Goal: Task Accomplishment & Management: Manage account settings

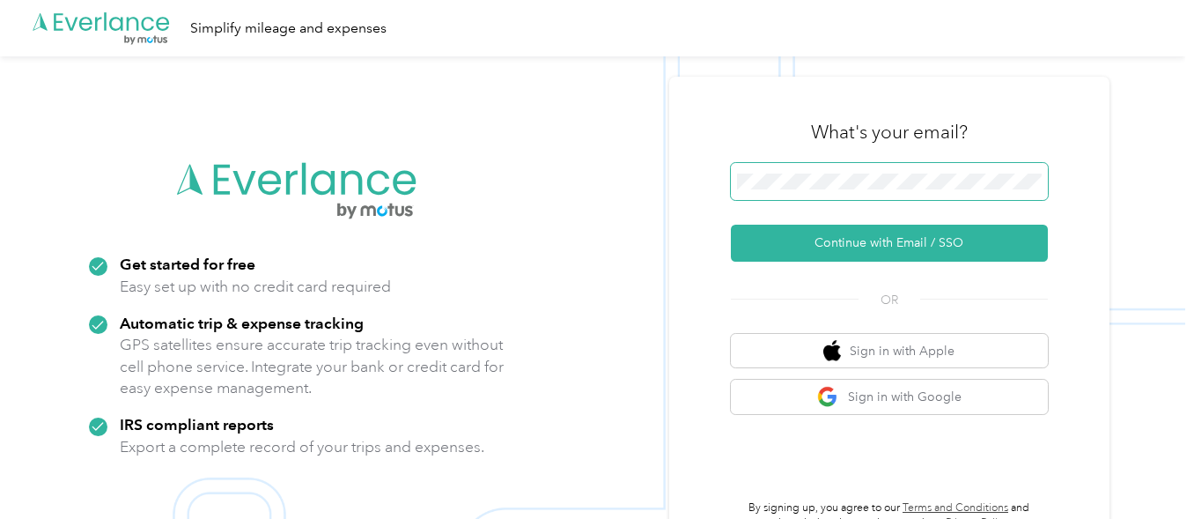
click at [843, 189] on span at bounding box center [889, 181] width 317 height 37
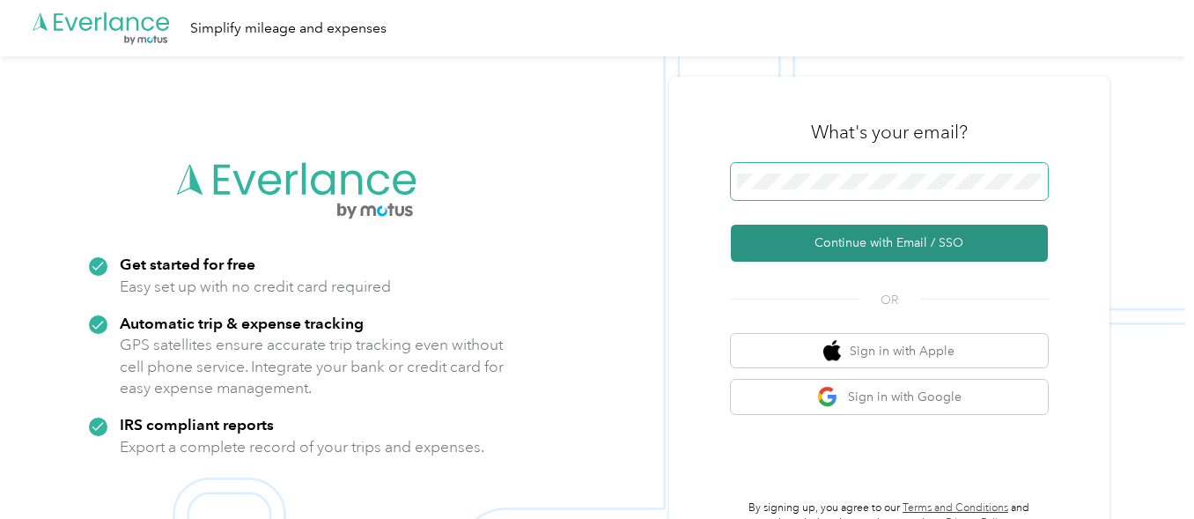
click at [731, 225] on button "Continue with Email / SSO" at bounding box center [889, 243] width 317 height 37
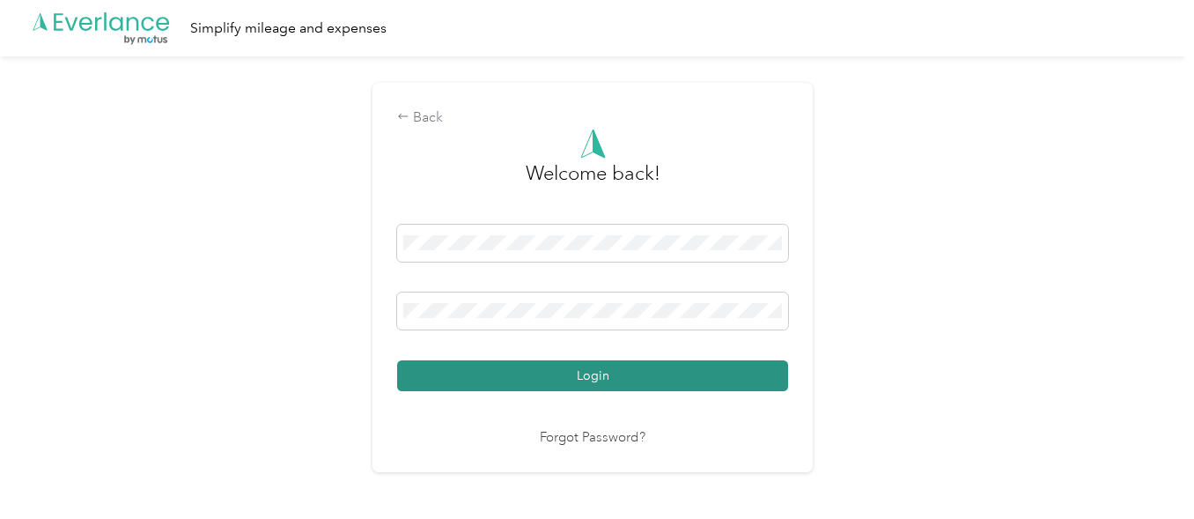
click at [592, 376] on button "Login" at bounding box center [592, 375] width 391 height 31
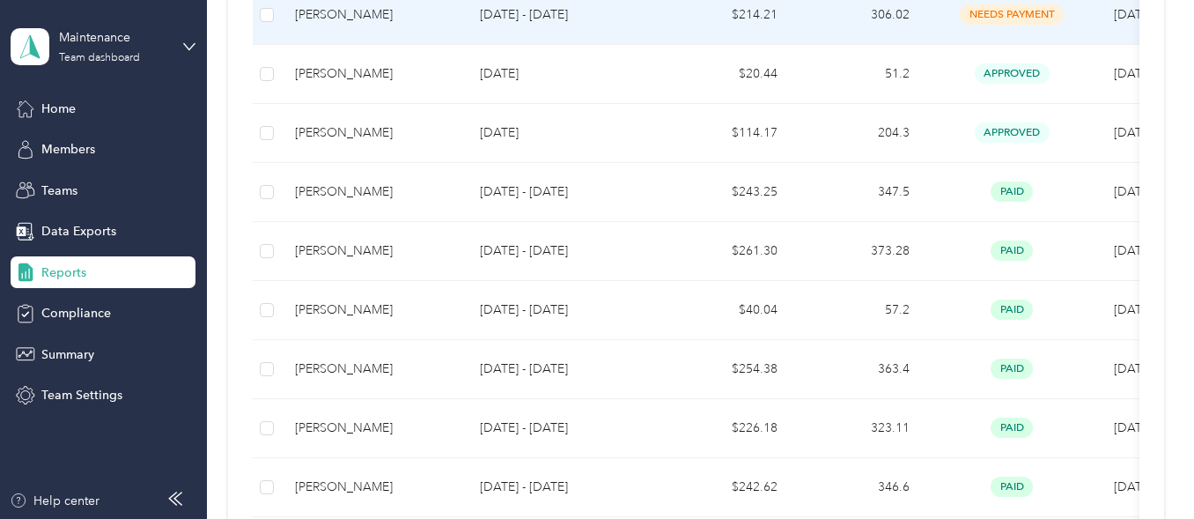
scroll to position [496, 0]
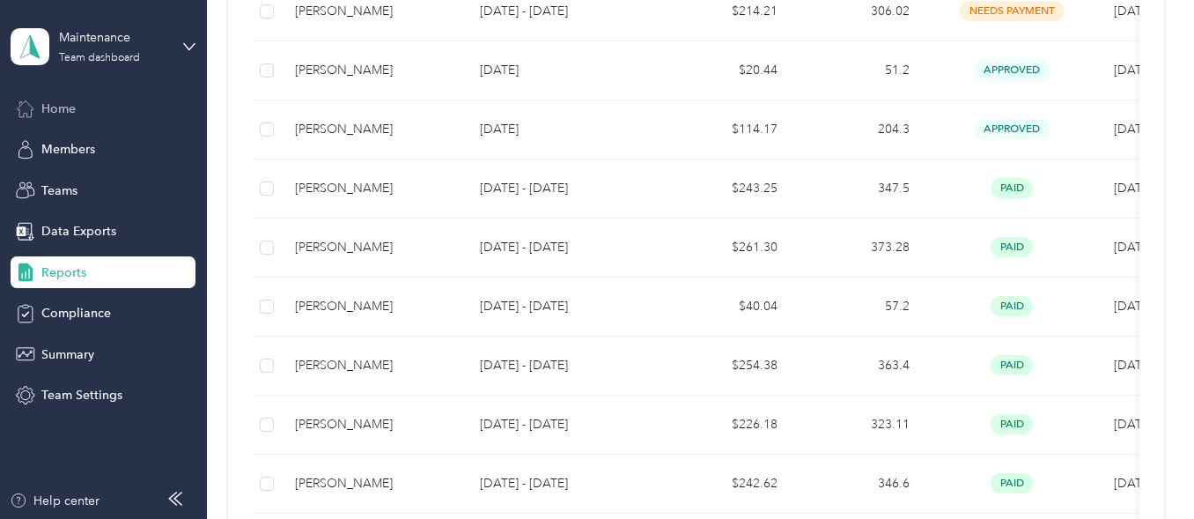
click at [54, 109] on span "Home" at bounding box center [58, 109] width 34 height 18
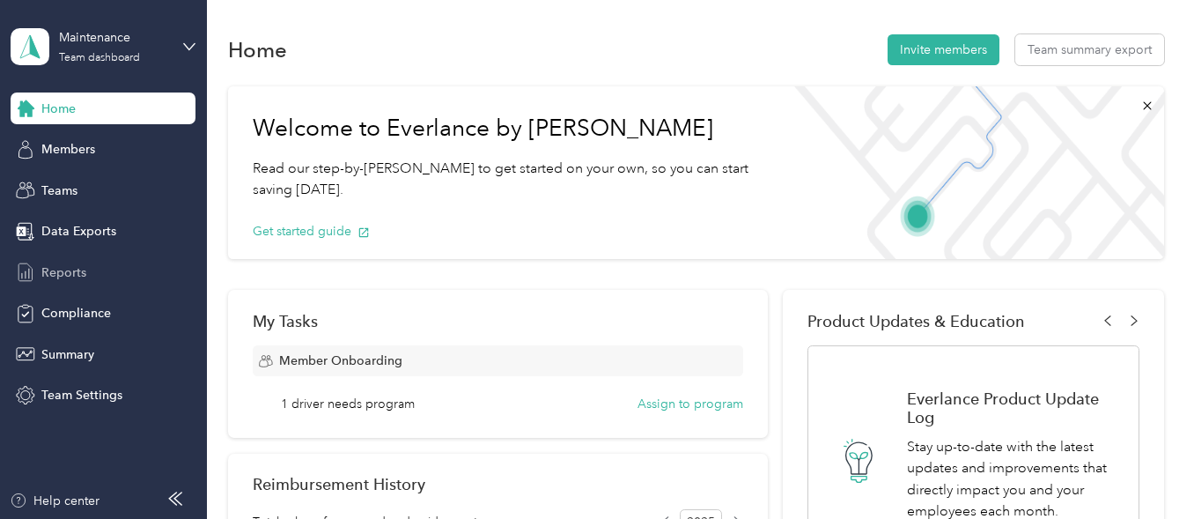
click at [72, 275] on span "Reports" at bounding box center [63, 272] width 45 height 18
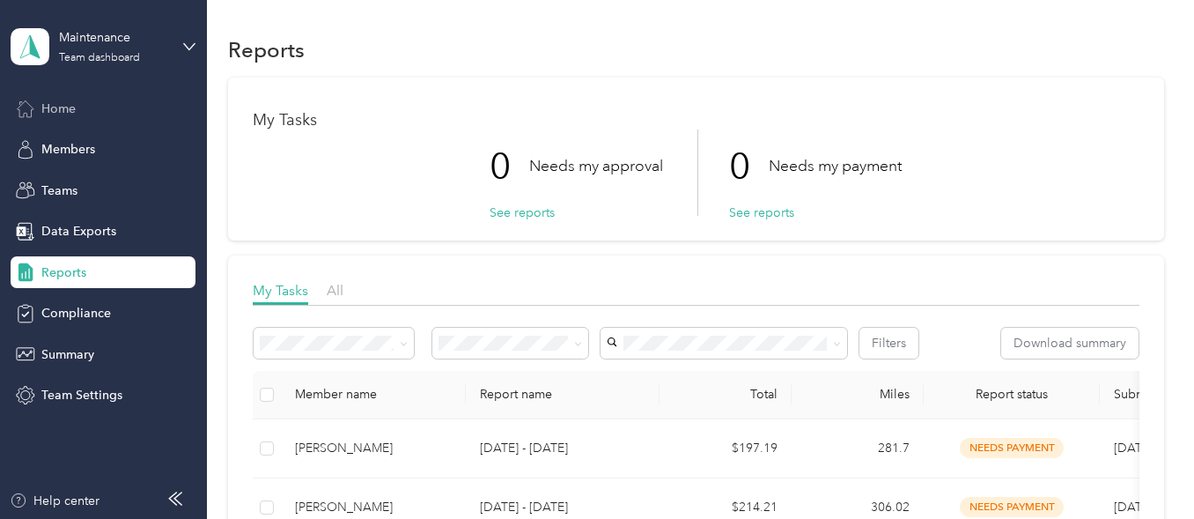
click at [57, 111] on span "Home" at bounding box center [58, 109] width 34 height 18
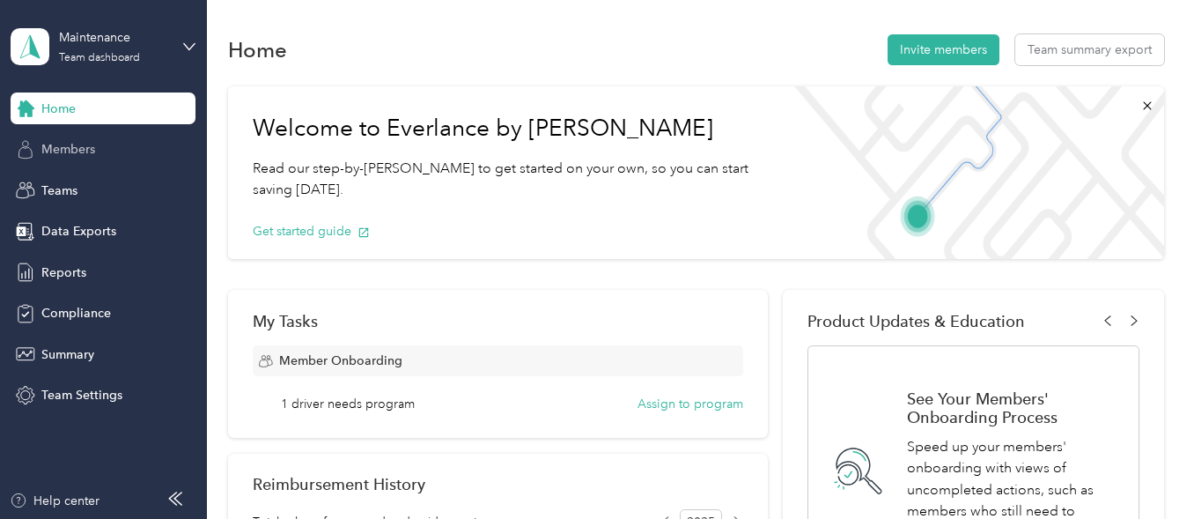
click at [55, 150] on span "Members" at bounding box center [68, 149] width 54 height 18
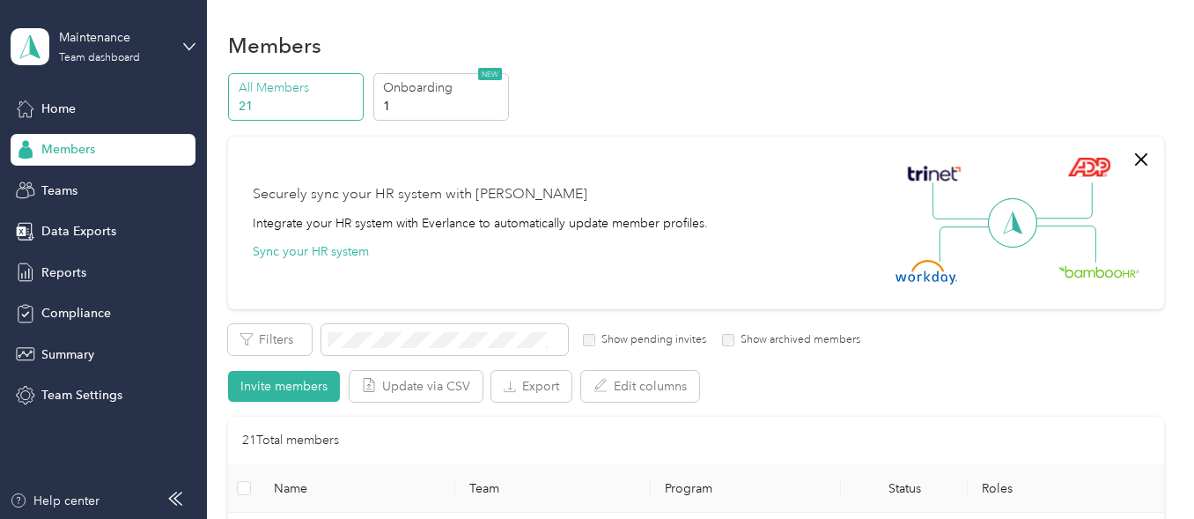
scroll to position [2, 0]
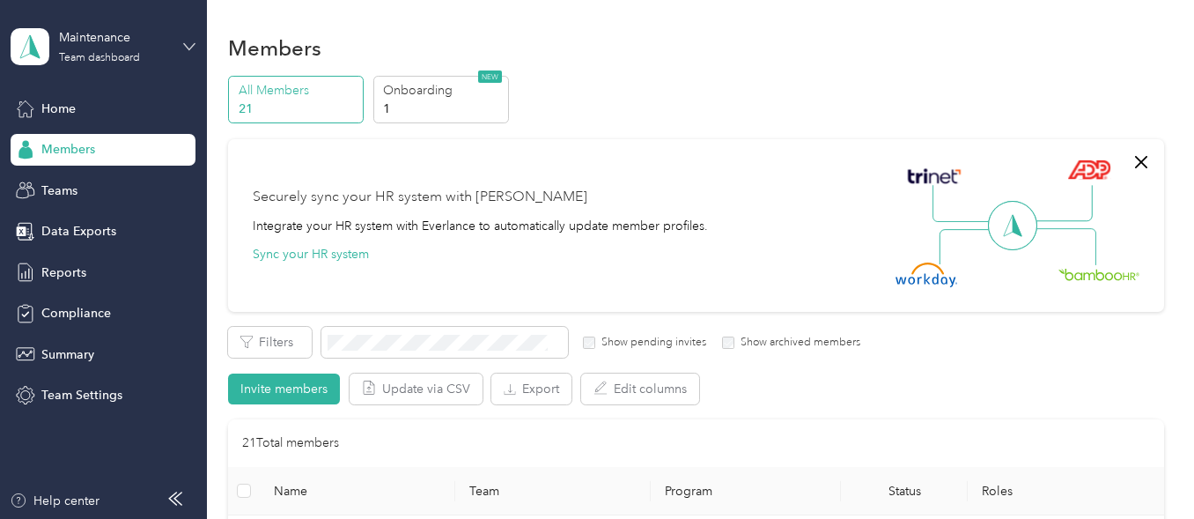
click at [187, 45] on icon at bounding box center [189, 47] width 12 height 12
click at [123, 181] on div "Personal dashboard" at bounding box center [81, 177] width 111 height 18
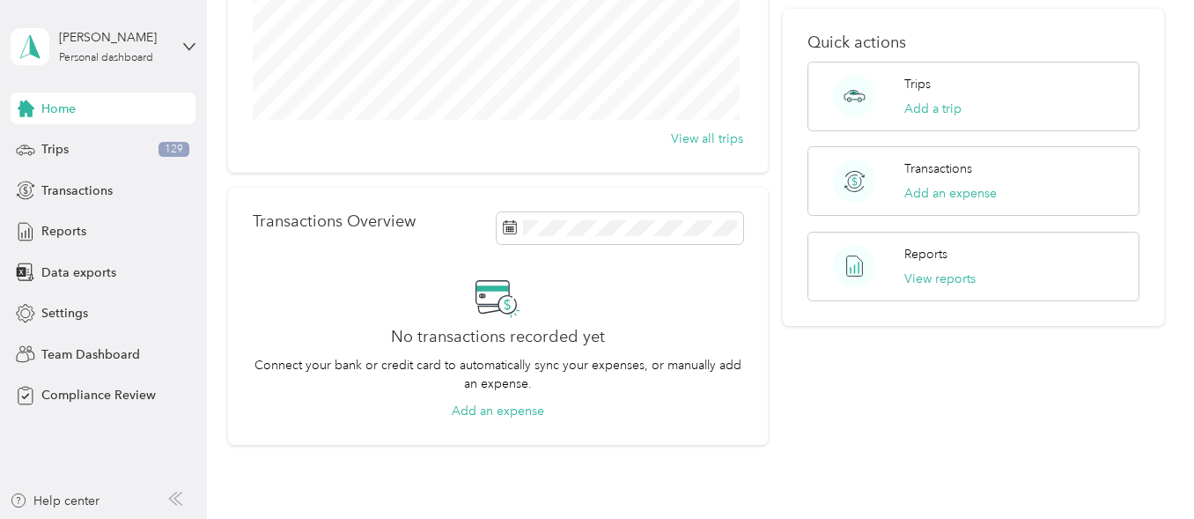
scroll to position [270, 0]
click at [923, 94] on div "Trips Add a trip" at bounding box center [933, 95] width 57 height 43
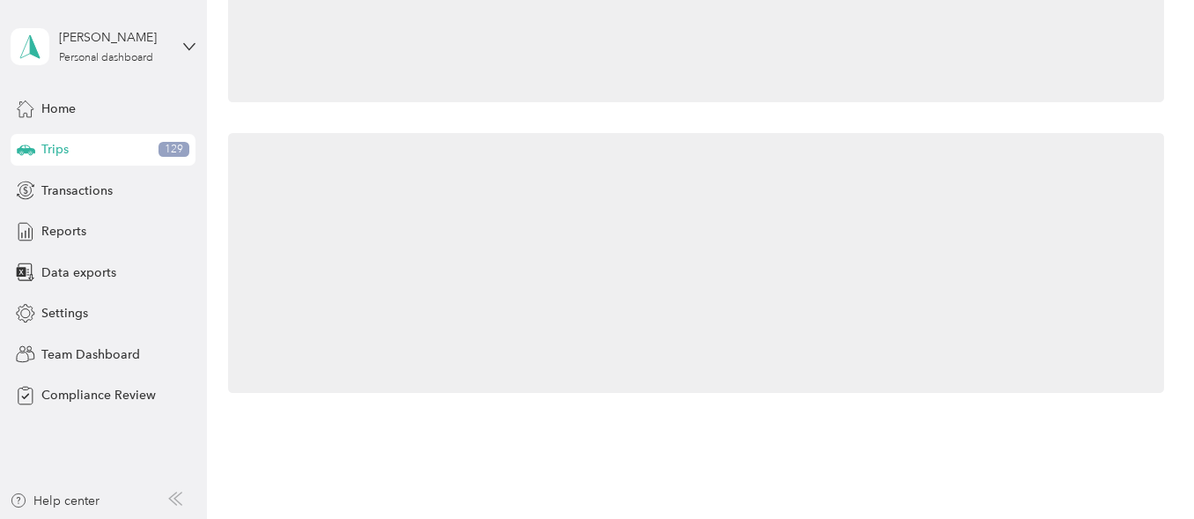
drag, startPoint x: 923, startPoint y: 94, endPoint x: 942, endPoint y: 279, distance: 185.9
click at [942, 279] on div at bounding box center [695, 263] width 935 height 260
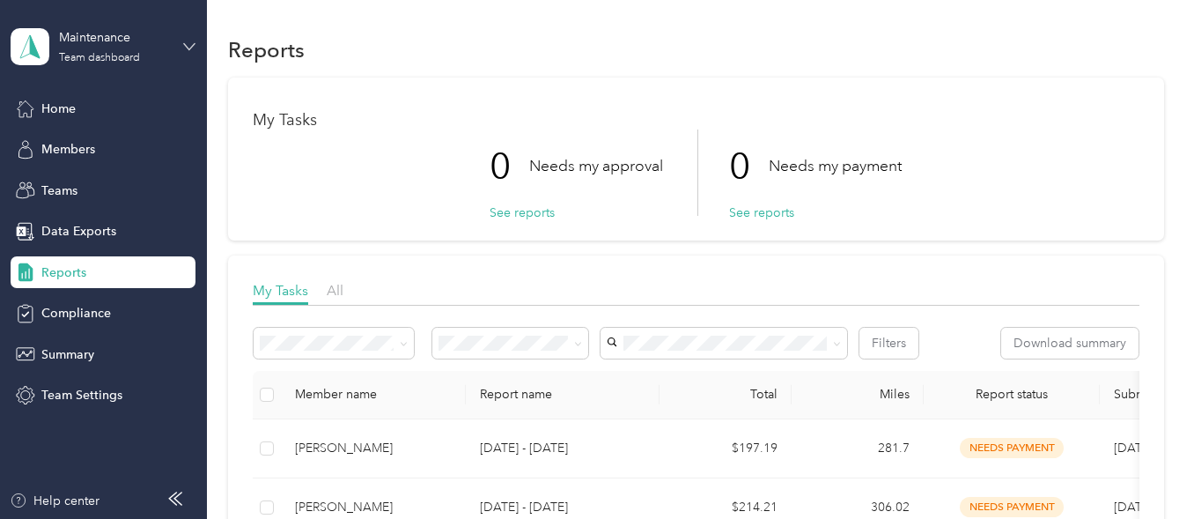
click at [189, 41] on icon at bounding box center [189, 47] width 12 height 12
click at [92, 187] on div "Personal dashboard" at bounding box center [197, 184] width 346 height 31
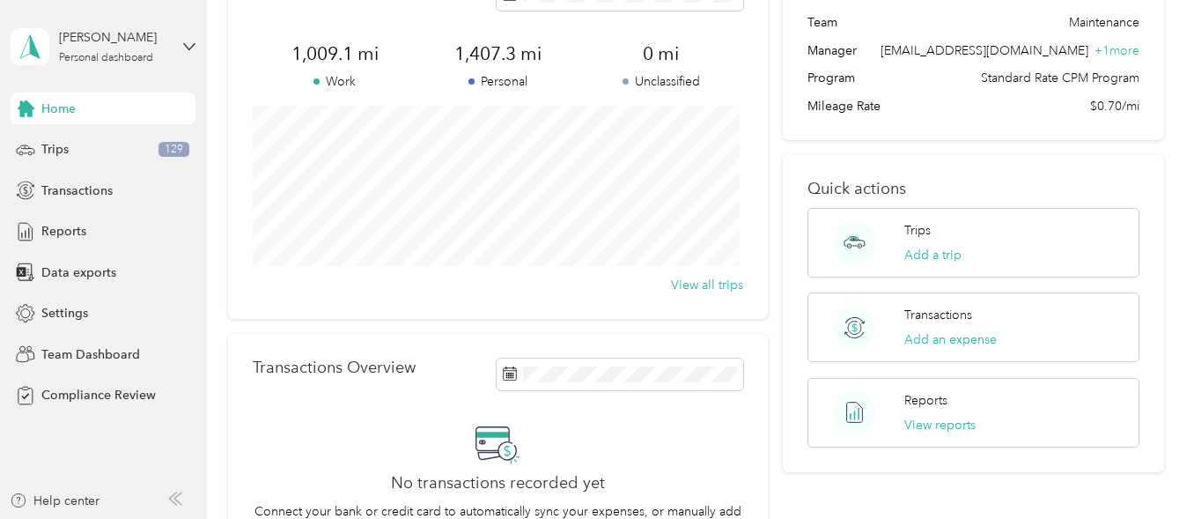
scroll to position [127, 0]
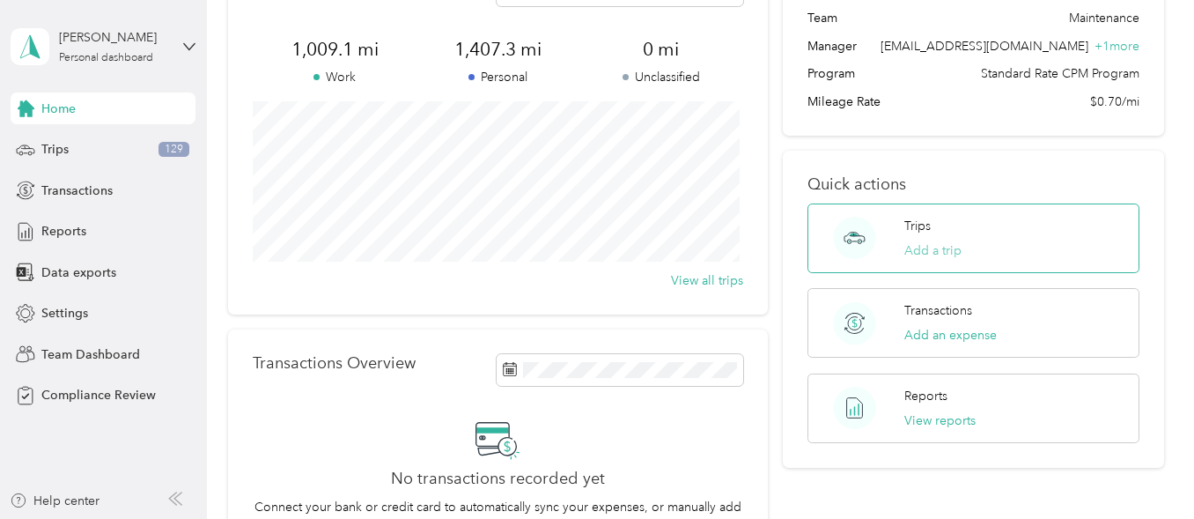
click at [916, 250] on button "Add a trip" at bounding box center [933, 250] width 57 height 18
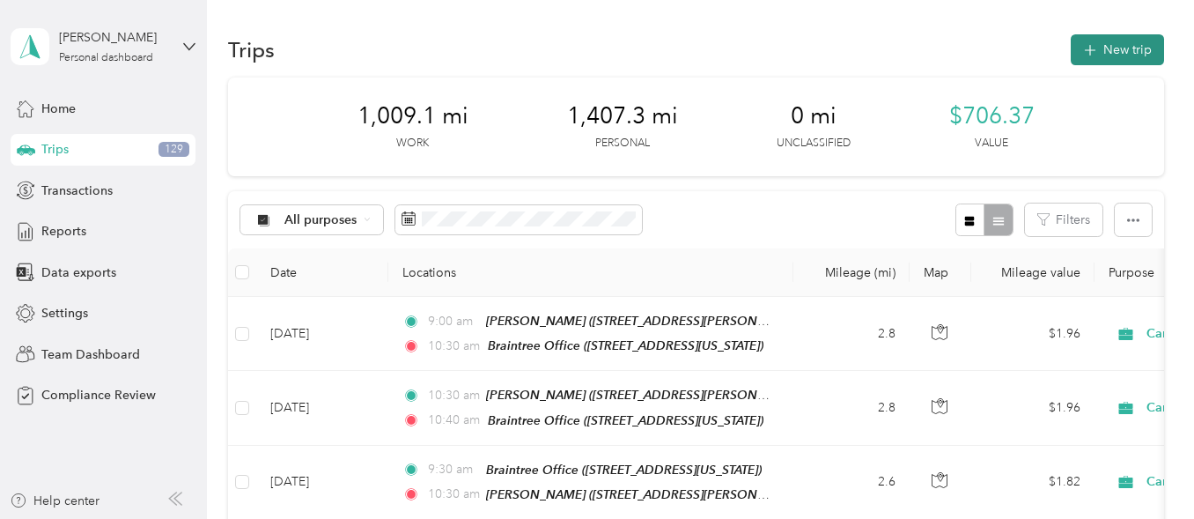
click at [1123, 44] on button "New trip" at bounding box center [1117, 49] width 93 height 31
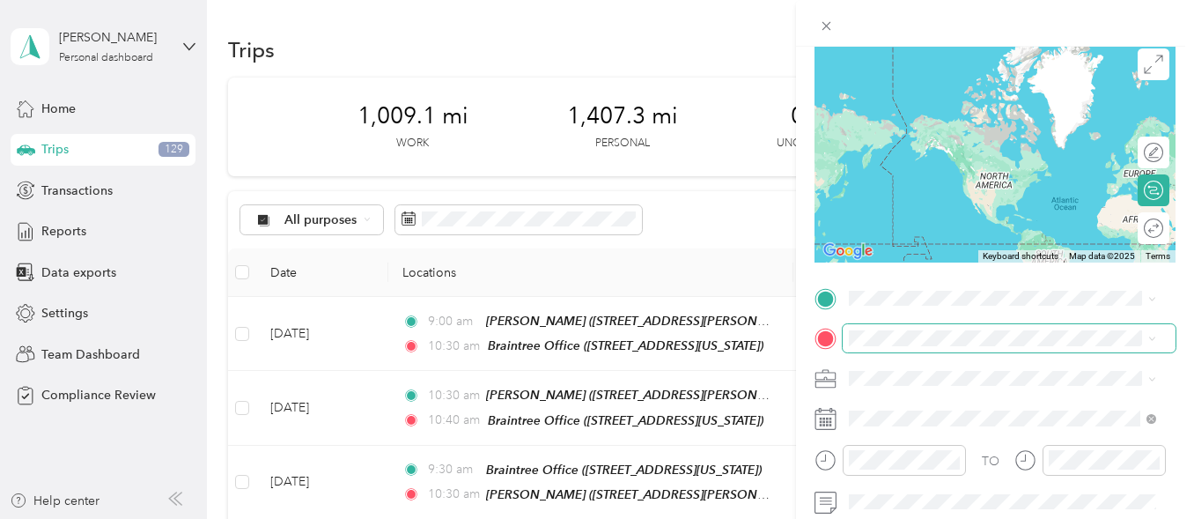
scroll to position [141, 0]
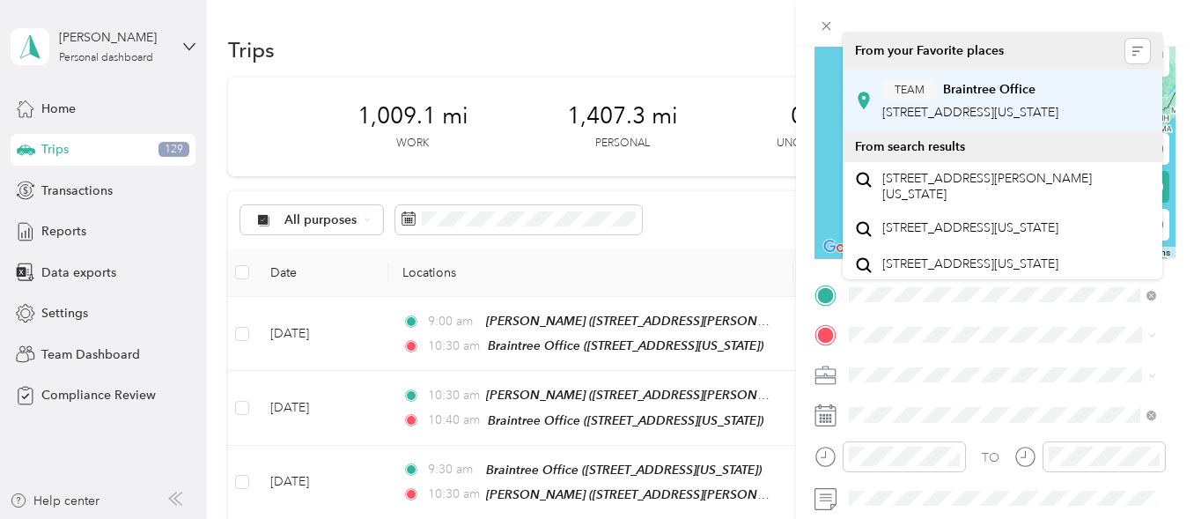
click at [979, 122] on div "TEAM Braintree Office [STREET_ADDRESS][US_STATE]" at bounding box center [971, 99] width 176 height 43
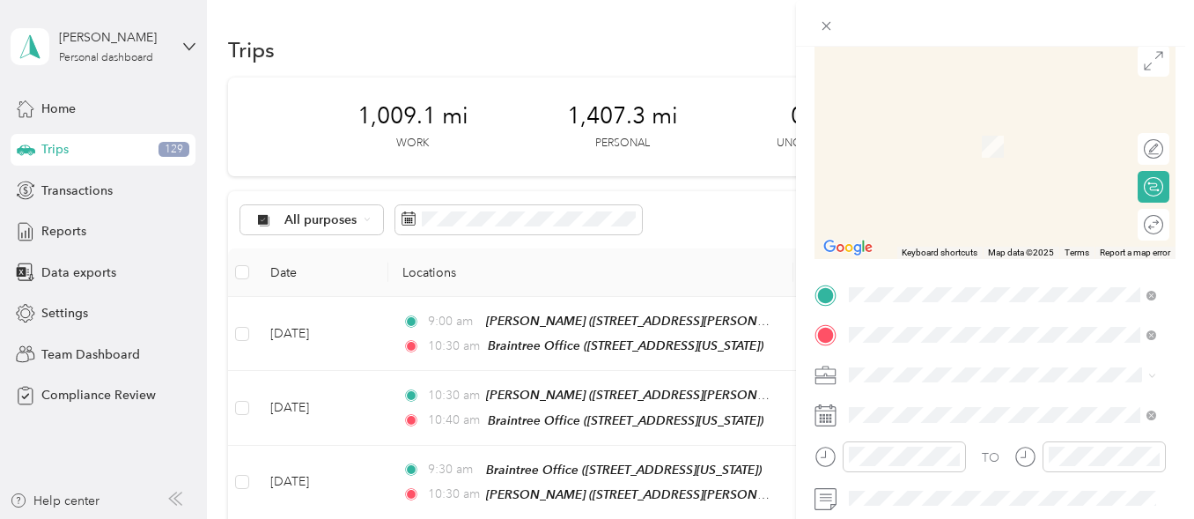
click at [974, 150] on span "[STREET_ADDRESS][PERSON_NAME]" at bounding box center [988, 152] width 210 height 15
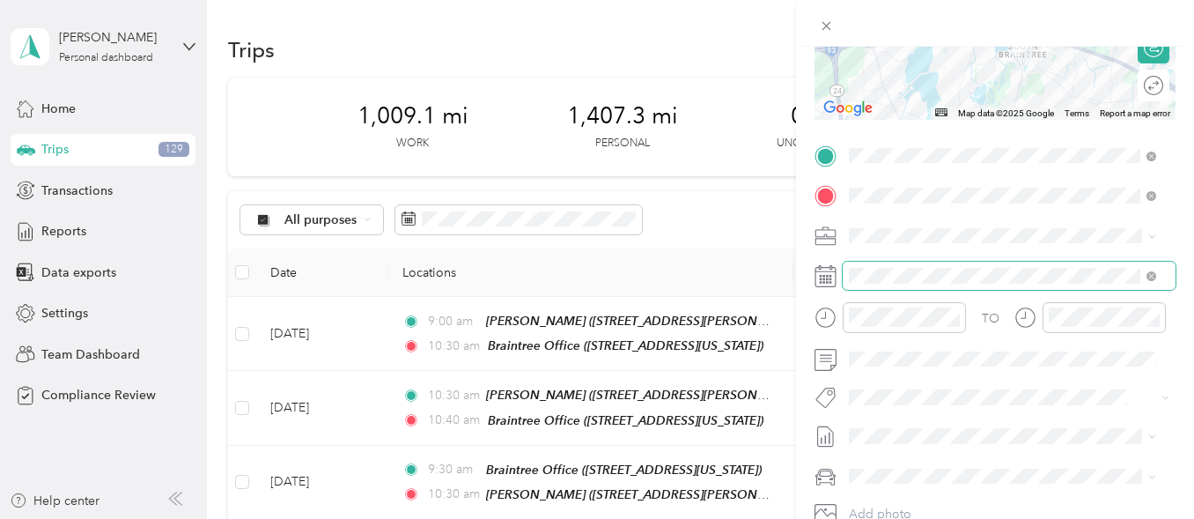
scroll to position [281, 0]
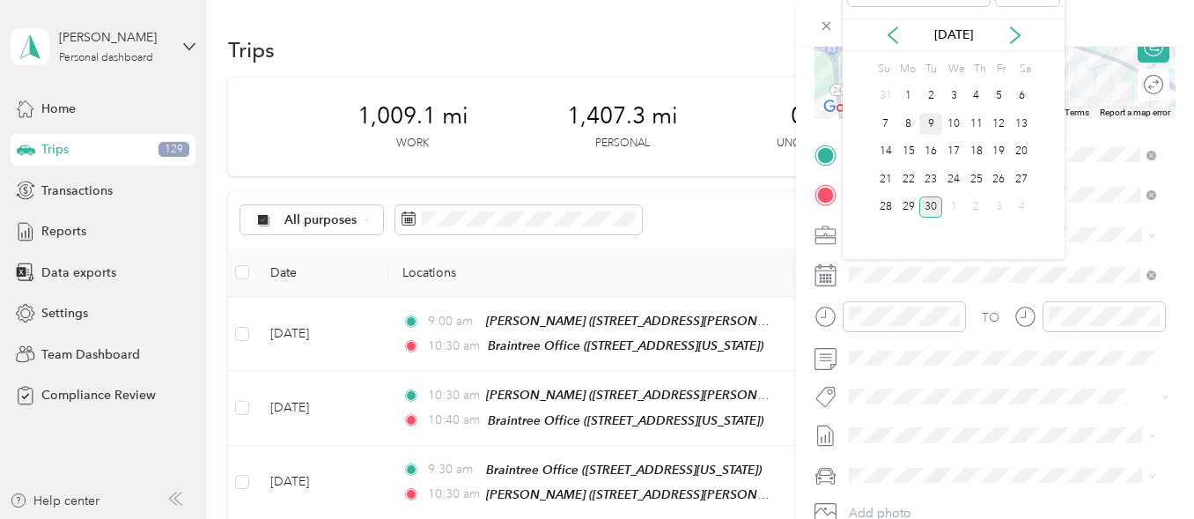
click at [933, 120] on div "9" at bounding box center [931, 124] width 23 height 22
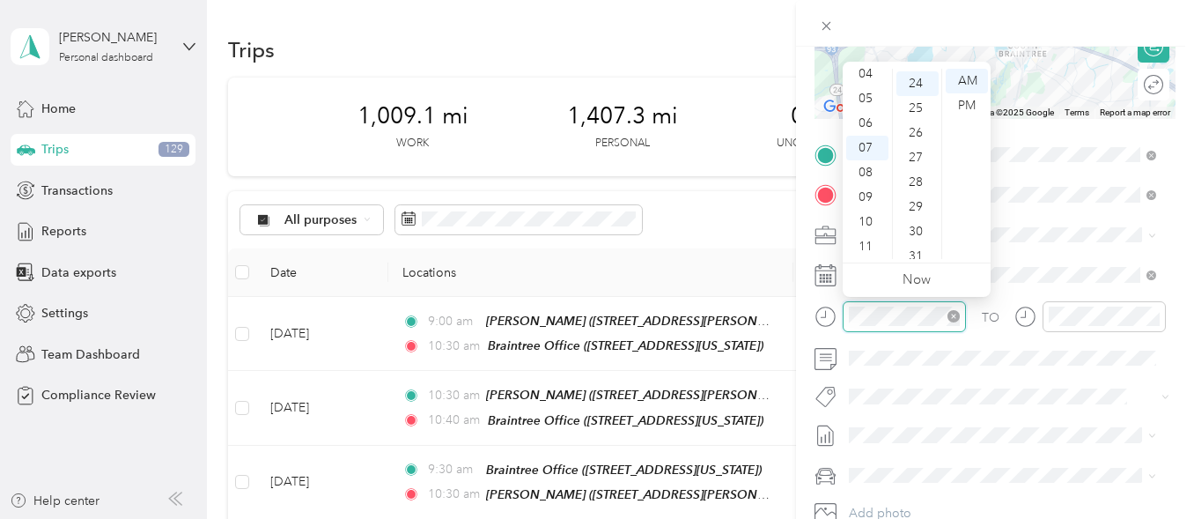
scroll to position [592, 0]
click at [866, 193] on div "09" at bounding box center [867, 197] width 42 height 25
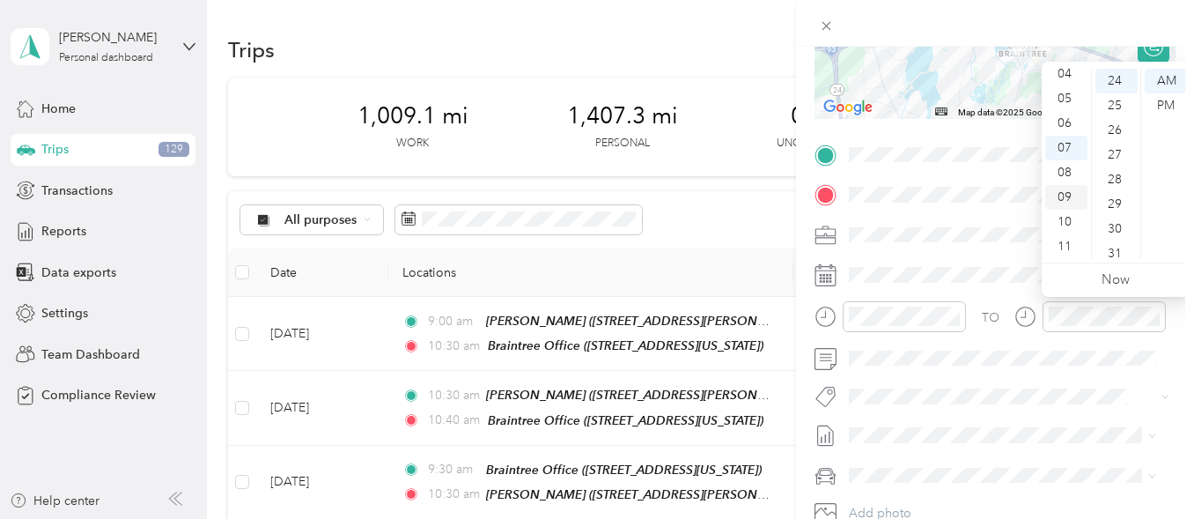
click at [1063, 196] on div "09" at bounding box center [1067, 197] width 42 height 25
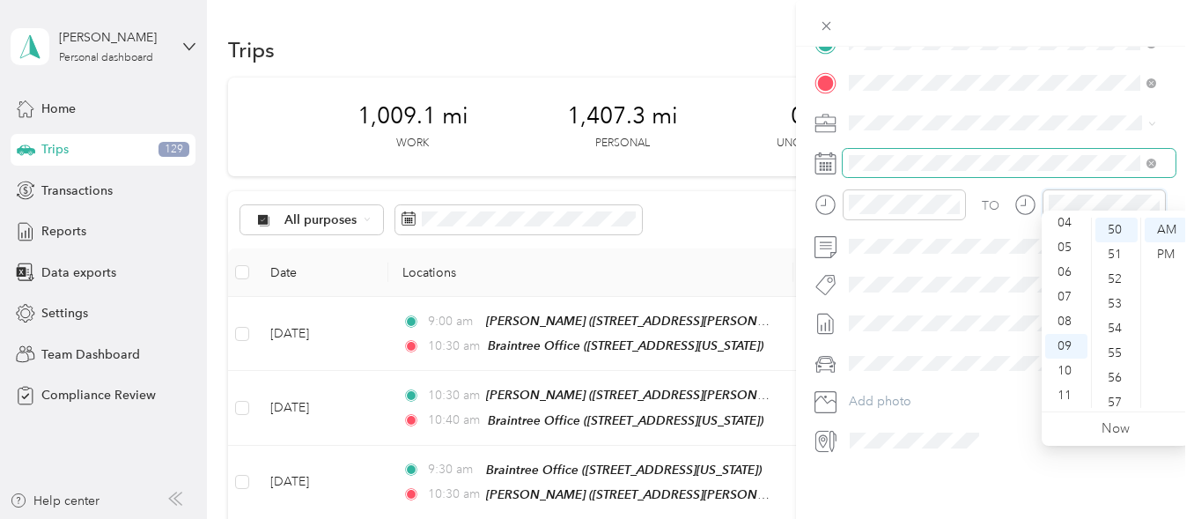
scroll to position [406, 0]
click at [956, 477] on div "New Trip Save This trip cannot be edited because it is either under review, app…" at bounding box center [995, 306] width 398 height 519
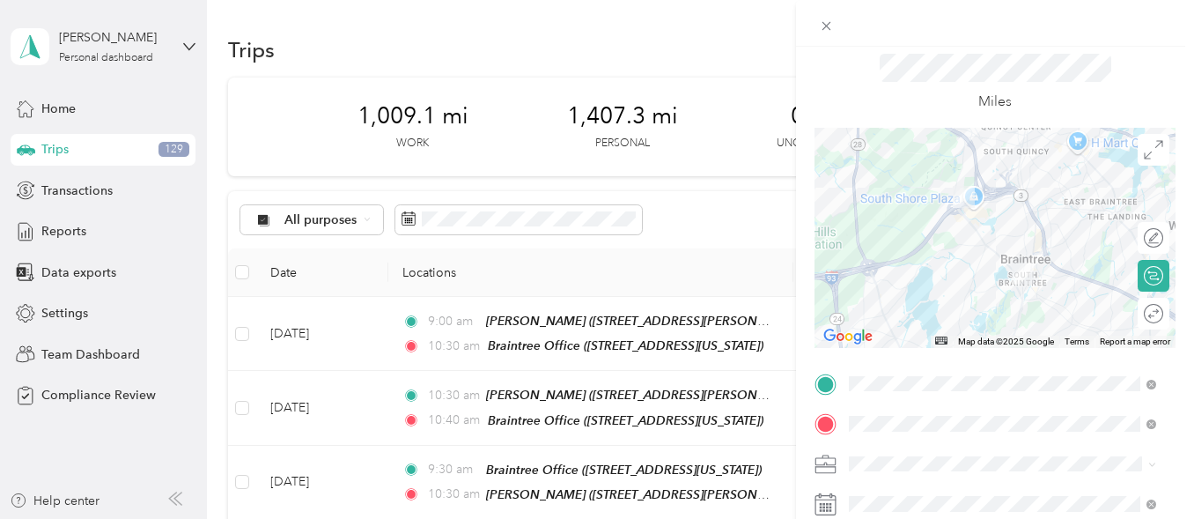
scroll to position [0, 0]
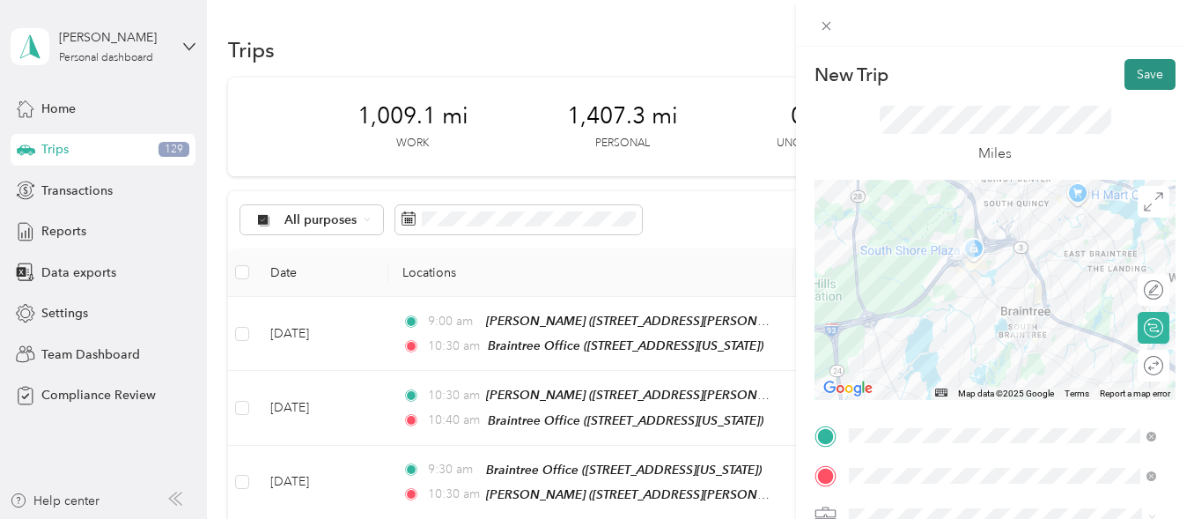
click at [1142, 74] on button "Save" at bounding box center [1150, 74] width 51 height 31
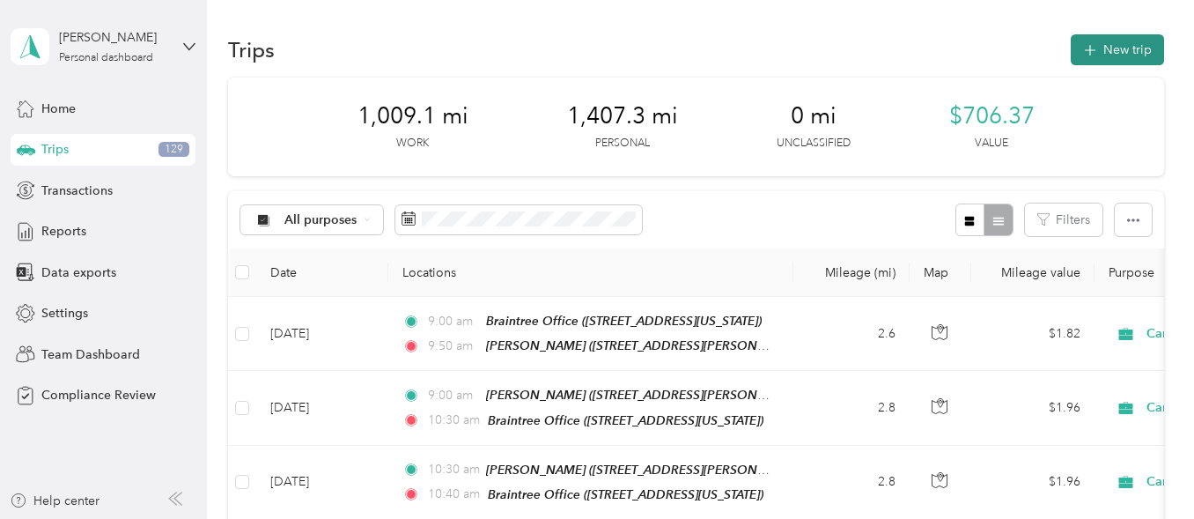
click at [1112, 42] on button "New trip" at bounding box center [1117, 49] width 93 height 31
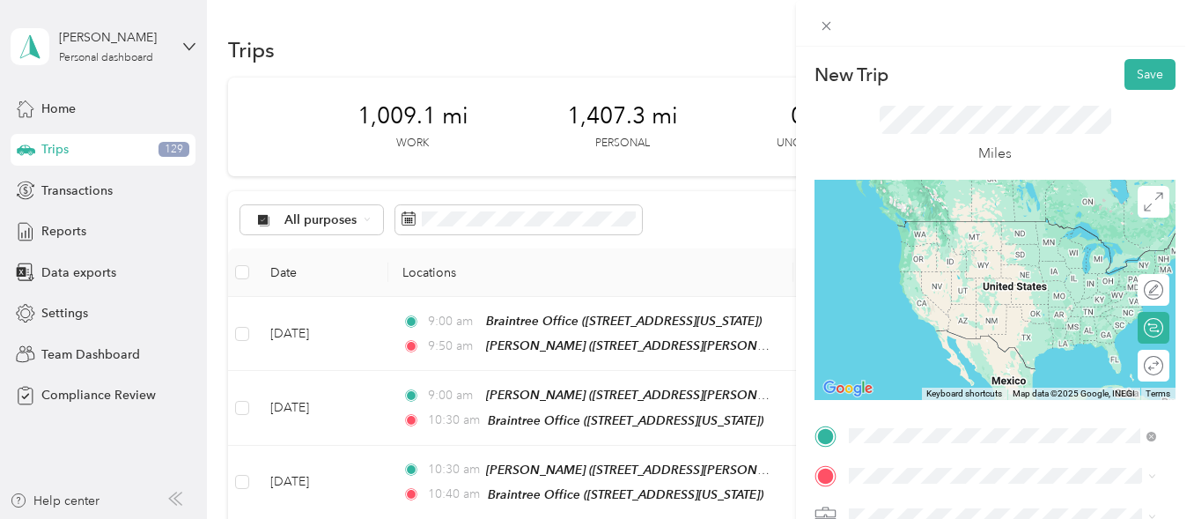
click at [1020, 248] on span "[STREET_ADDRESS][PERSON_NAME]" at bounding box center [988, 253] width 210 height 15
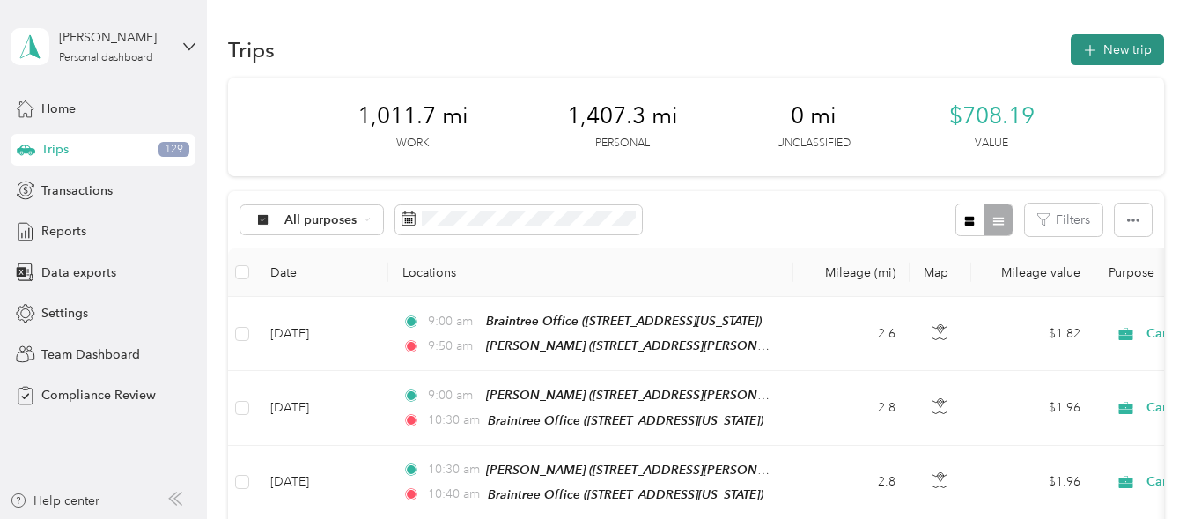
click at [1113, 48] on button "New trip" at bounding box center [1117, 49] width 93 height 31
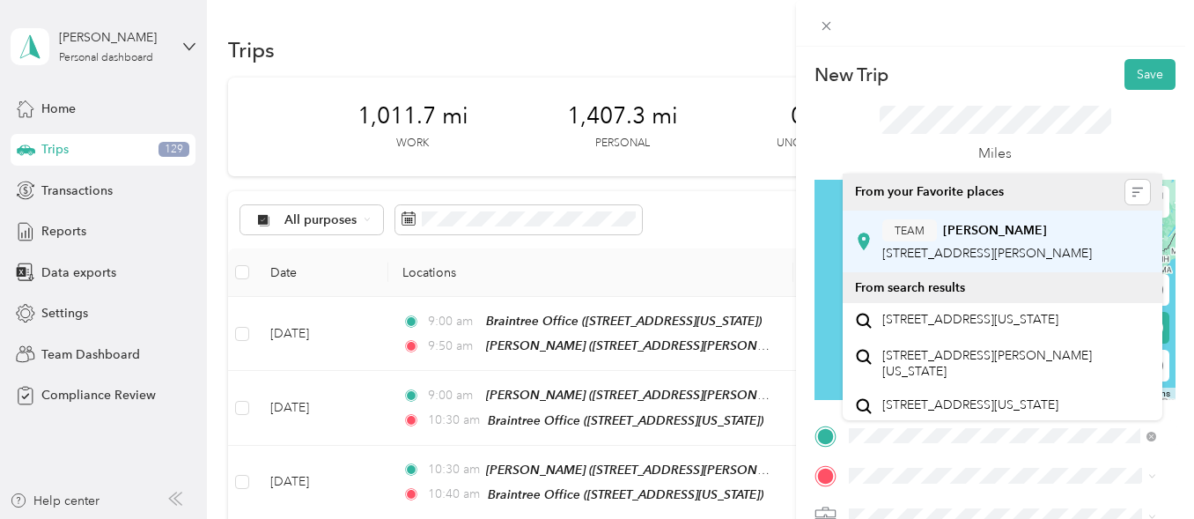
click at [962, 250] on span "[STREET_ADDRESS][PERSON_NAME]" at bounding box center [988, 253] width 210 height 15
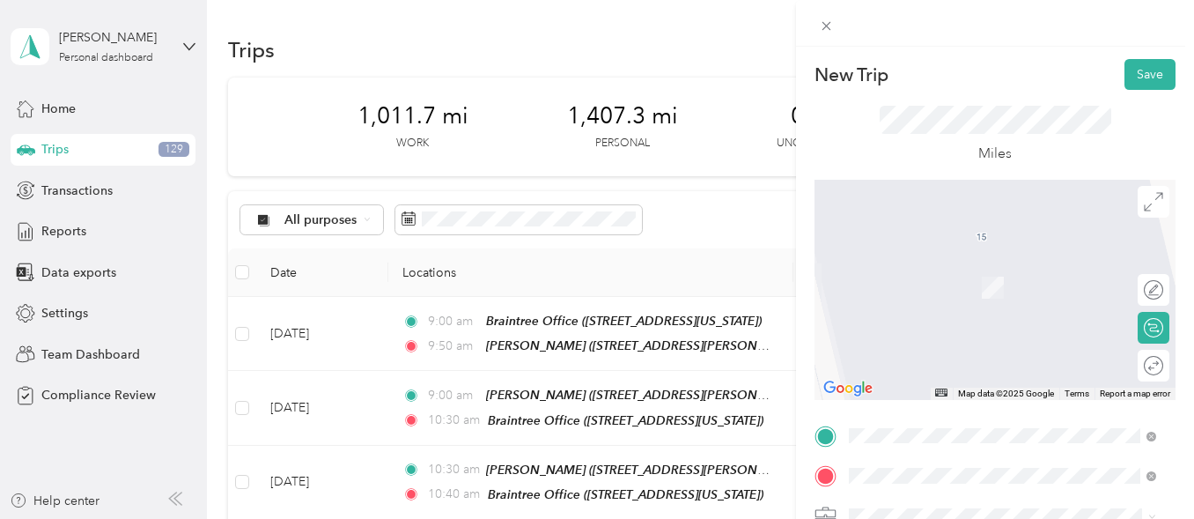
click at [996, 288] on span "[STREET_ADDRESS][US_STATE]" at bounding box center [971, 293] width 176 height 15
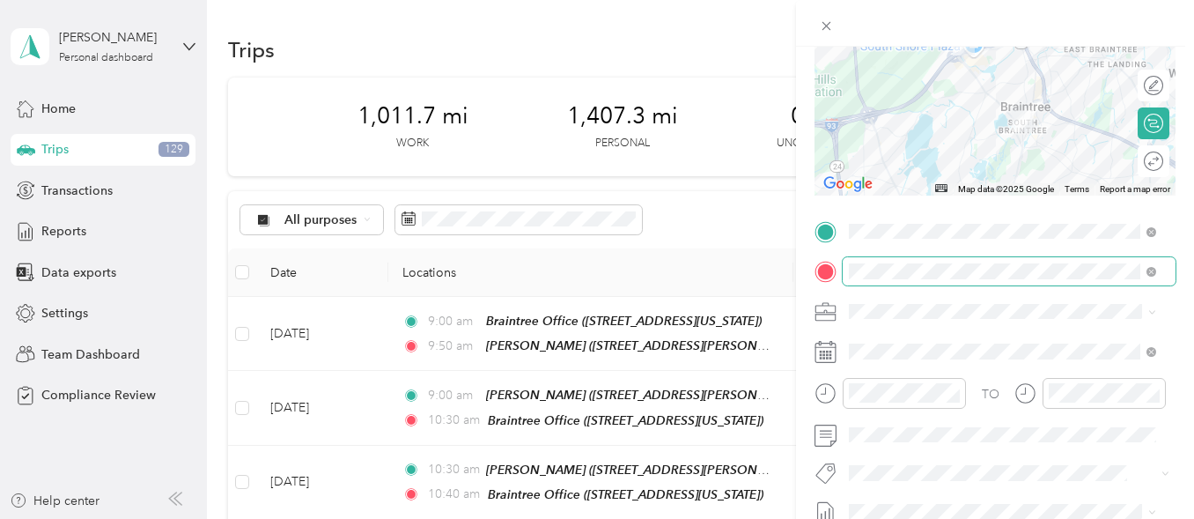
scroll to position [205, 0]
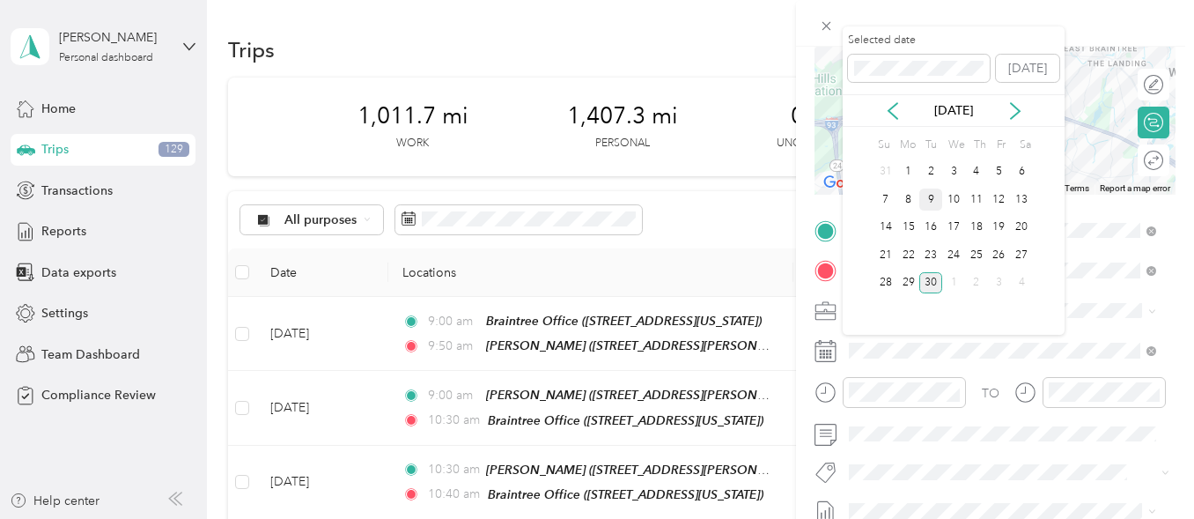
click at [934, 197] on div "9" at bounding box center [931, 199] width 23 height 22
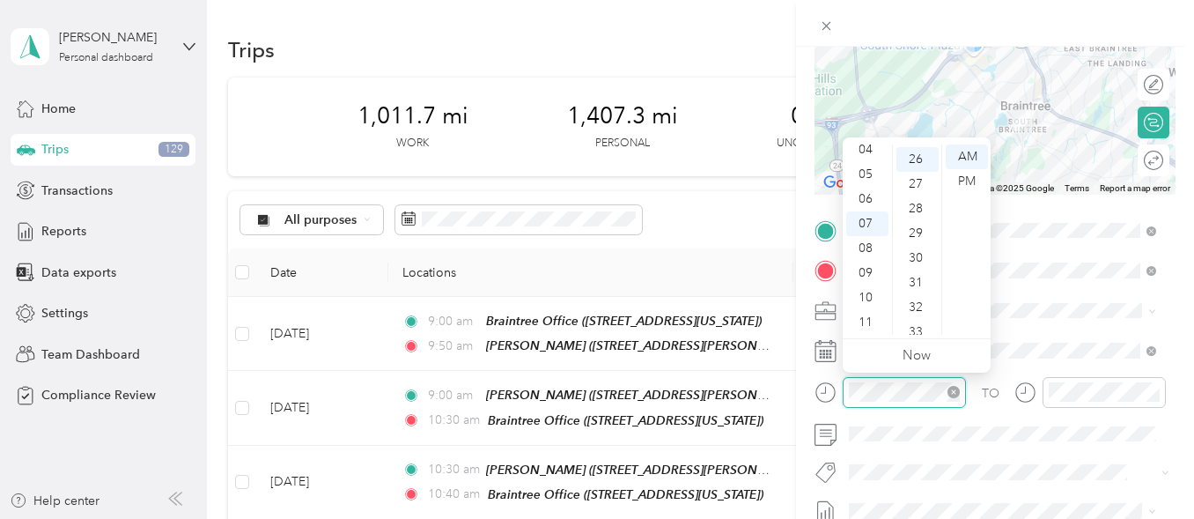
scroll to position [641, 0]
click at [866, 292] on div "10" at bounding box center [867, 297] width 42 height 25
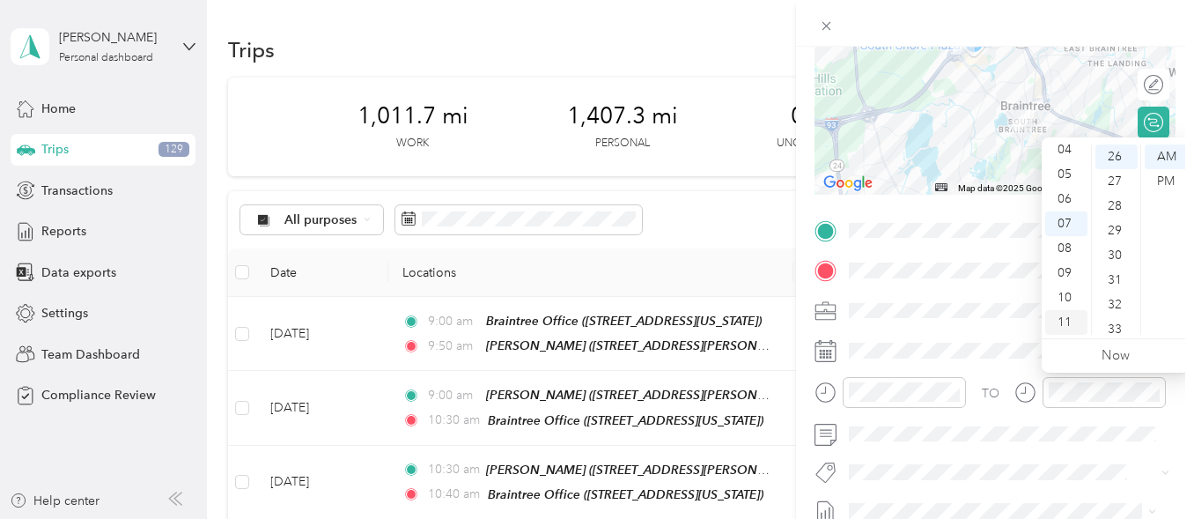
click at [1063, 322] on div "11" at bounding box center [1067, 322] width 42 height 25
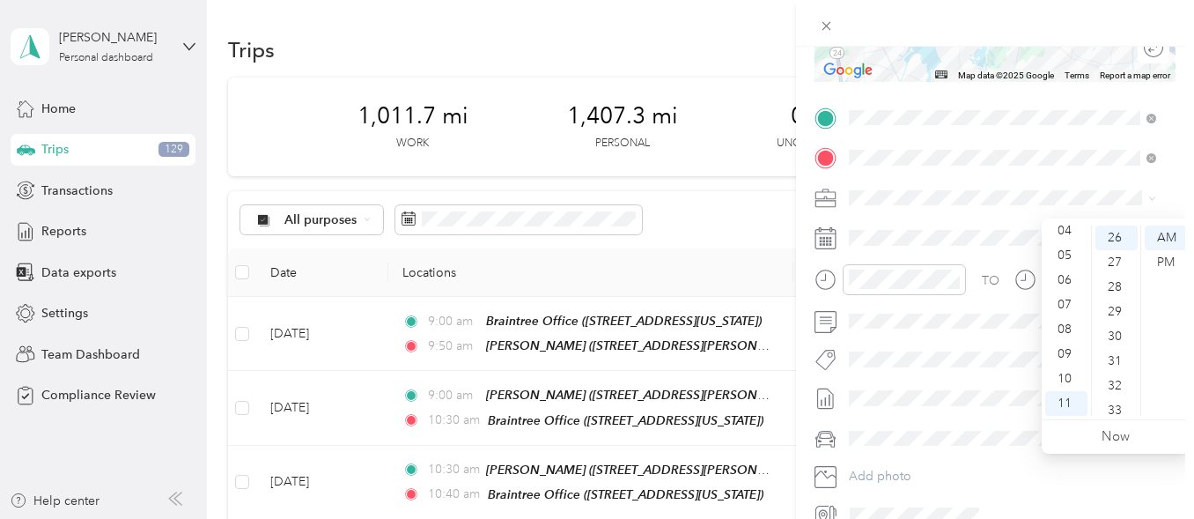
scroll to position [0, 0]
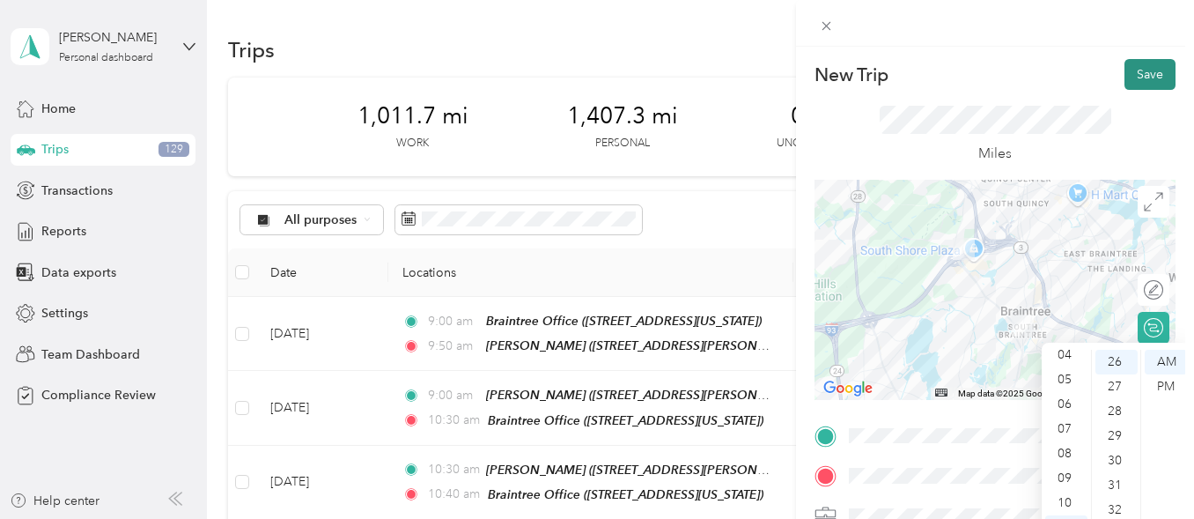
click at [1139, 76] on button "Save" at bounding box center [1150, 74] width 51 height 31
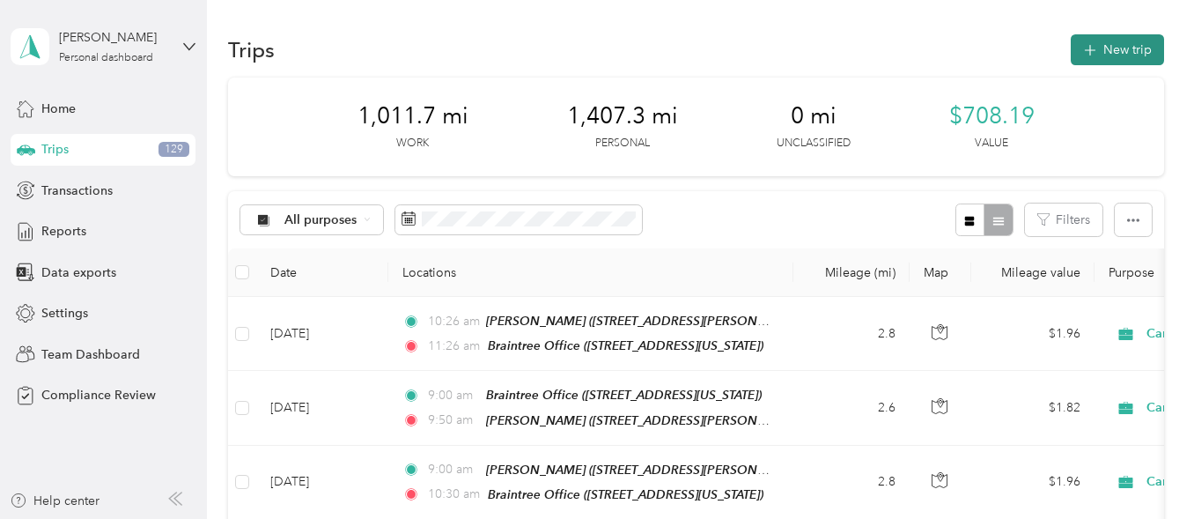
click at [1120, 47] on button "New trip" at bounding box center [1117, 49] width 93 height 31
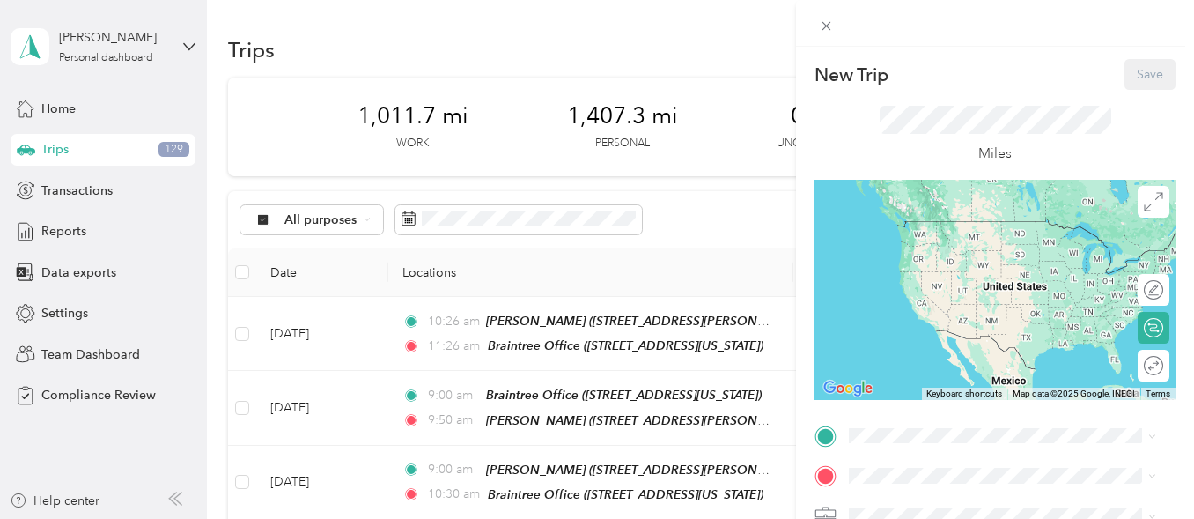
click at [872, 430] on div "New Trip Save This trip cannot be edited because it is either under review, app…" at bounding box center [995, 453] width 361 height 788
click at [922, 260] on span "[STREET_ADDRESS][US_STATE]" at bounding box center [971, 253] width 176 height 15
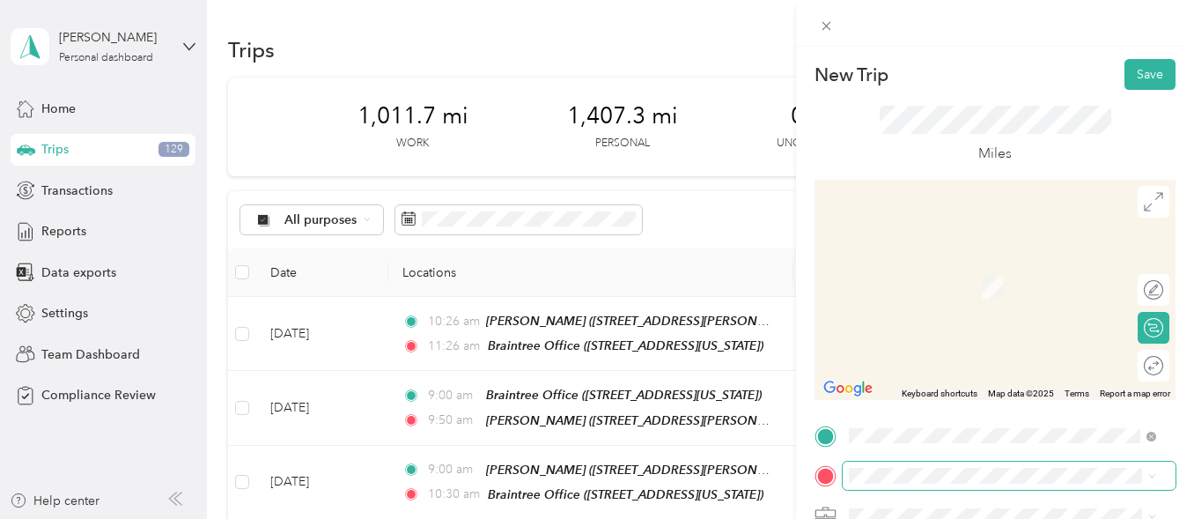
click at [872, 462] on span at bounding box center [1009, 476] width 333 height 28
click at [981, 289] on span "[STREET_ADDRESS][PERSON_NAME]" at bounding box center [988, 293] width 210 height 15
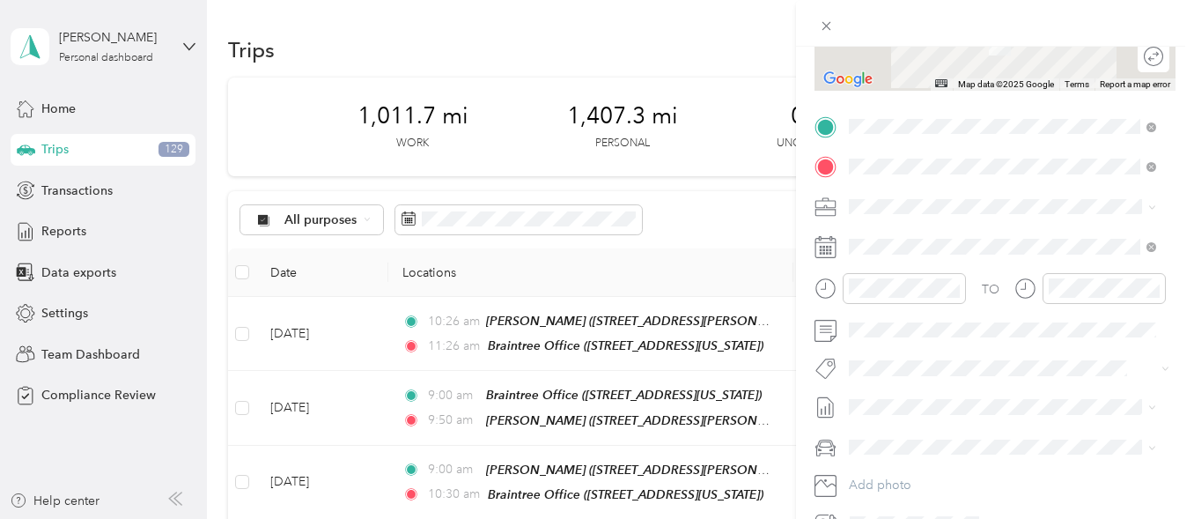
scroll to position [313, 0]
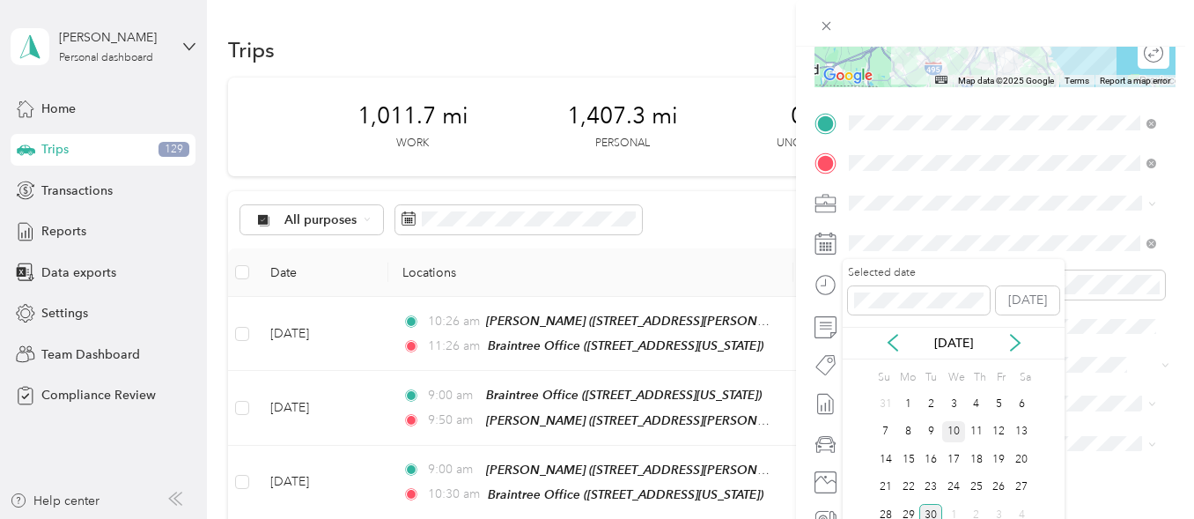
click at [950, 434] on div "10" at bounding box center [953, 432] width 23 height 22
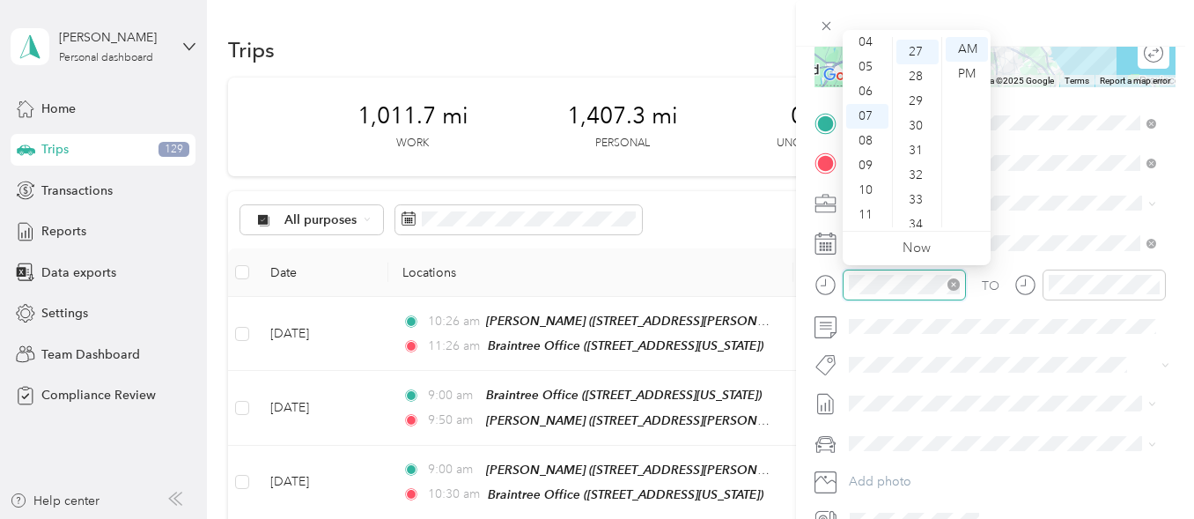
scroll to position [666, 0]
click at [862, 163] on div "09" at bounding box center [867, 165] width 42 height 25
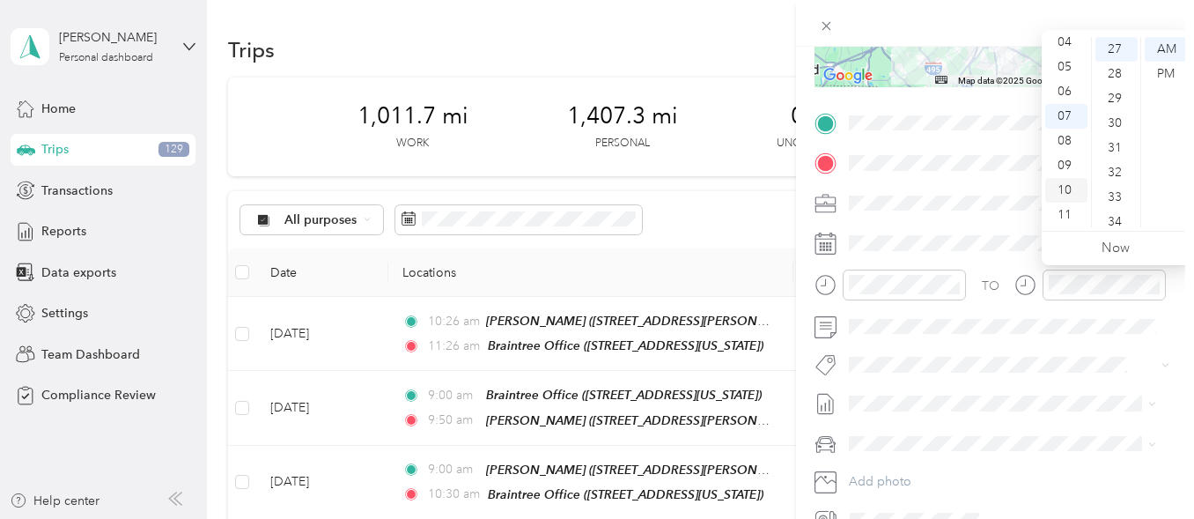
click at [1061, 188] on div "10" at bounding box center [1067, 190] width 42 height 25
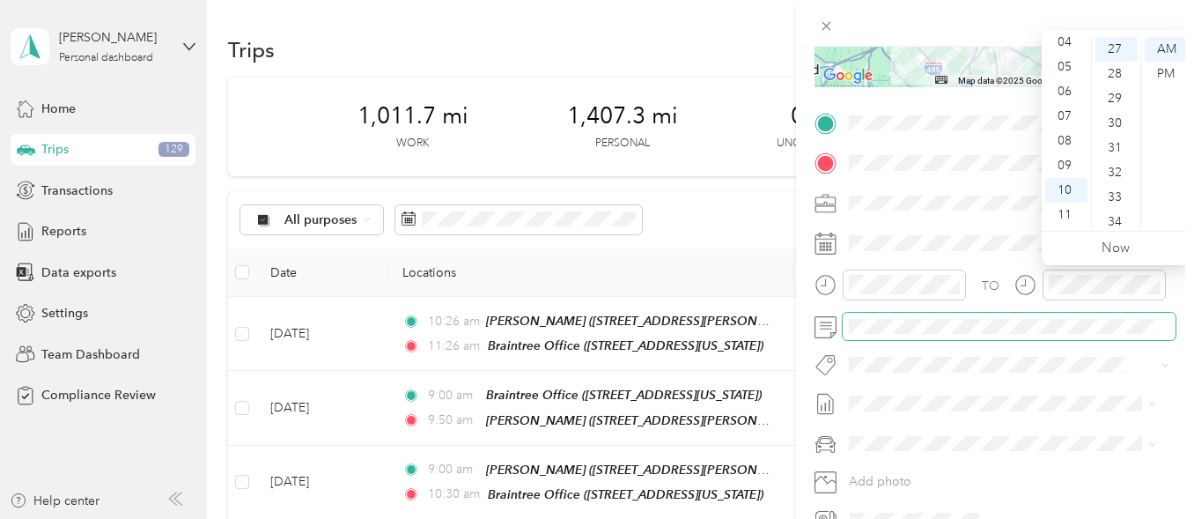
scroll to position [0, 0]
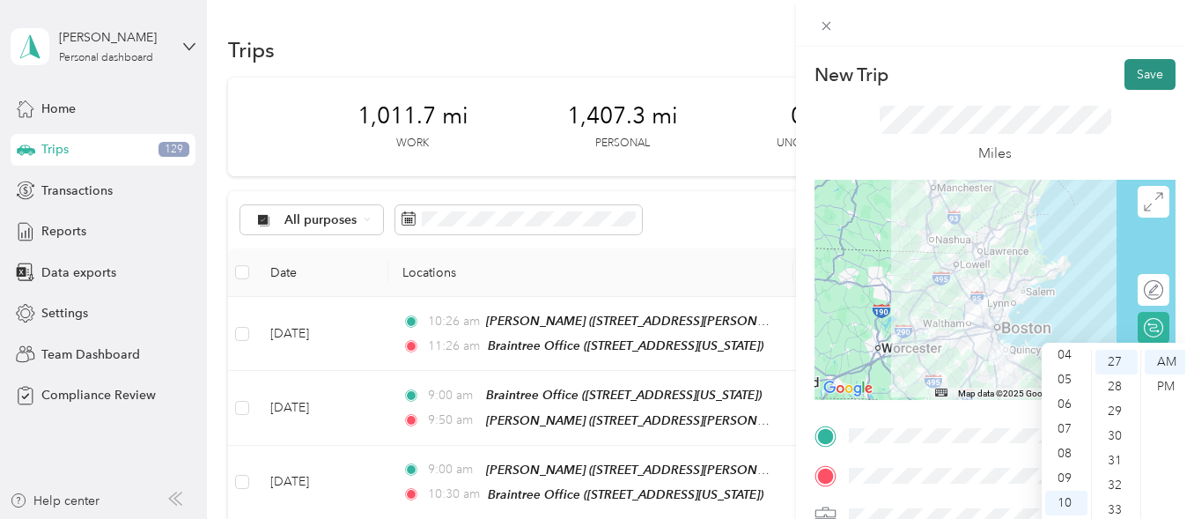
click at [1135, 75] on button "Save" at bounding box center [1150, 74] width 51 height 31
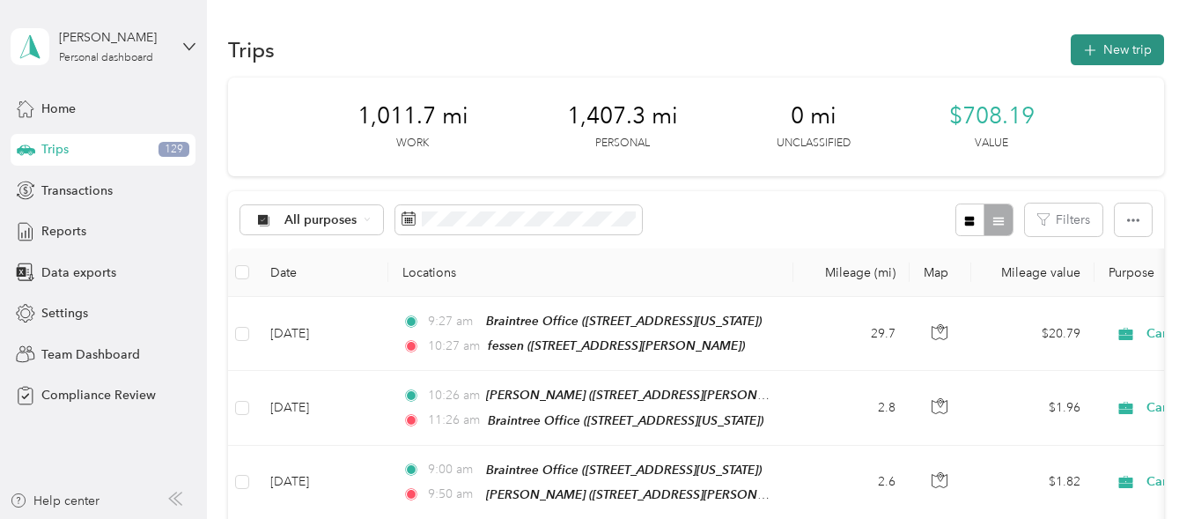
click at [1109, 48] on button "New trip" at bounding box center [1117, 49] width 93 height 31
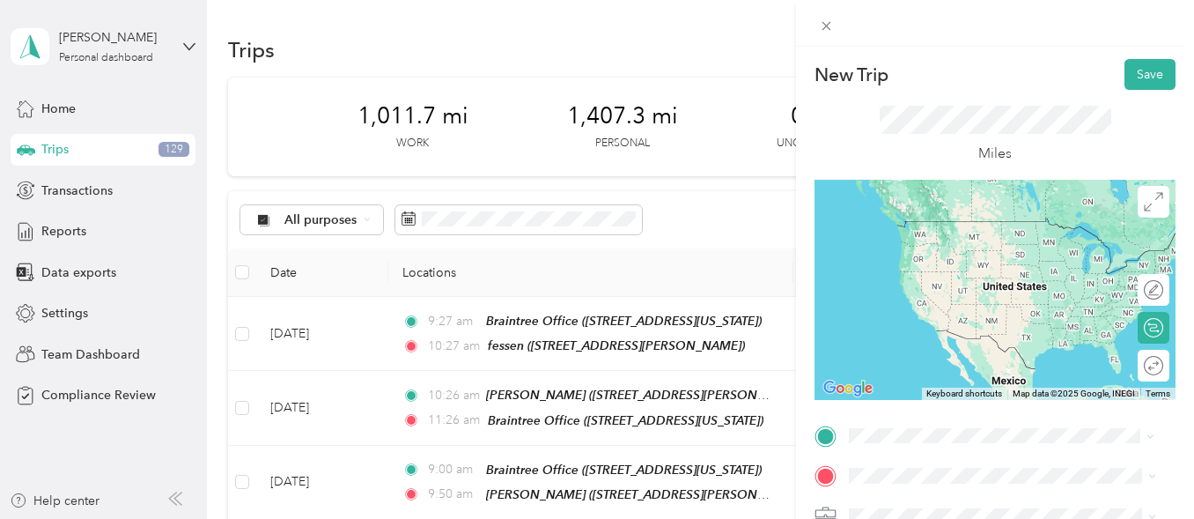
click at [972, 253] on span "[STREET_ADDRESS][PERSON_NAME]" at bounding box center [988, 252] width 210 height 15
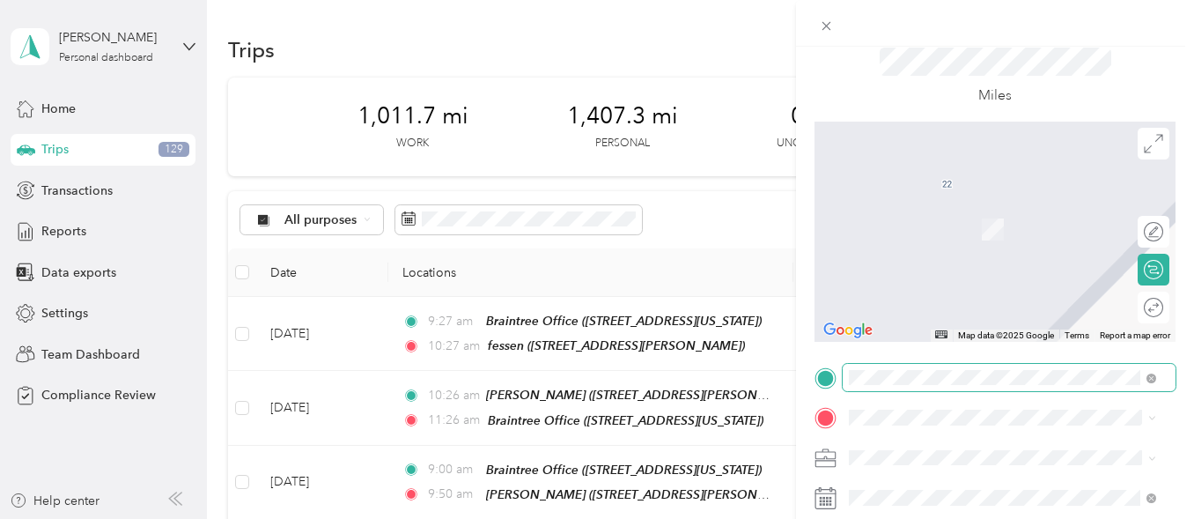
scroll to position [74, 0]
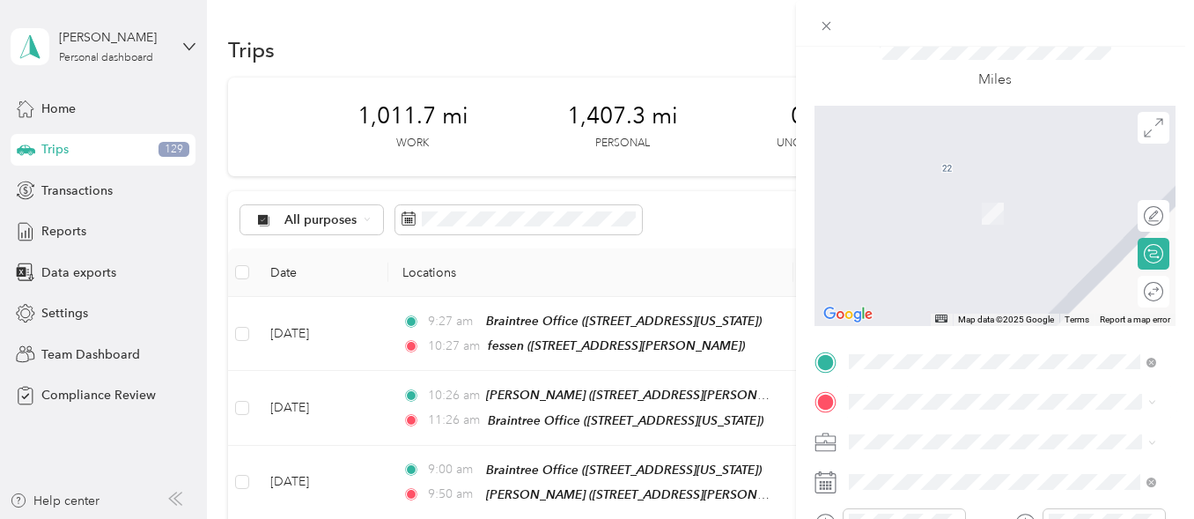
click at [982, 218] on span "[STREET_ADDRESS][US_STATE]" at bounding box center [971, 214] width 176 height 15
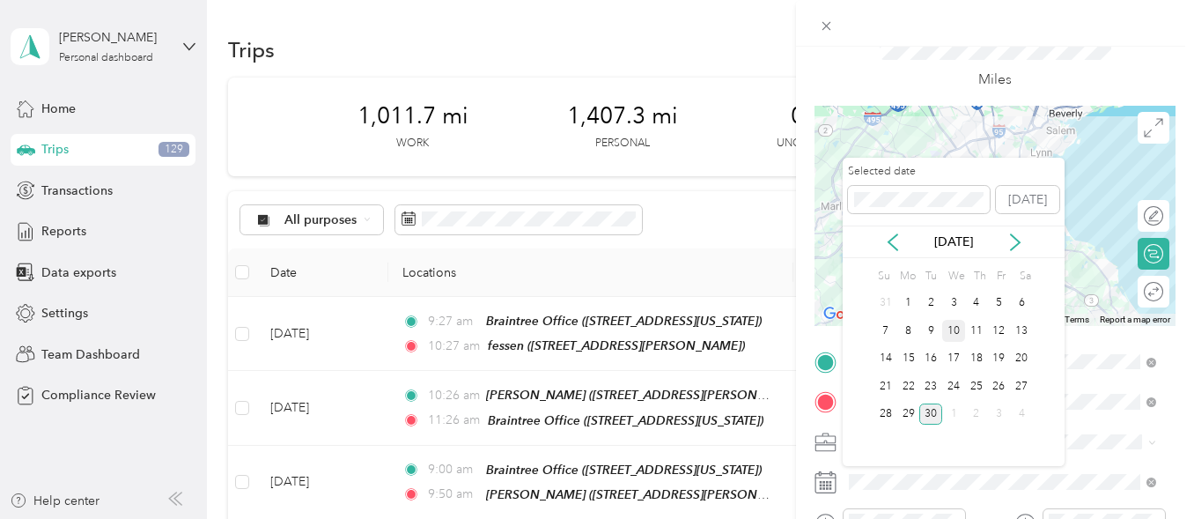
click at [954, 328] on div "10" at bounding box center [953, 331] width 23 height 22
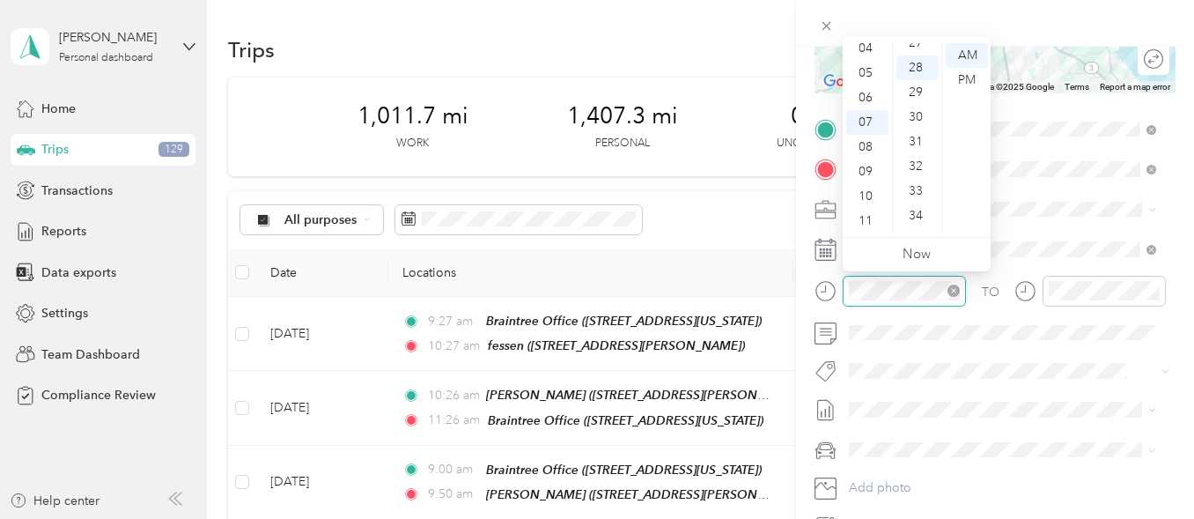
scroll to position [691, 0]
click at [867, 219] on div "11" at bounding box center [867, 221] width 42 height 25
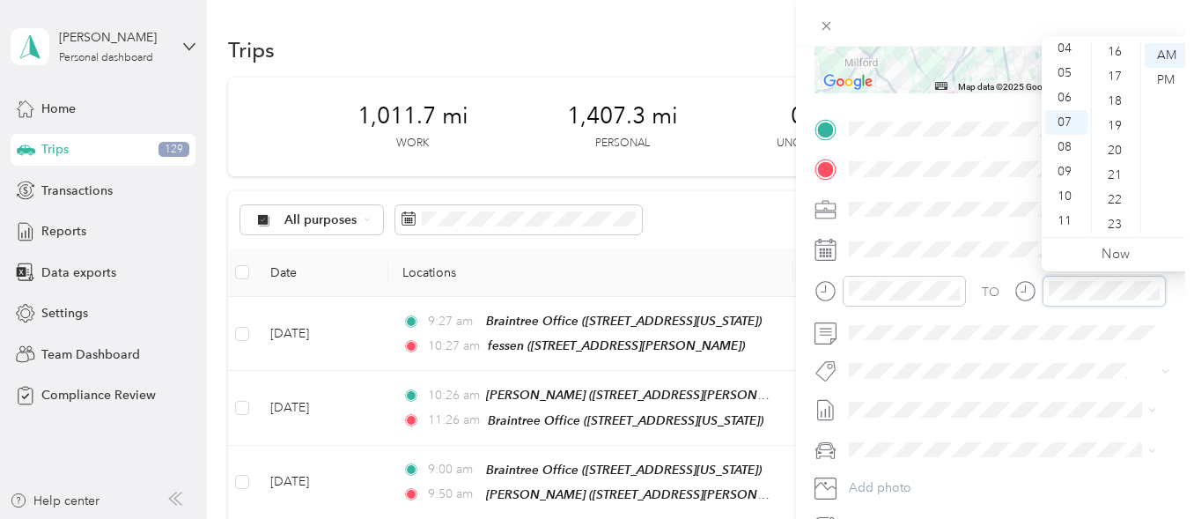
scroll to position [0, 0]
click at [1117, 79] on div "01" at bounding box center [1117, 80] width 42 height 25
click at [1167, 78] on div "PM" at bounding box center [1166, 80] width 42 height 25
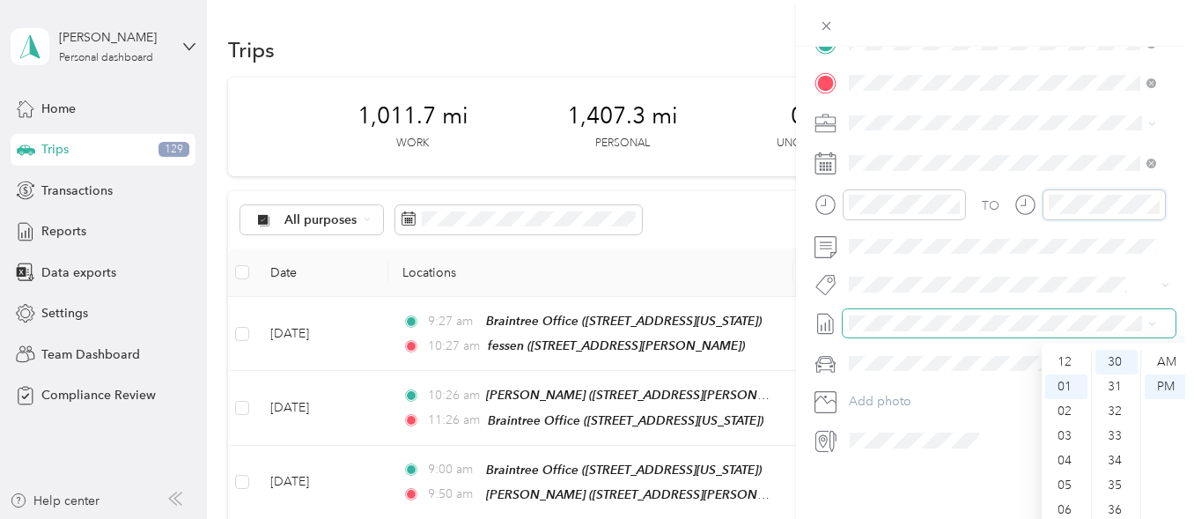
scroll to position [0, 0]
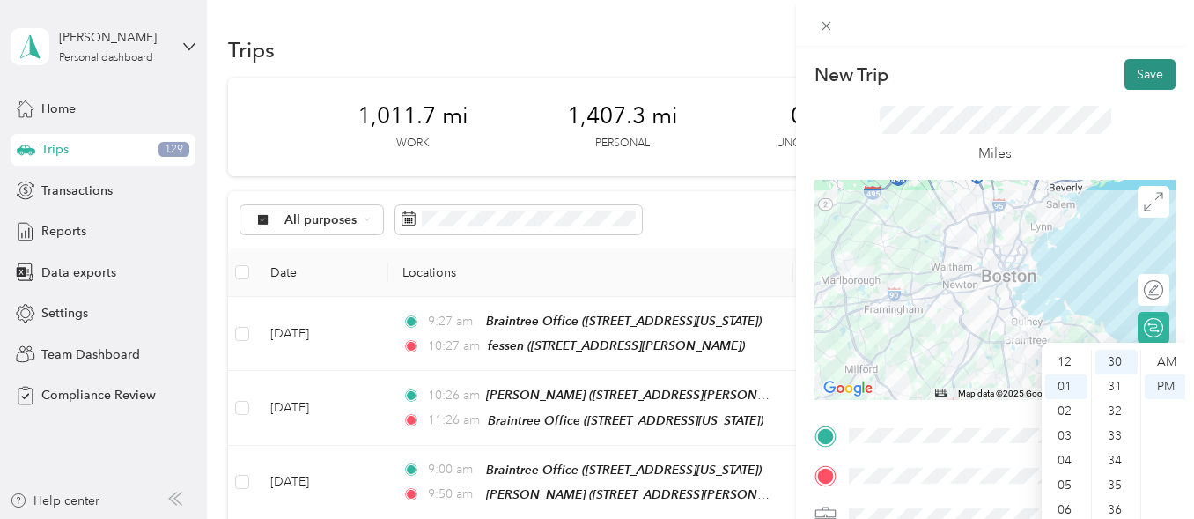
click at [1127, 69] on button "Save" at bounding box center [1150, 74] width 51 height 31
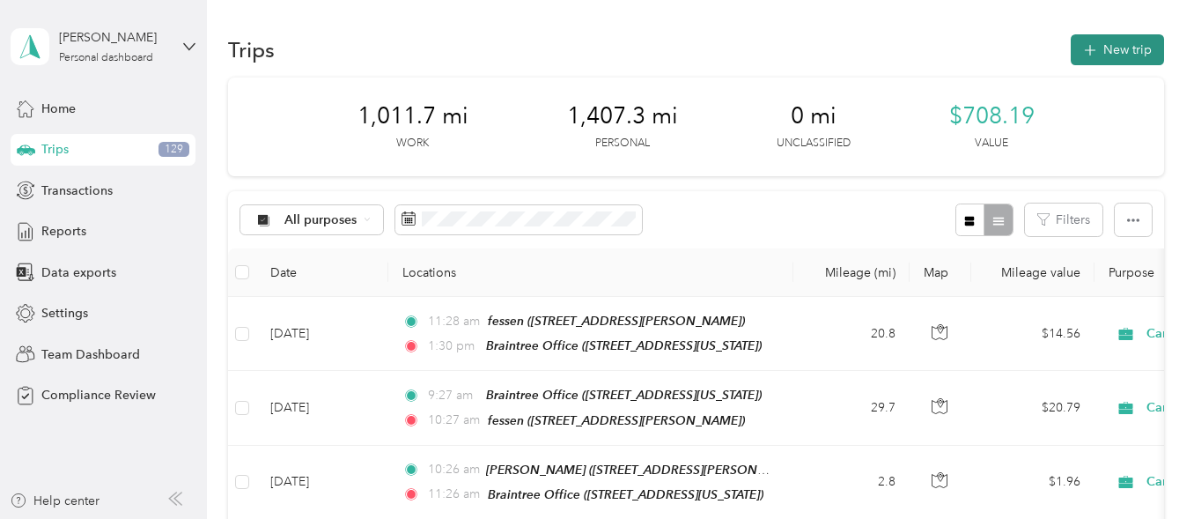
click at [1117, 51] on button "New trip" at bounding box center [1117, 49] width 93 height 31
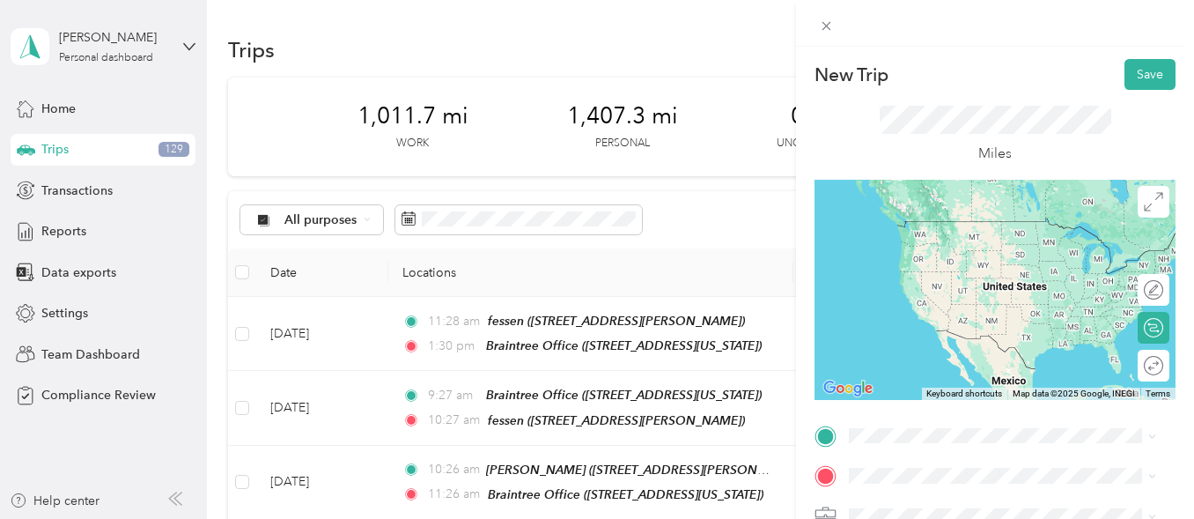
click at [968, 248] on span "[STREET_ADDRESS][US_STATE]" at bounding box center [971, 251] width 176 height 15
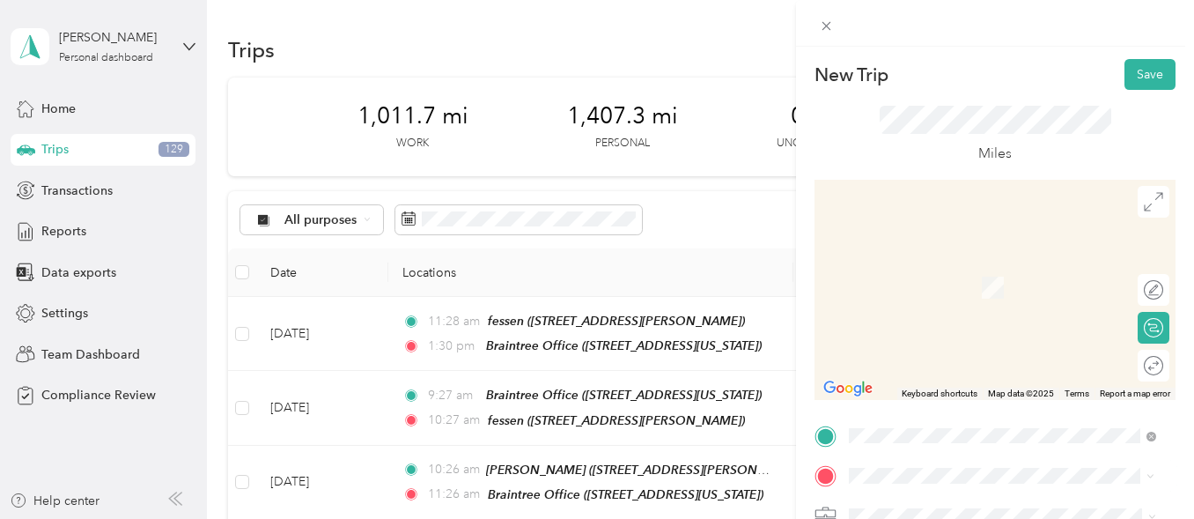
click at [959, 287] on span "[STREET_ADDRESS]" at bounding box center [939, 293] width 112 height 15
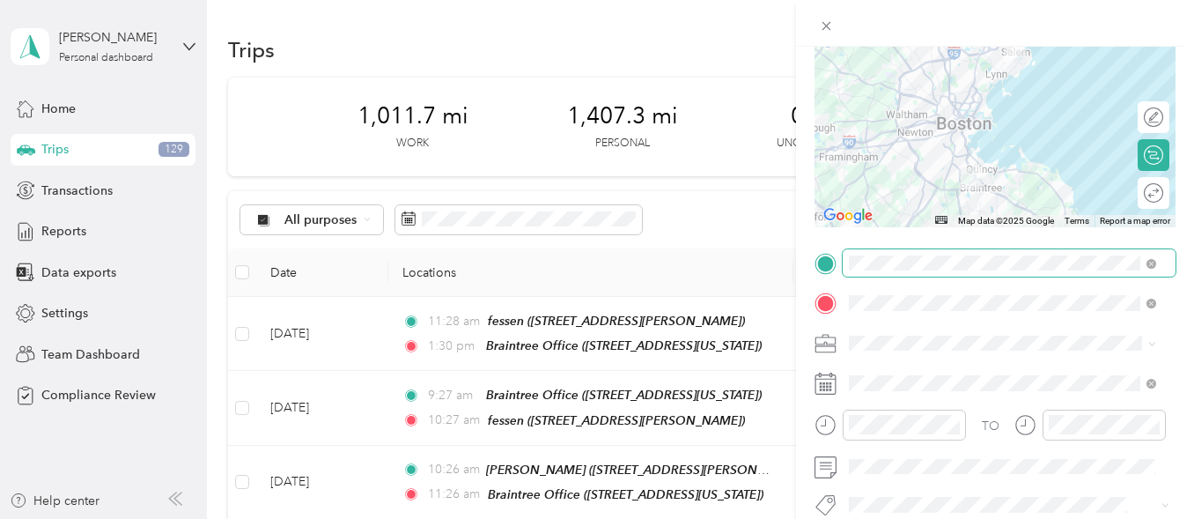
scroll to position [174, 0]
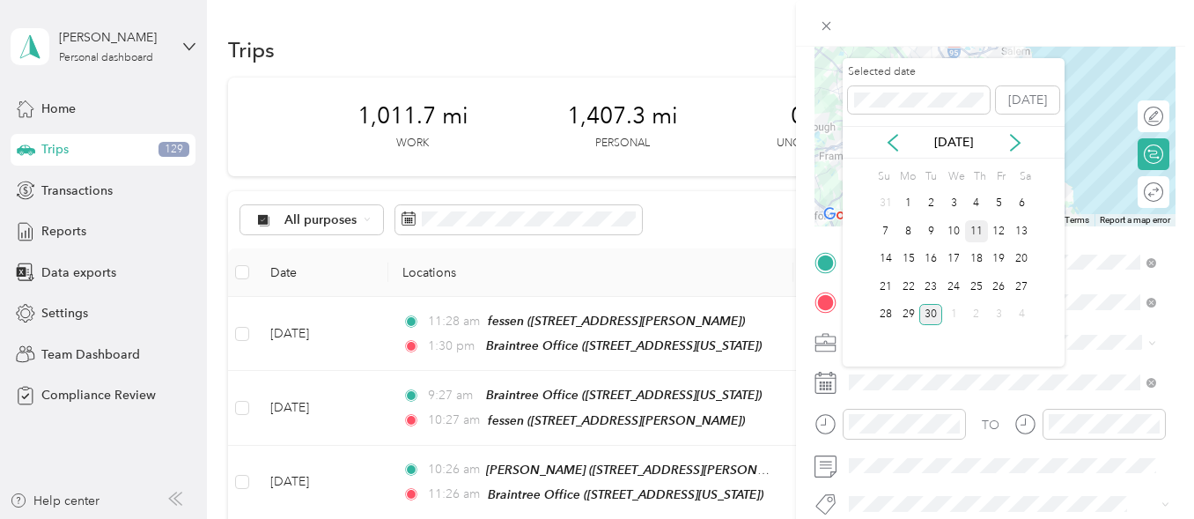
click at [975, 230] on div "11" at bounding box center [976, 231] width 23 height 22
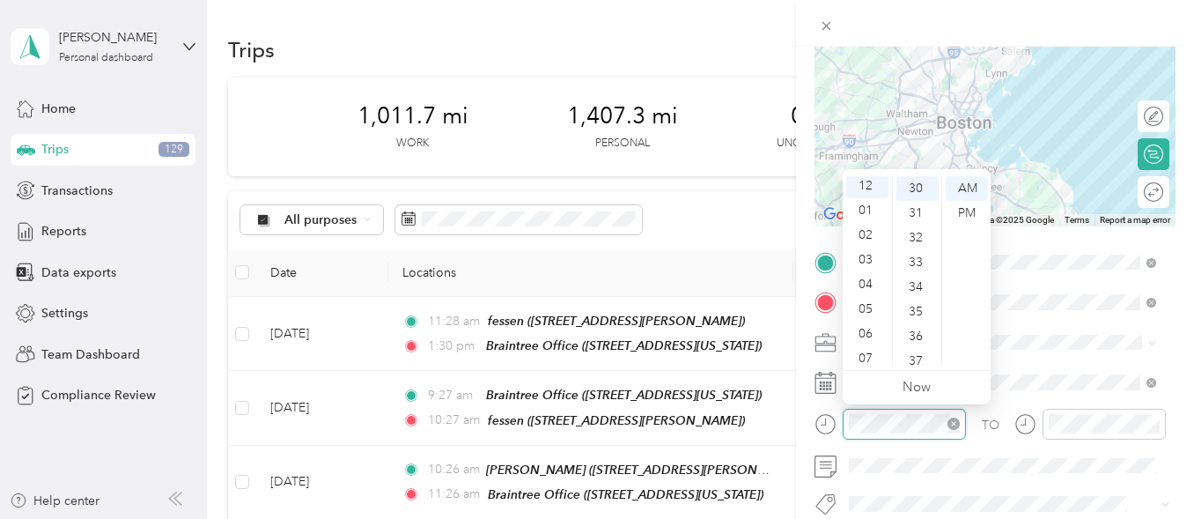
scroll to position [0, 0]
click at [969, 214] on div "PM" at bounding box center [967, 213] width 42 height 25
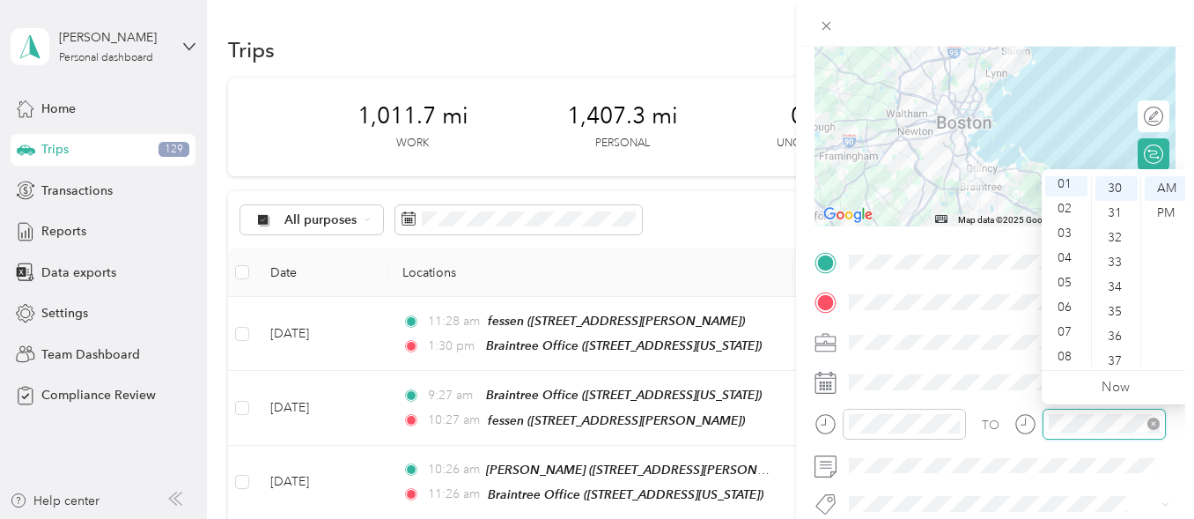
scroll to position [25, 0]
click at [1170, 207] on div "PM" at bounding box center [1166, 213] width 42 height 25
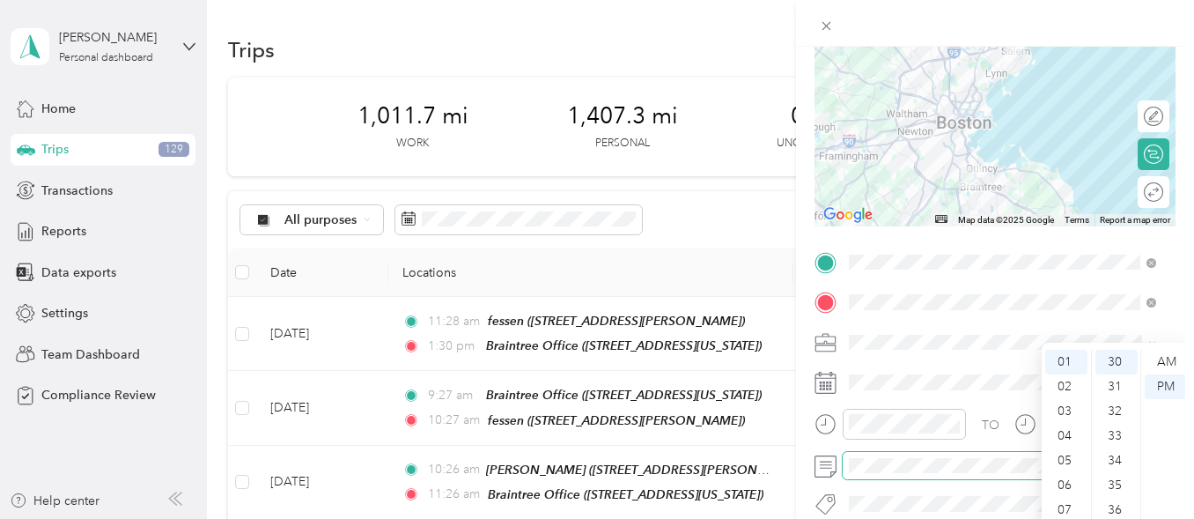
scroll to position [0, 0]
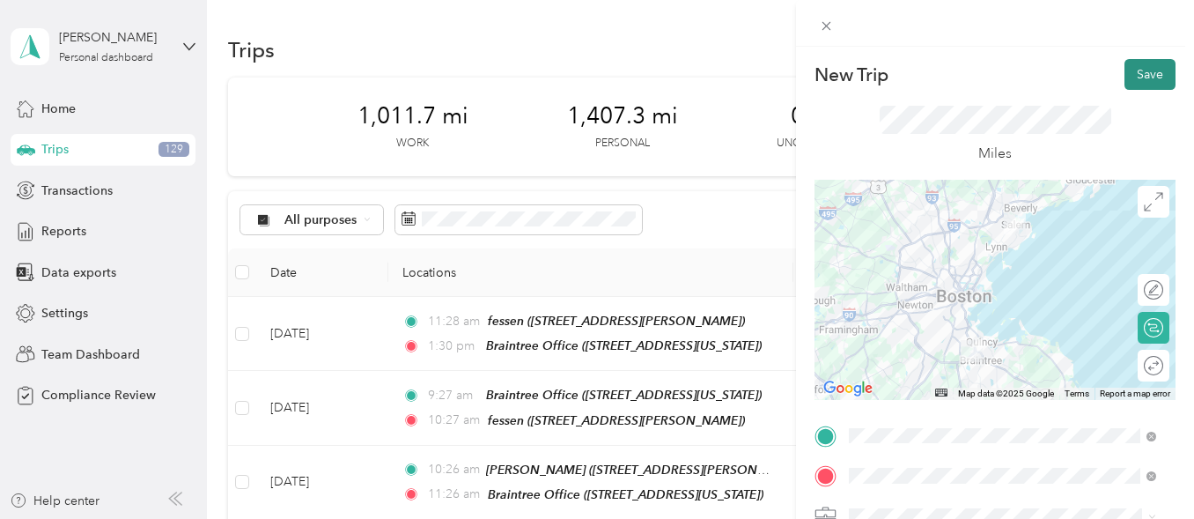
click at [1138, 75] on button "Save" at bounding box center [1150, 74] width 51 height 31
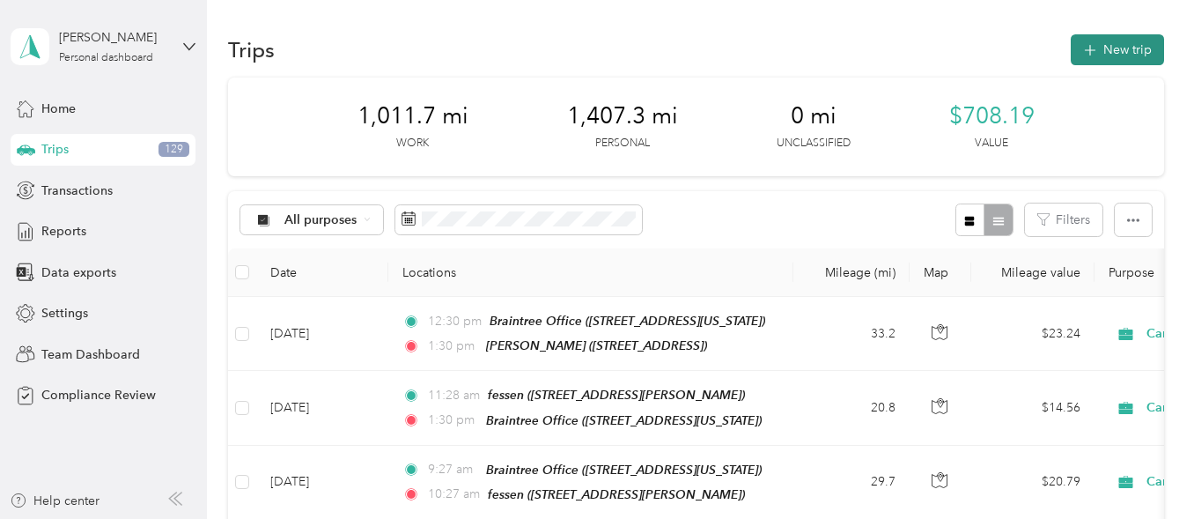
click at [1112, 51] on button "New trip" at bounding box center [1117, 49] width 93 height 31
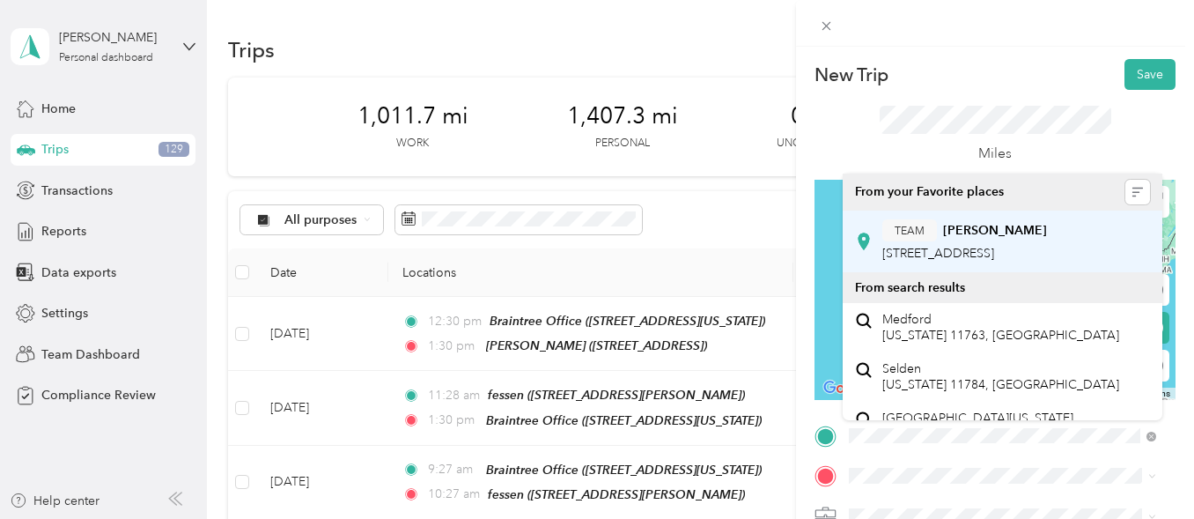
click at [945, 255] on span "[STREET_ADDRESS]" at bounding box center [939, 253] width 112 height 15
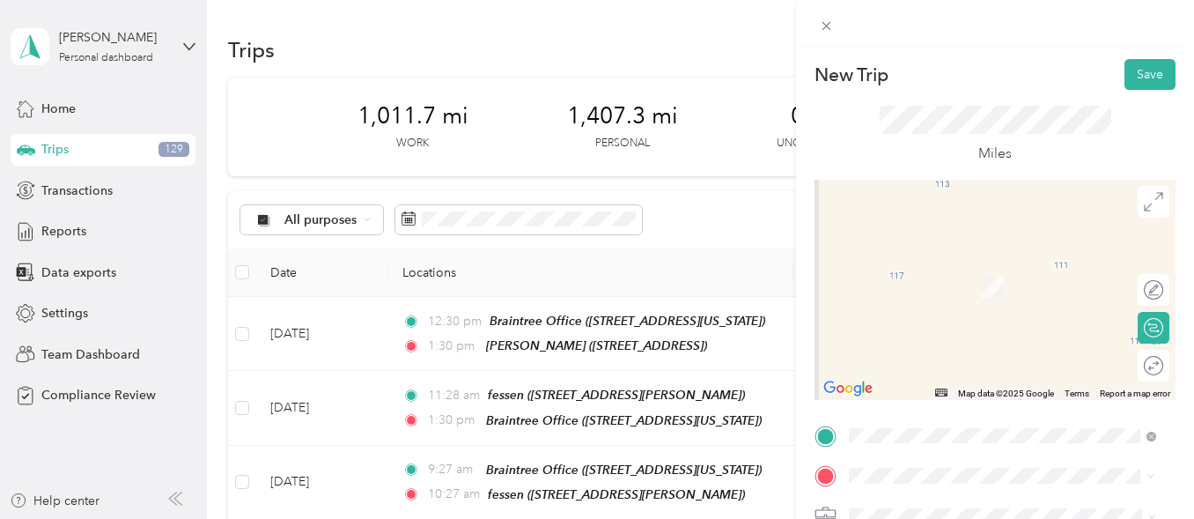
click at [953, 301] on span "[STREET_ADDRESS][US_STATE]" at bounding box center [971, 293] width 176 height 15
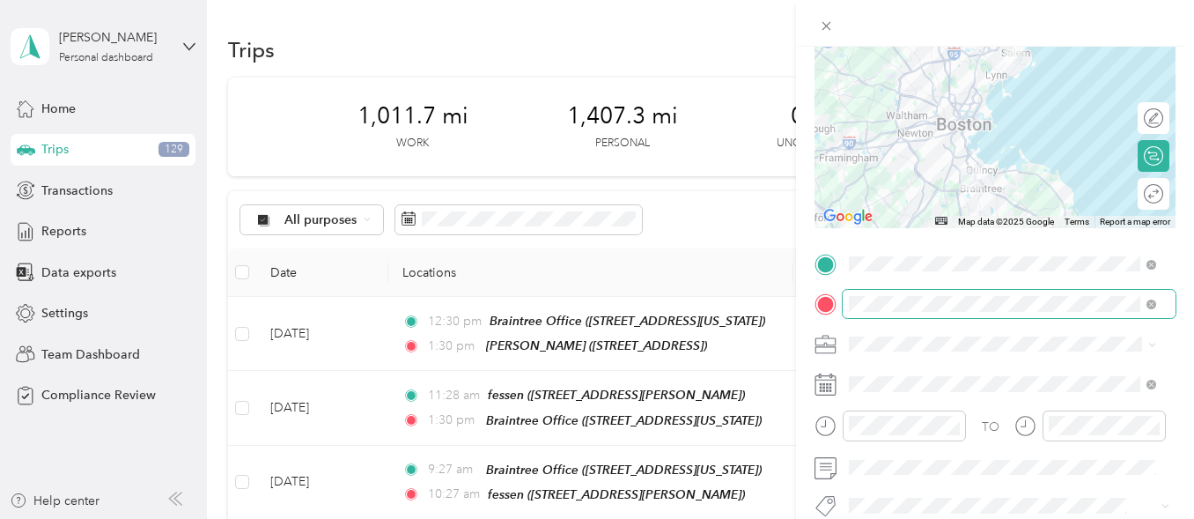
scroll to position [174, 0]
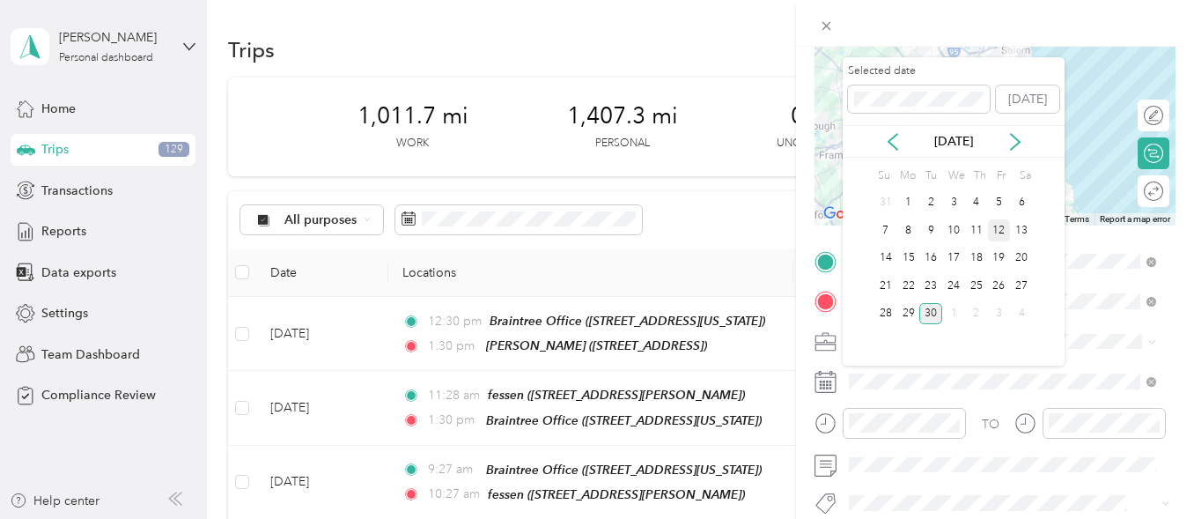
click at [1002, 233] on div "12" at bounding box center [999, 230] width 23 height 22
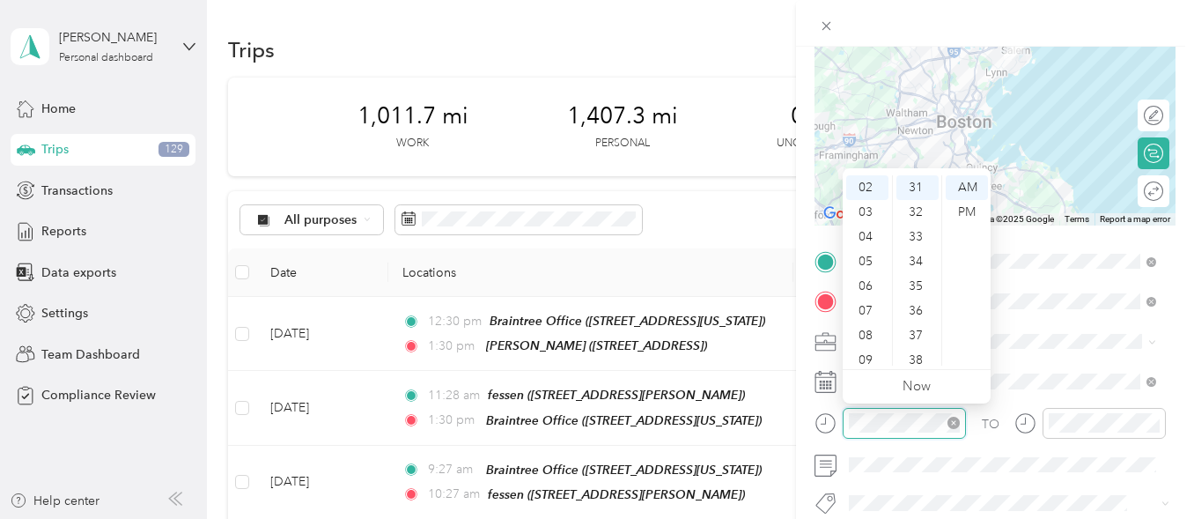
scroll to position [49, 0]
click at [972, 208] on div "PM" at bounding box center [967, 212] width 42 height 25
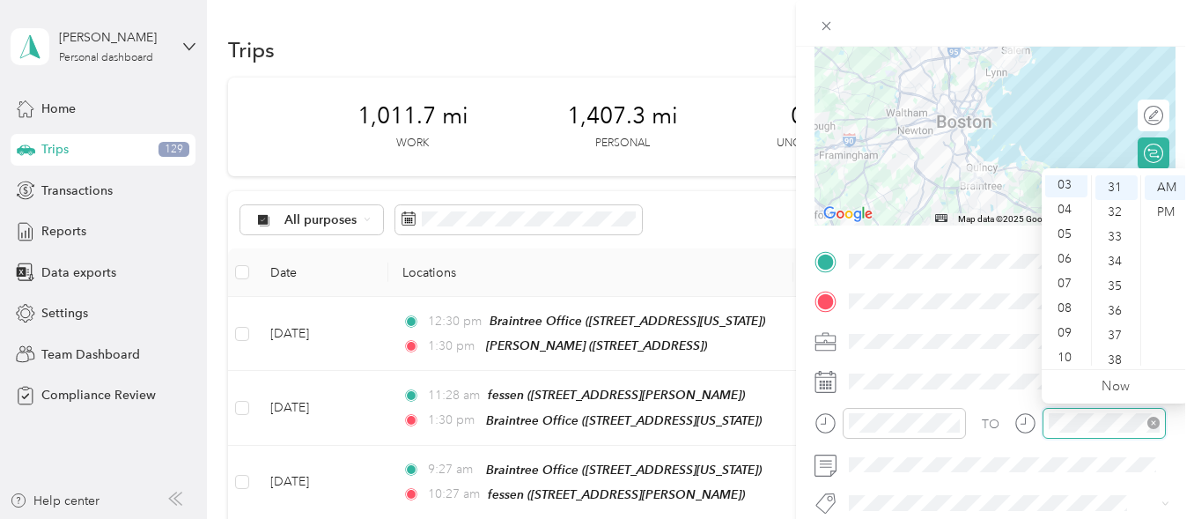
scroll to position [74, 0]
click at [1170, 211] on div "PM" at bounding box center [1166, 212] width 42 height 25
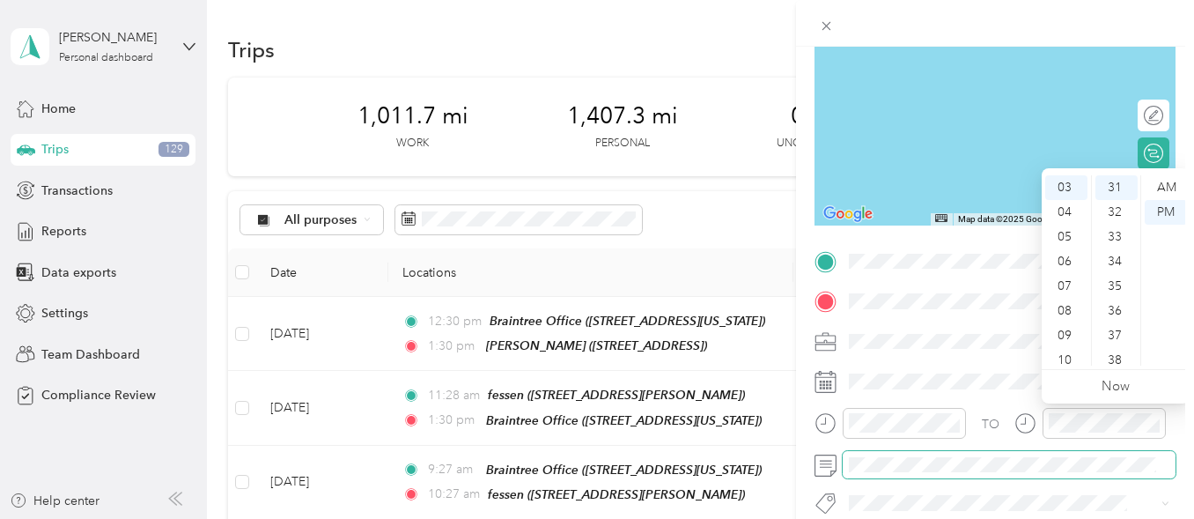
click at [1065, 472] on span at bounding box center [1009, 465] width 333 height 28
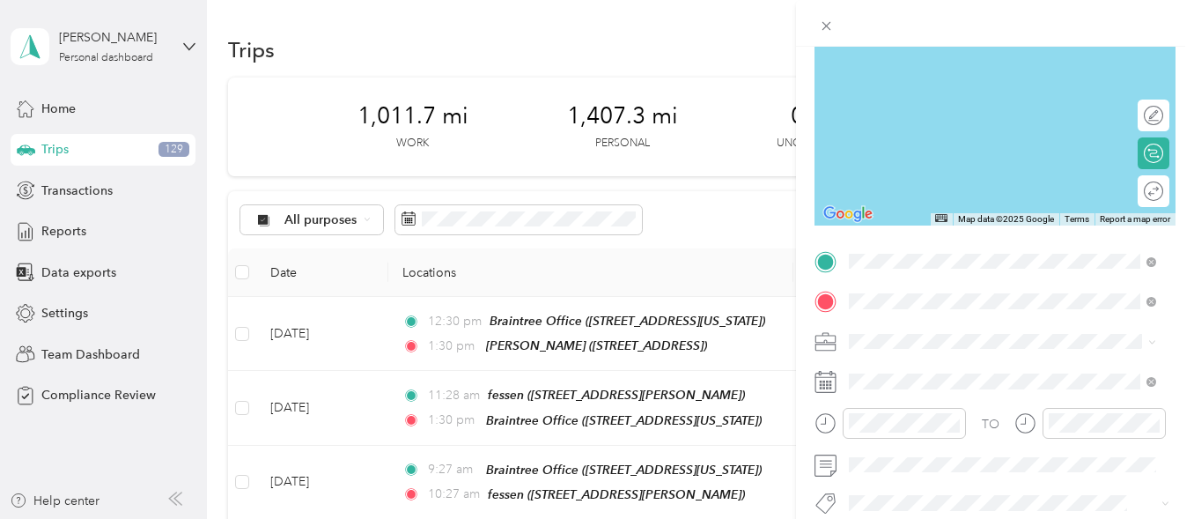
scroll to position [0, 0]
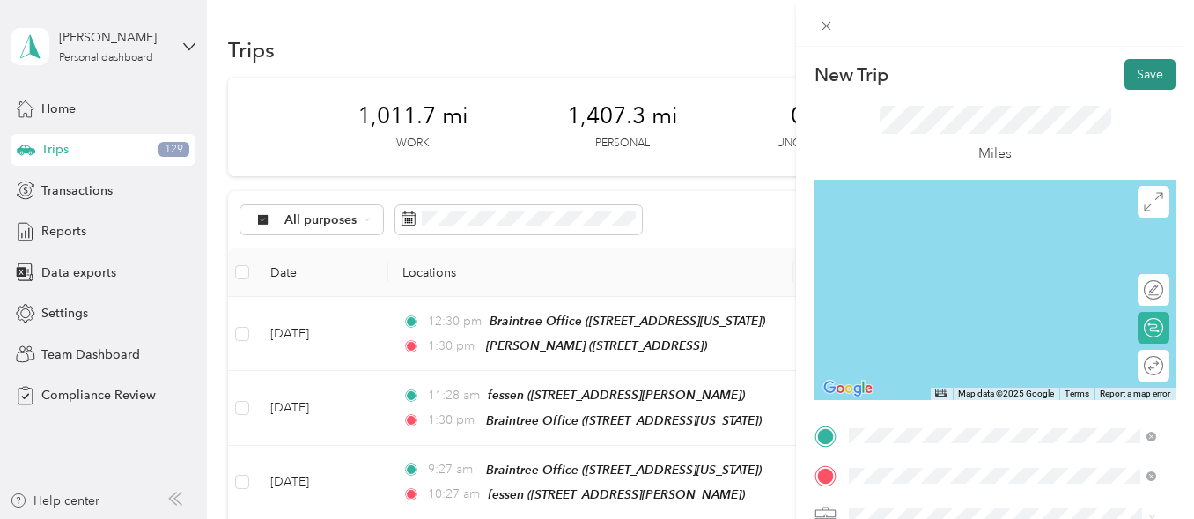
click at [1132, 73] on button "Save" at bounding box center [1150, 74] width 51 height 31
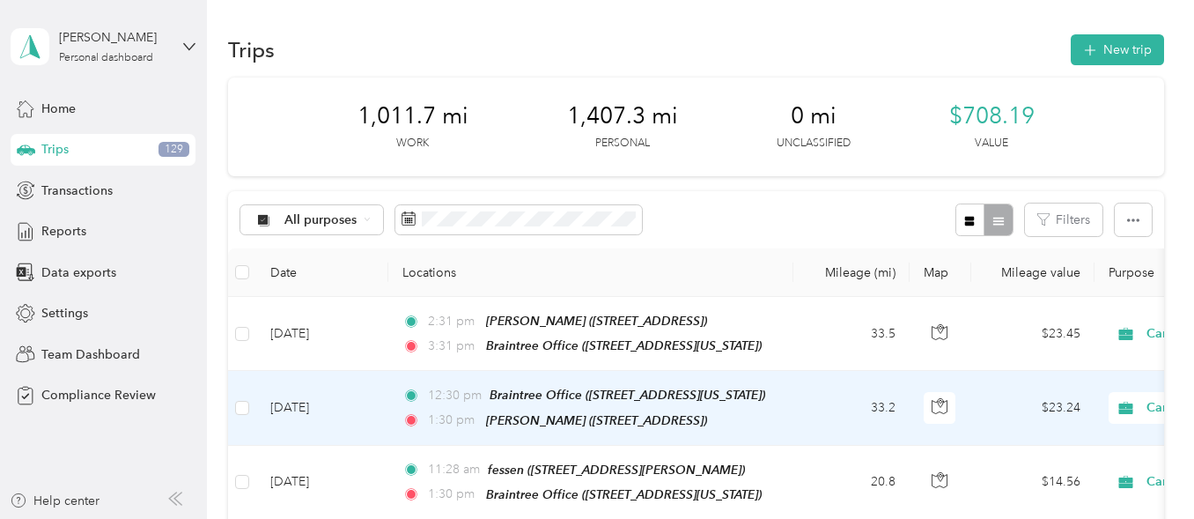
click at [310, 401] on td "Sep 11, 2025" at bounding box center [322, 408] width 132 height 74
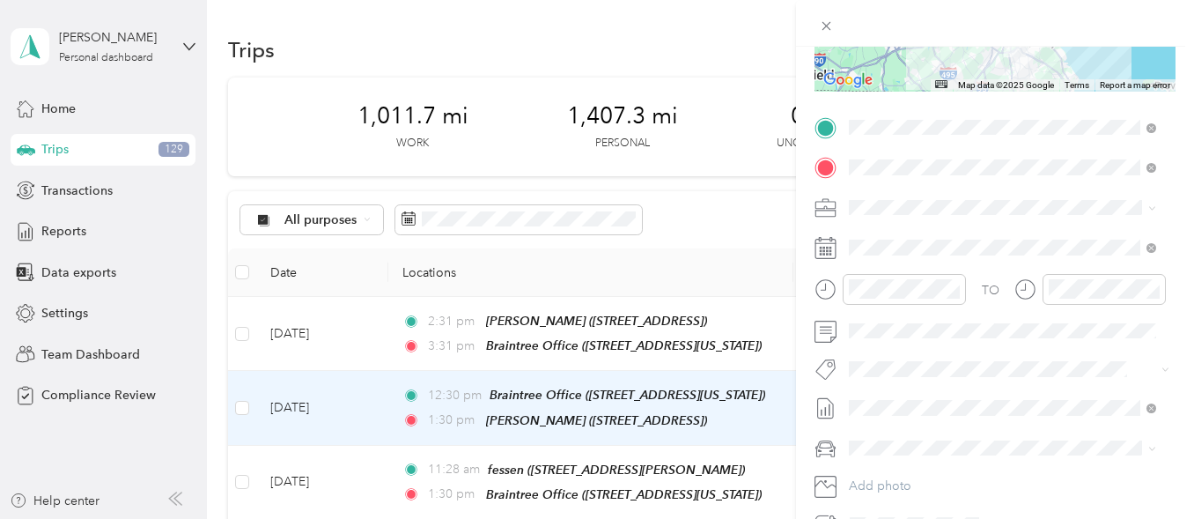
scroll to position [309, 0]
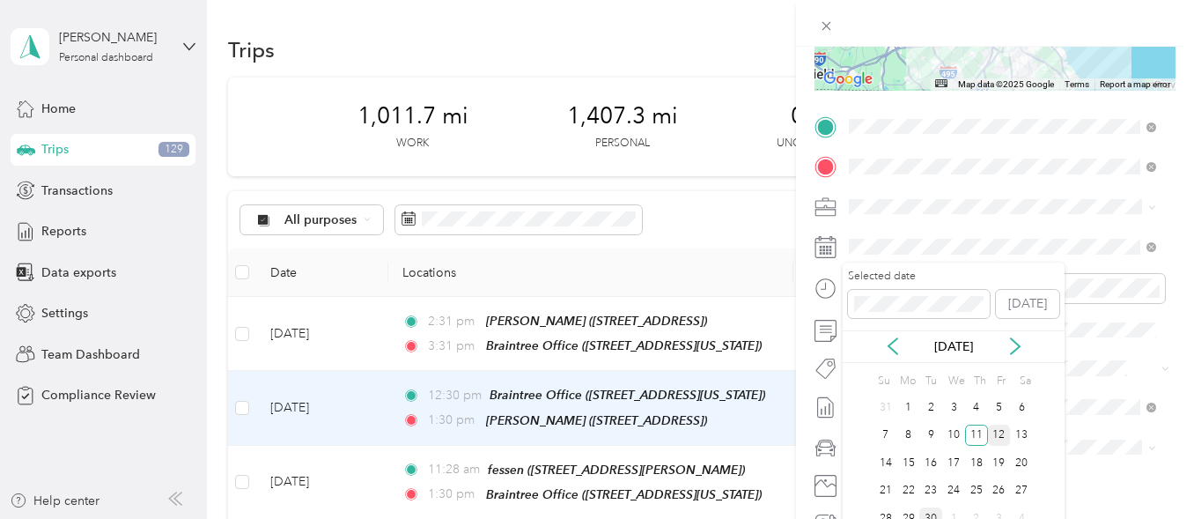
click at [1001, 432] on div "12" at bounding box center [999, 436] width 23 height 22
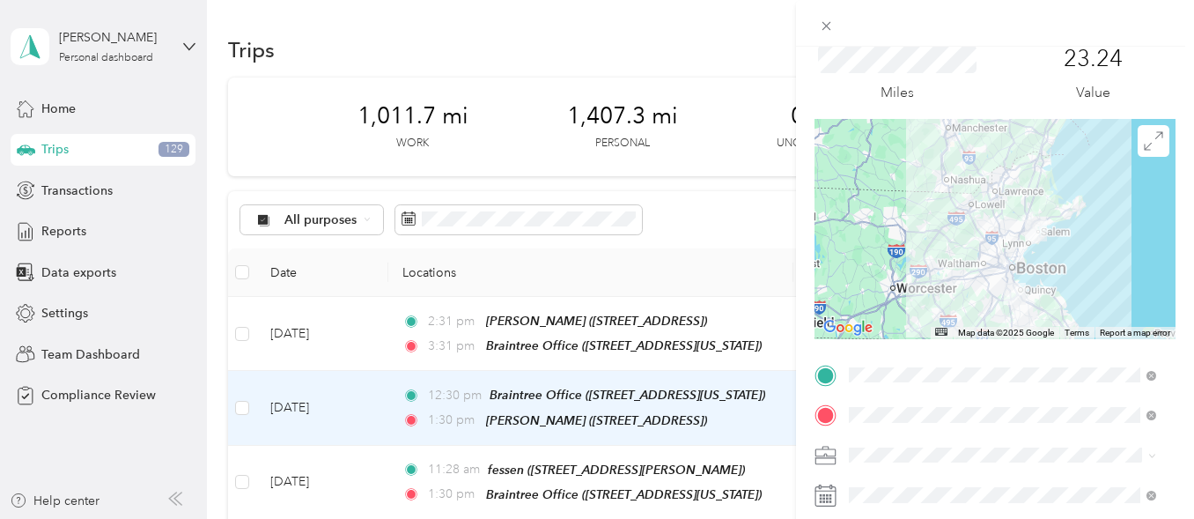
scroll to position [0, 0]
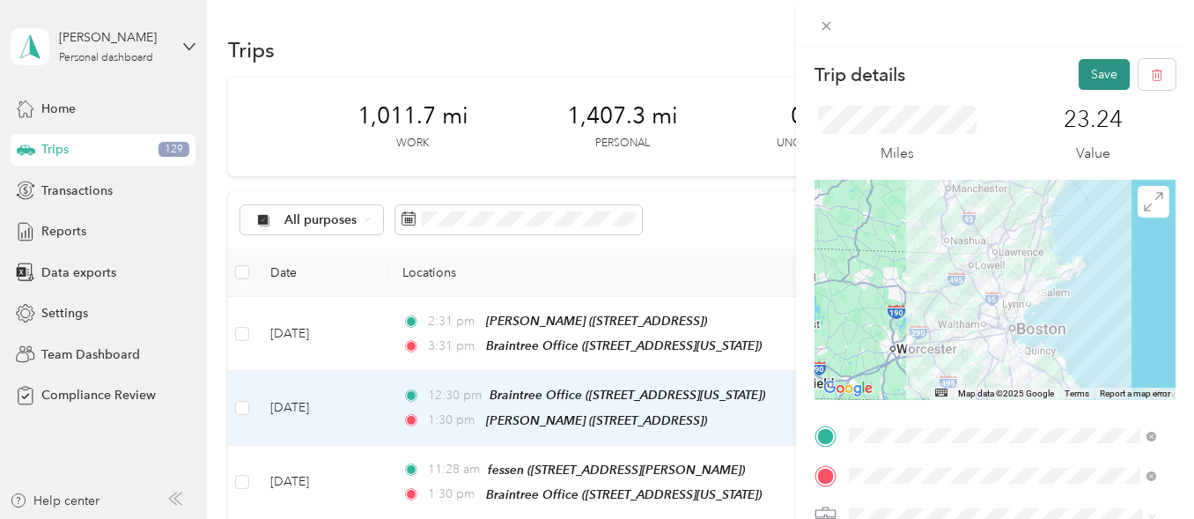
click at [1083, 80] on button "Save" at bounding box center [1104, 74] width 51 height 31
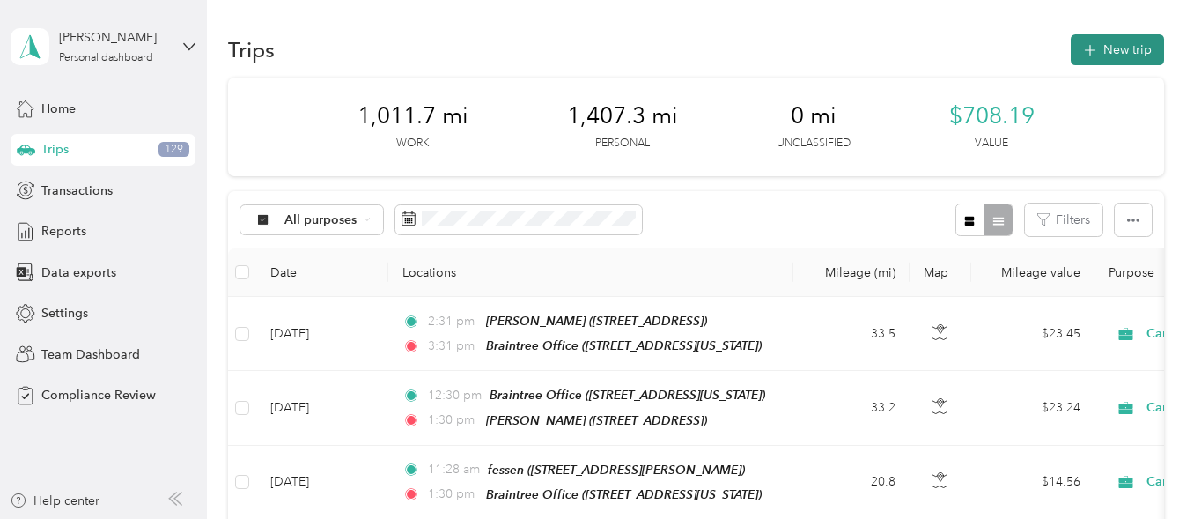
click at [1119, 49] on button "New trip" at bounding box center [1117, 49] width 93 height 31
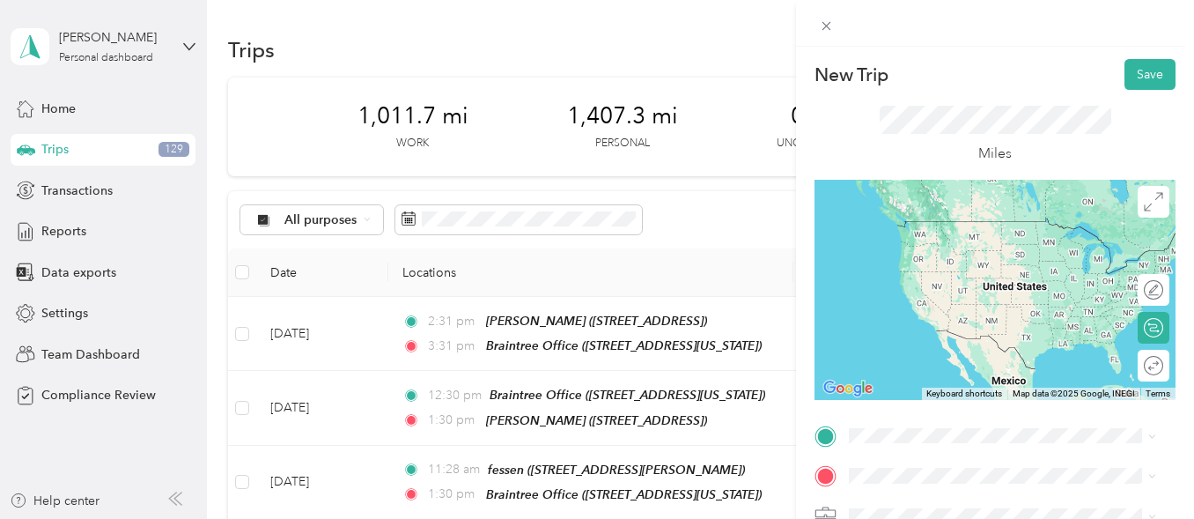
click at [950, 256] on span "[STREET_ADDRESS][US_STATE]" at bounding box center [971, 251] width 176 height 15
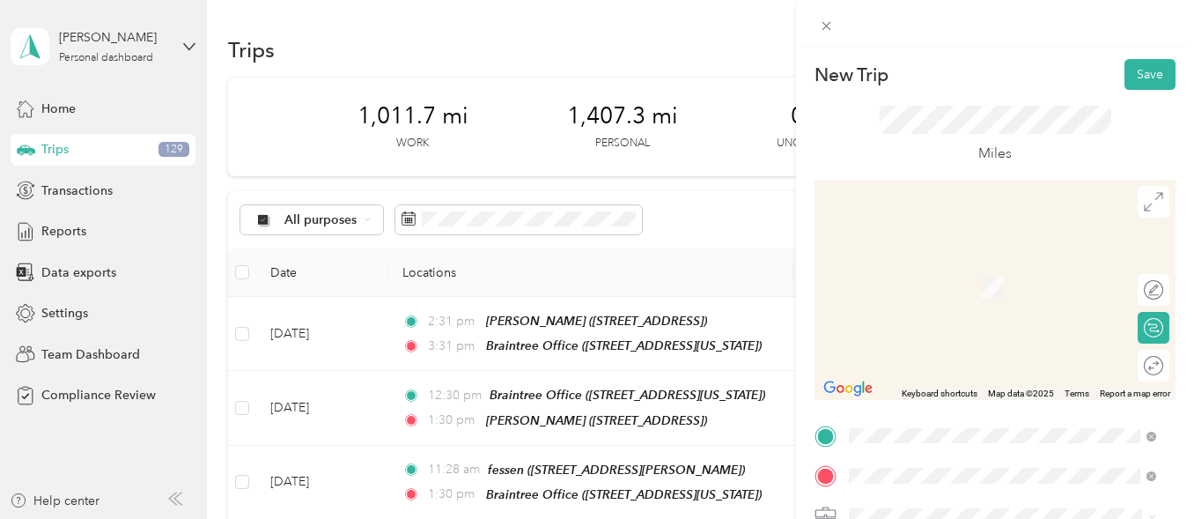
click at [994, 288] on span "[STREET_ADDRESS][PERSON_NAME]" at bounding box center [988, 293] width 210 height 15
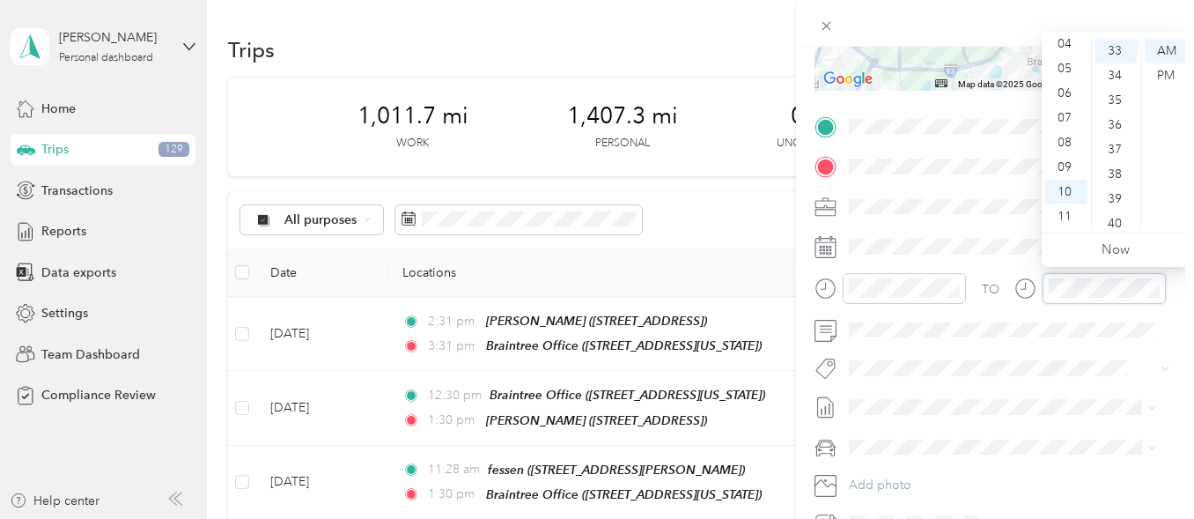
scroll to position [311, 0]
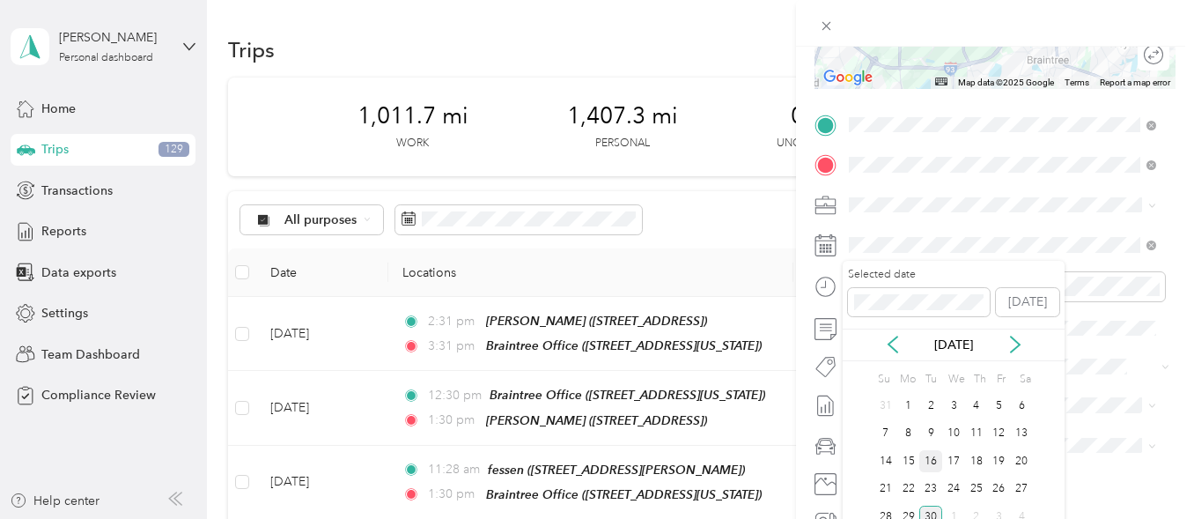
click at [932, 461] on div "16" at bounding box center [931, 461] width 23 height 22
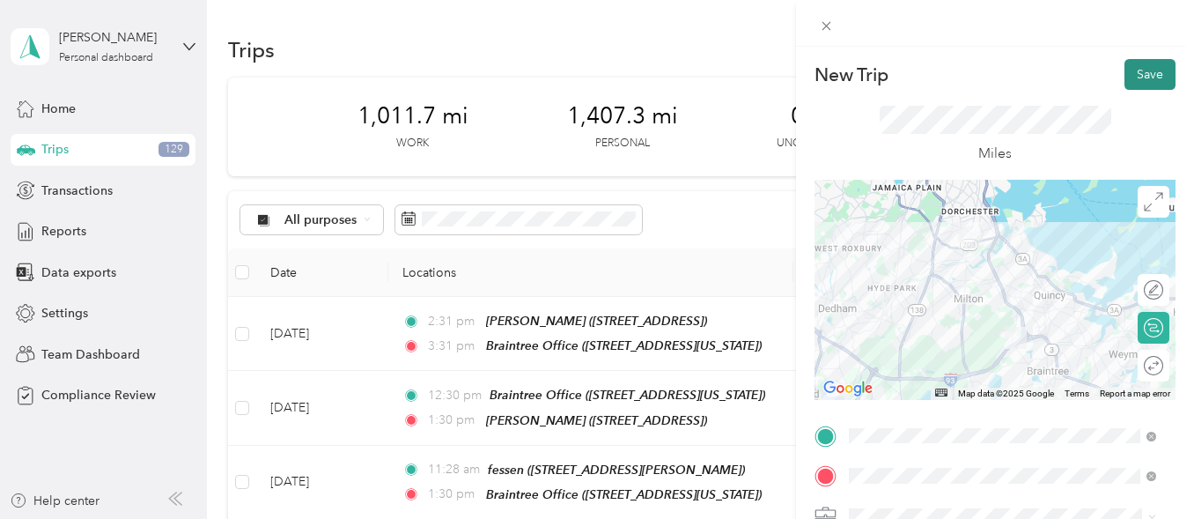
click at [1142, 63] on button "Save" at bounding box center [1150, 74] width 51 height 31
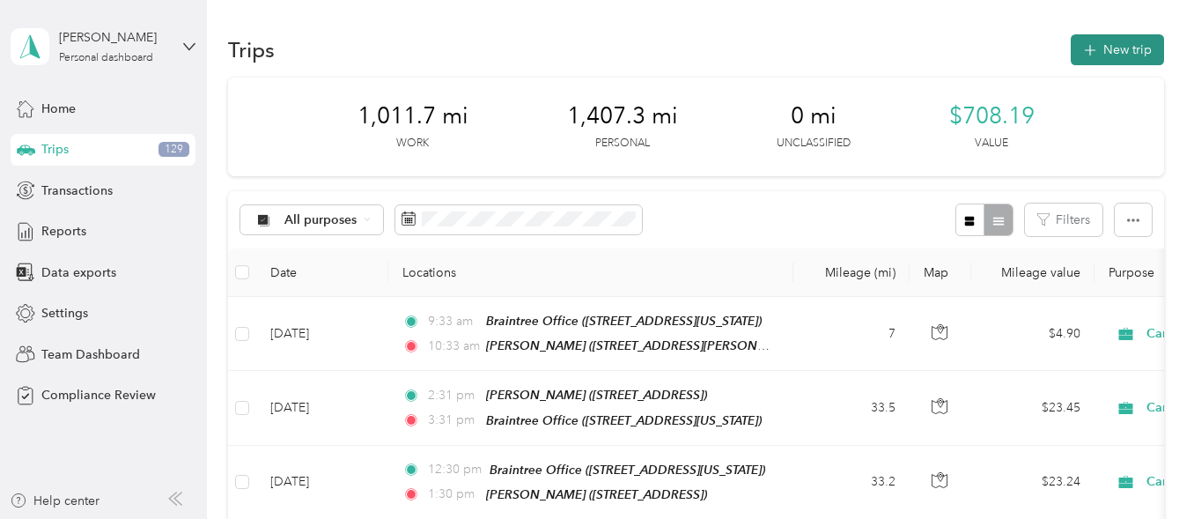
click at [1116, 52] on button "New trip" at bounding box center [1117, 49] width 93 height 31
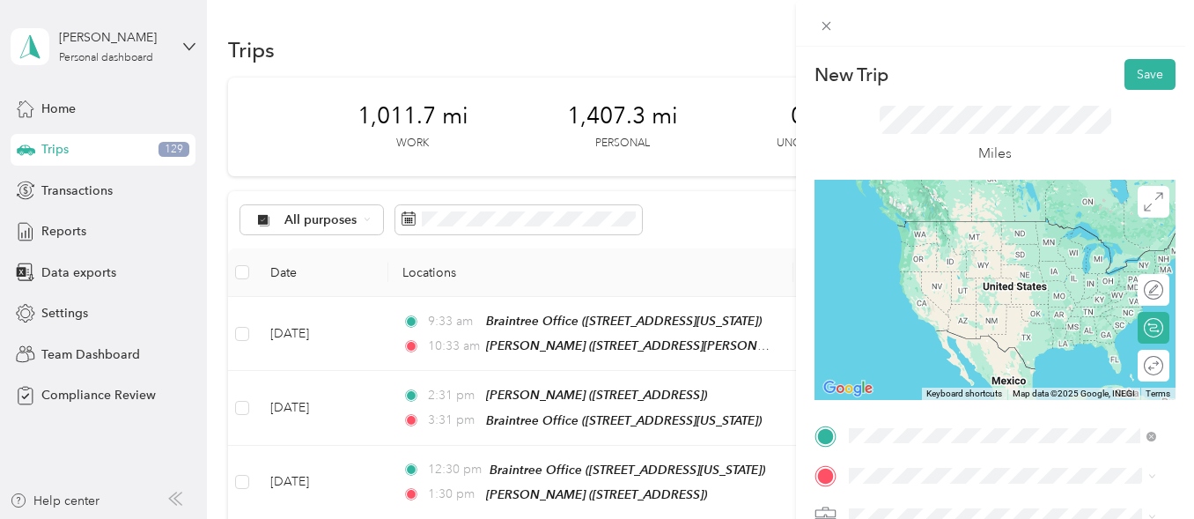
click at [976, 246] on span "[STREET_ADDRESS][PERSON_NAME]" at bounding box center [988, 253] width 210 height 15
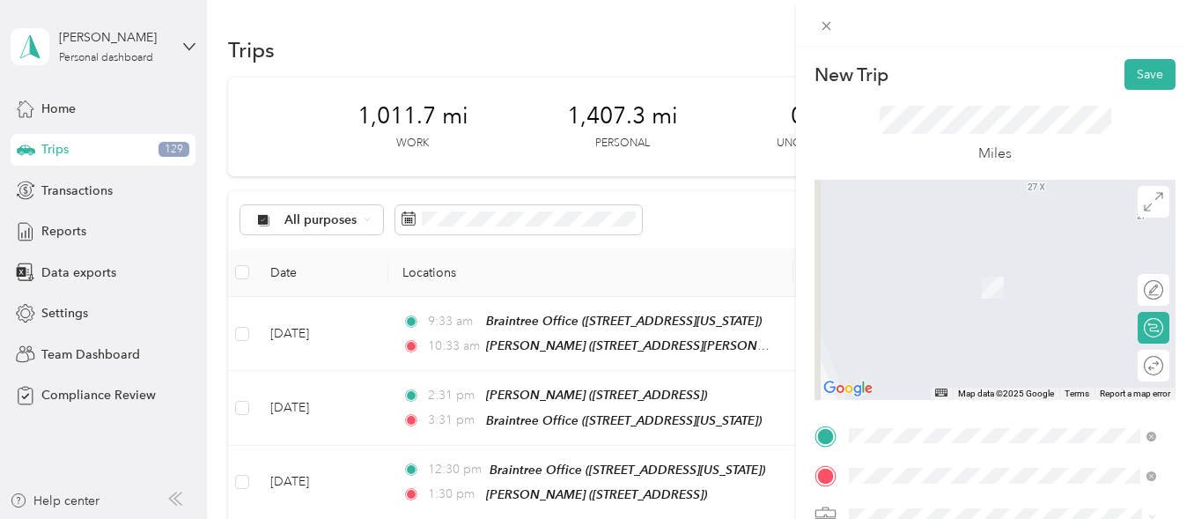
click at [981, 291] on span "147 Centre St, 02124, Dorchester, MA, USA" at bounding box center [939, 293] width 112 height 15
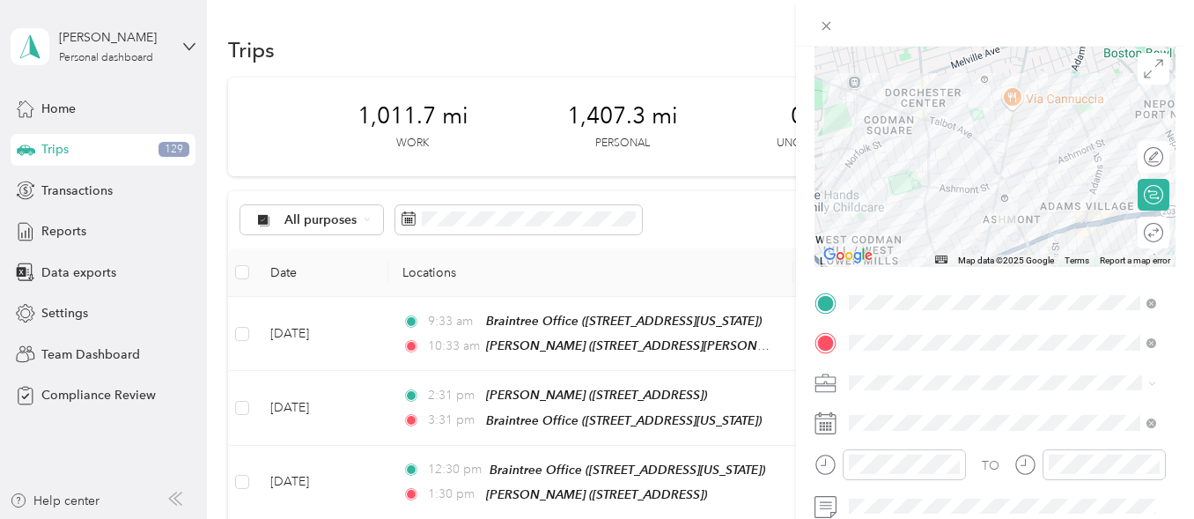
scroll to position [134, 0]
click at [916, 413] on span at bounding box center [1009, 422] width 333 height 28
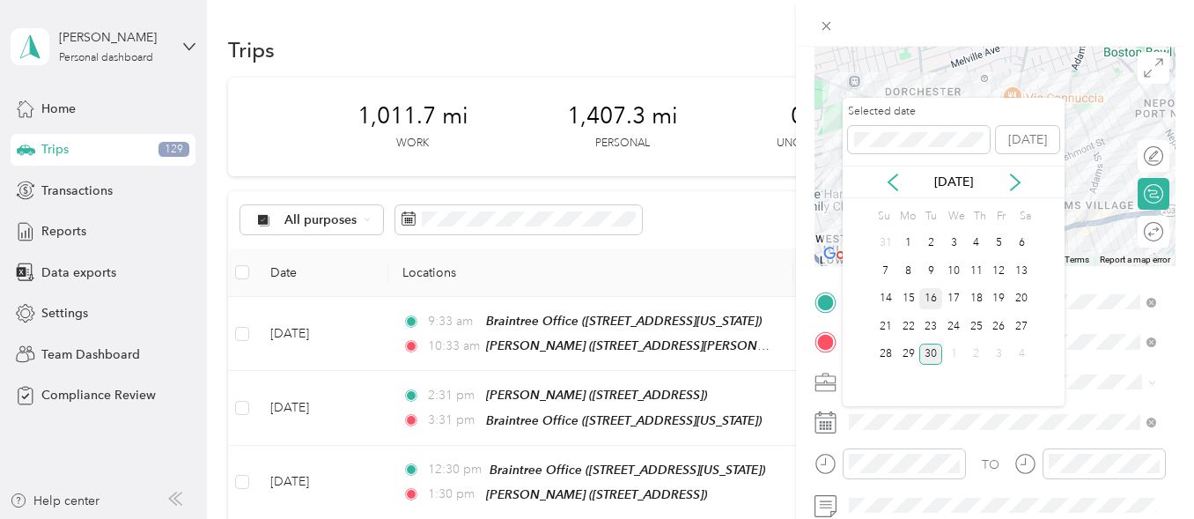
click at [934, 299] on div "16" at bounding box center [931, 299] width 23 height 22
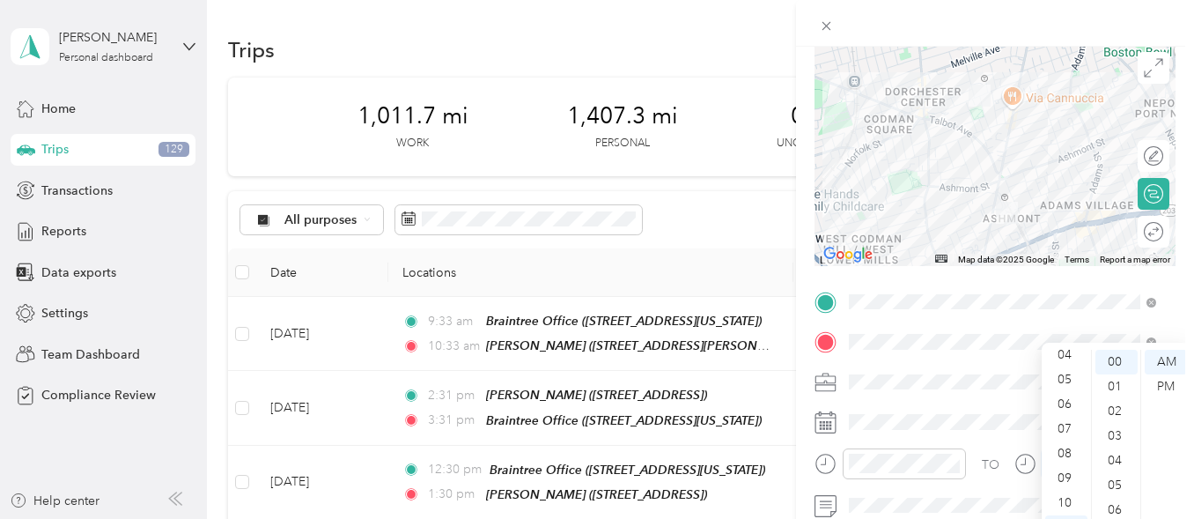
scroll to position [0, 0]
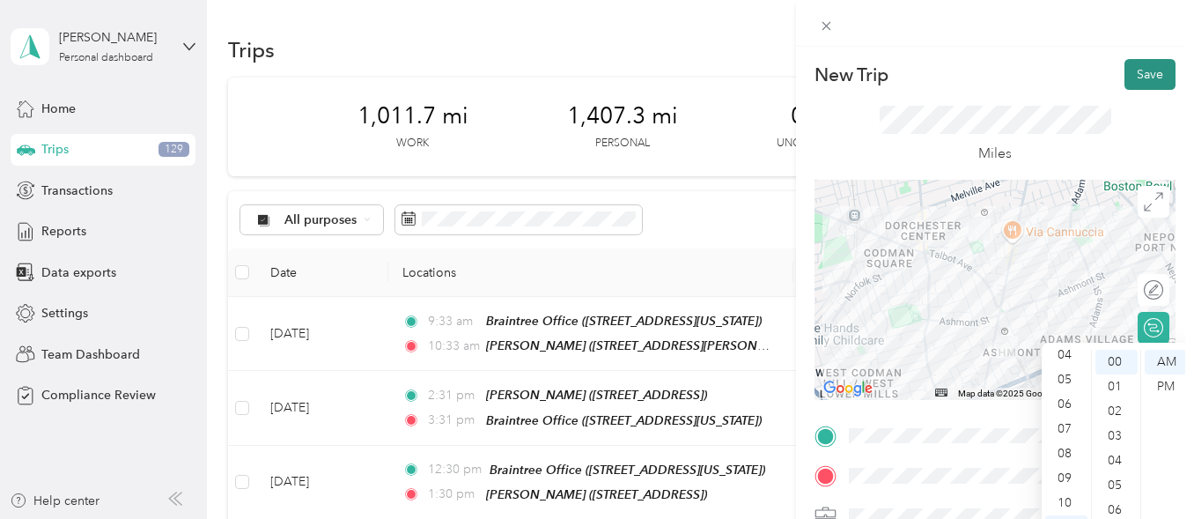
click at [1140, 78] on button "Save" at bounding box center [1150, 74] width 51 height 31
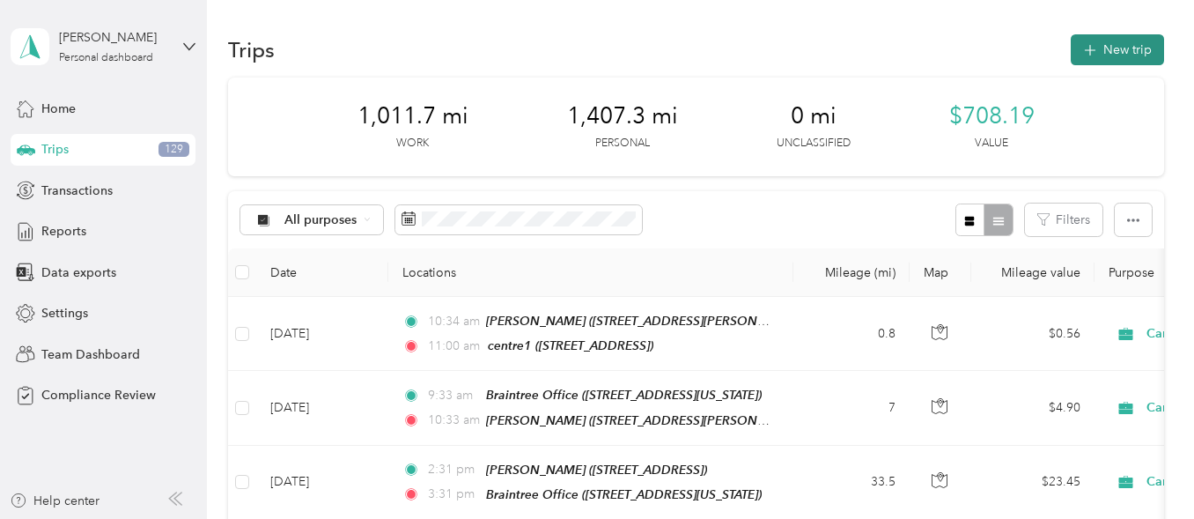
click at [1109, 55] on button "New trip" at bounding box center [1117, 49] width 93 height 31
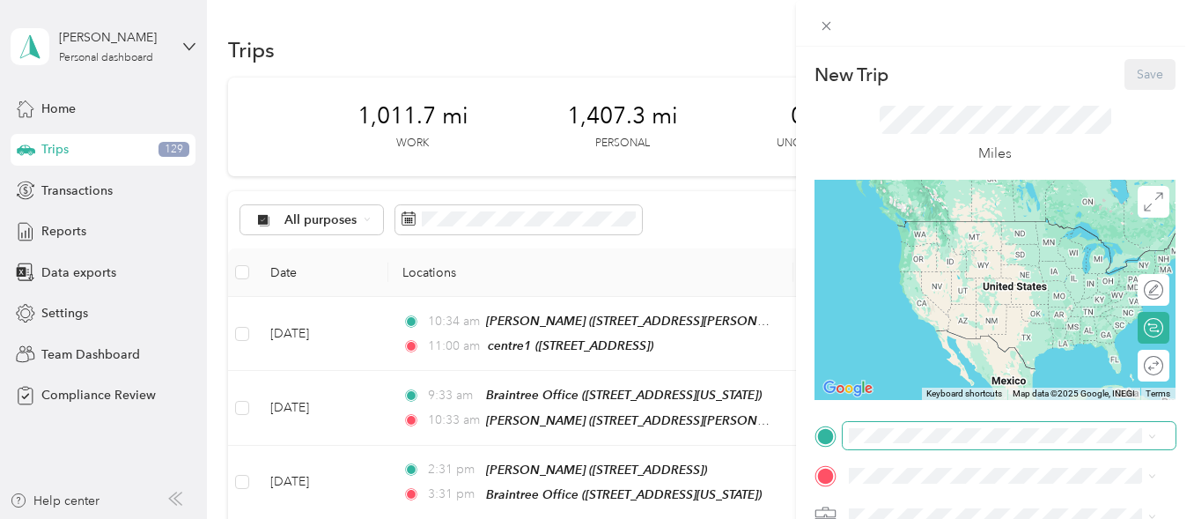
click at [878, 445] on span at bounding box center [1009, 436] width 333 height 28
click at [883, 423] on div "New Trip Save This trip cannot be edited because it is either under review, app…" at bounding box center [995, 453] width 361 height 788
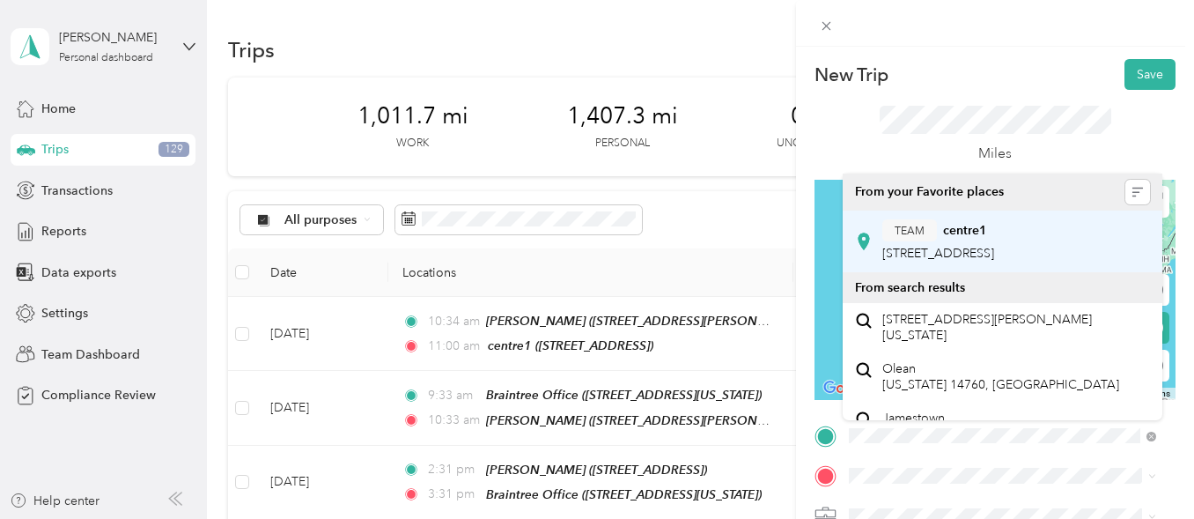
click at [964, 248] on span "147 Centre St, 02124, Dorchester, MA, USA" at bounding box center [939, 253] width 112 height 15
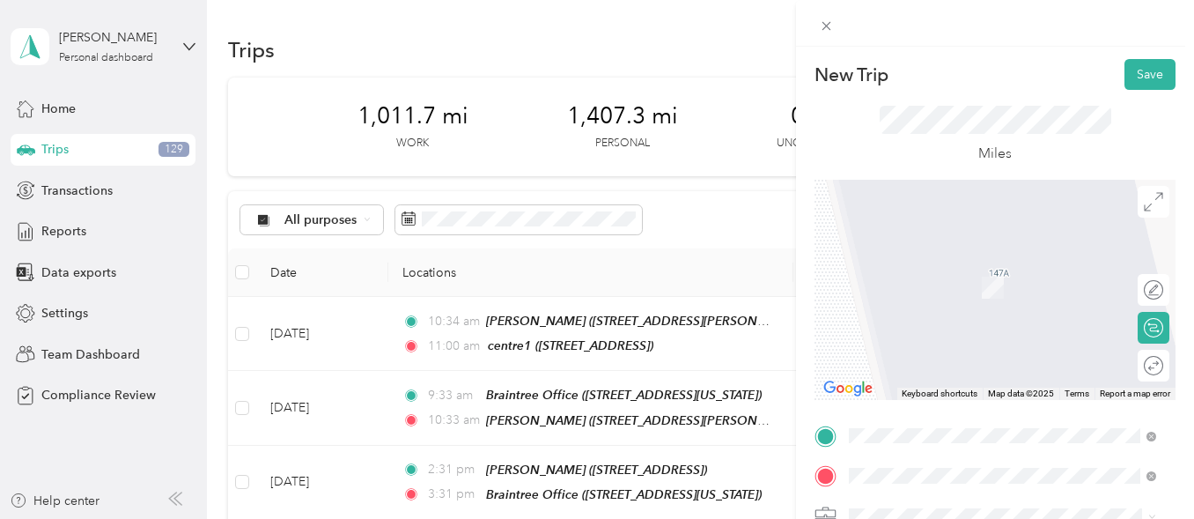
click at [1000, 298] on span "[STREET_ADDRESS][US_STATE]" at bounding box center [971, 293] width 176 height 15
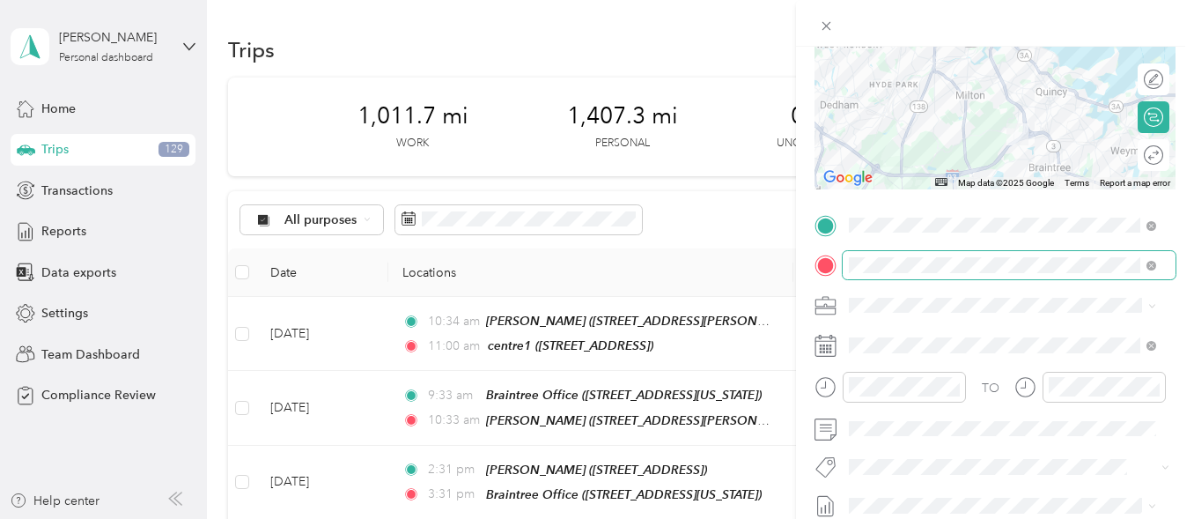
scroll to position [211, 0]
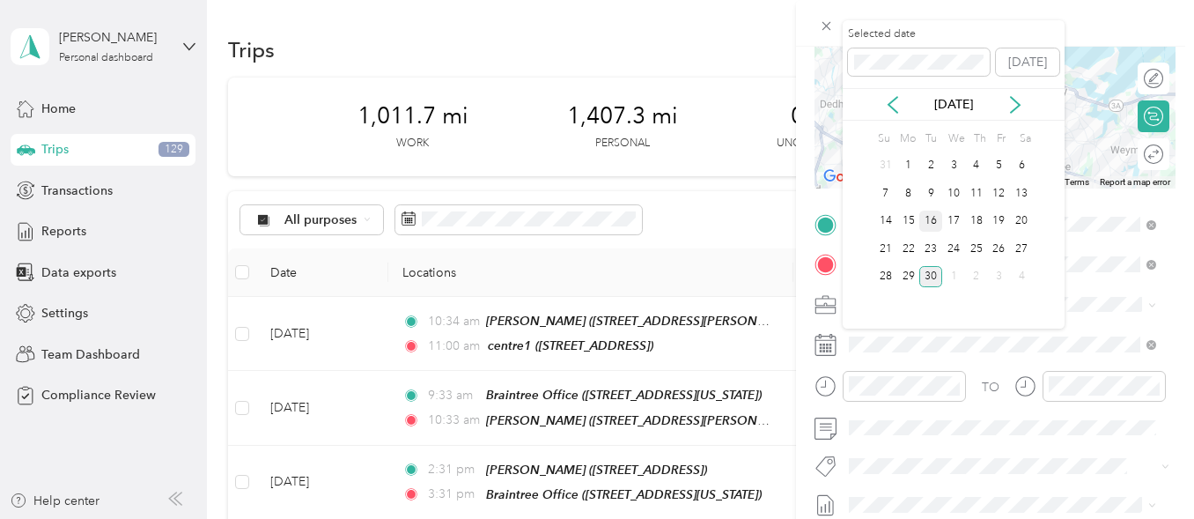
click at [931, 218] on div "16" at bounding box center [931, 222] width 23 height 22
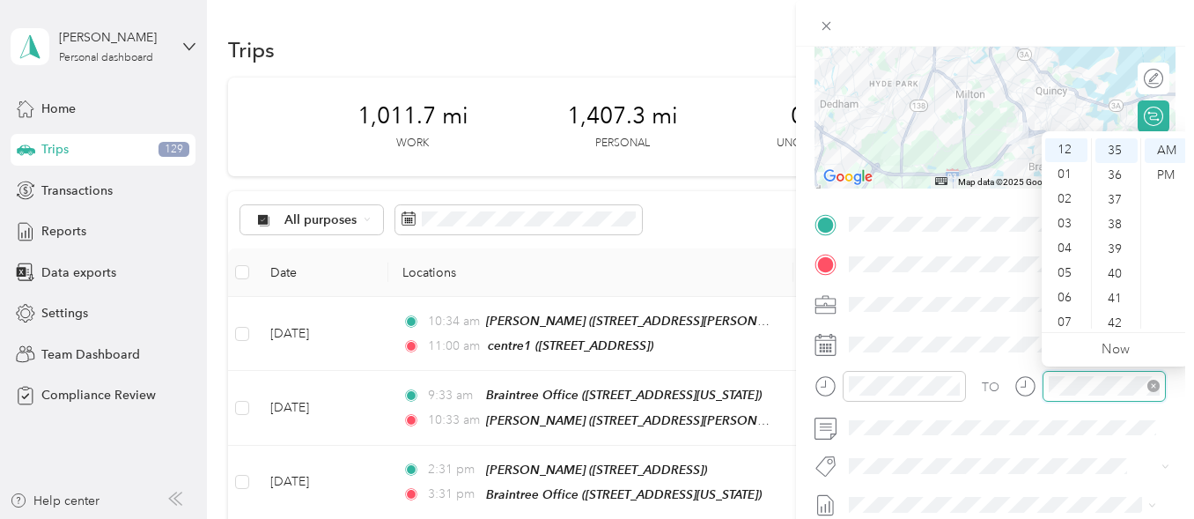
scroll to position [0, 0]
click at [1170, 175] on div "PM" at bounding box center [1166, 175] width 42 height 25
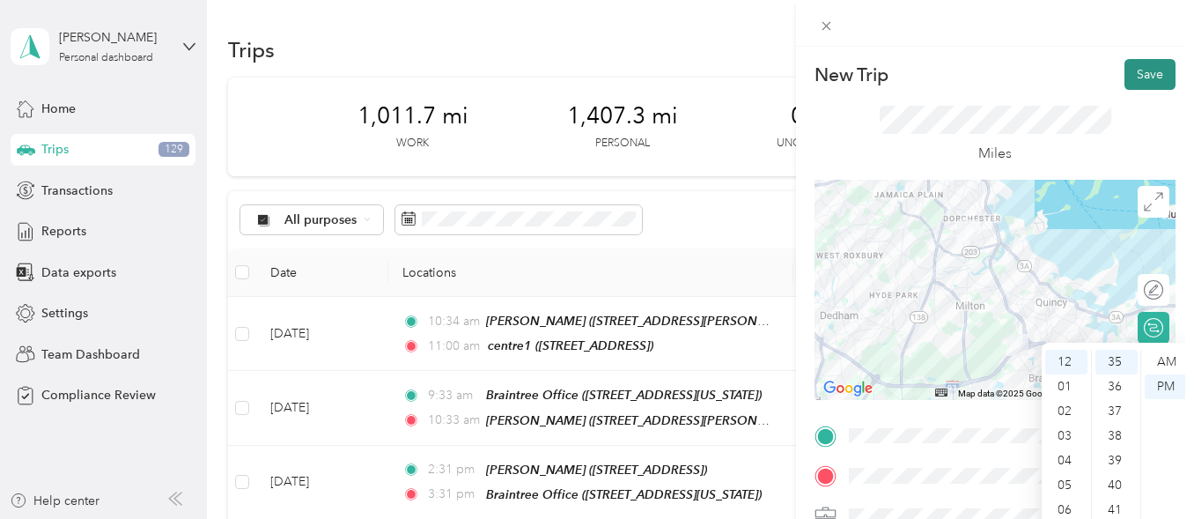
click at [1142, 71] on button "Save" at bounding box center [1150, 74] width 51 height 31
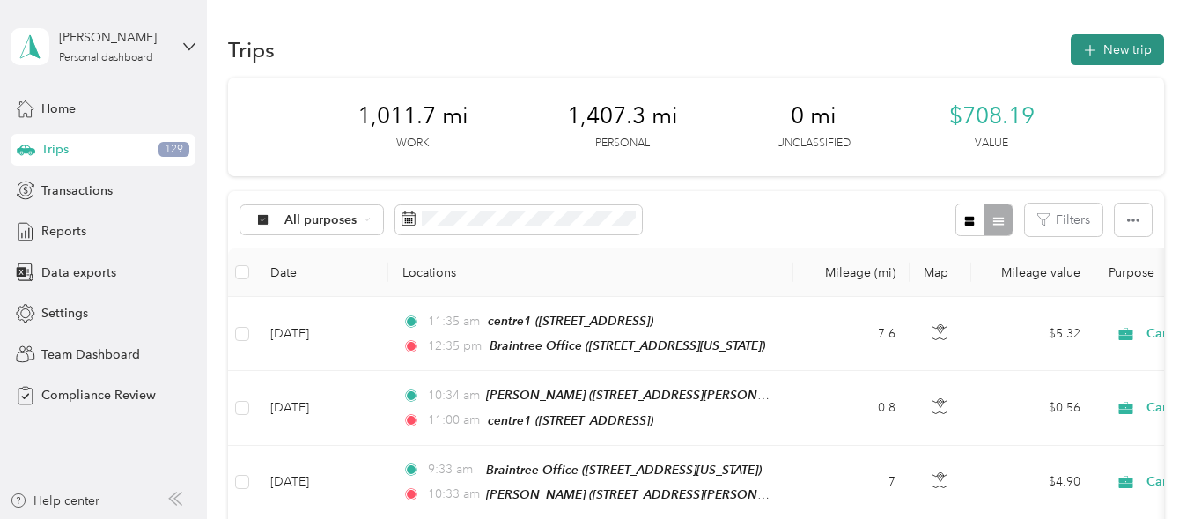
click at [1120, 44] on button "New trip" at bounding box center [1117, 49] width 93 height 31
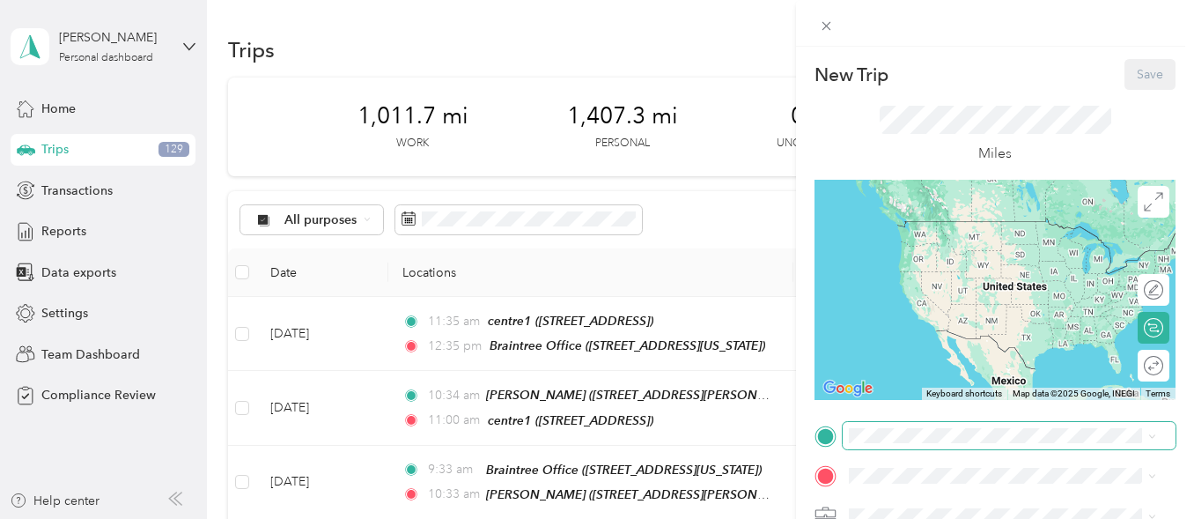
click at [884, 426] on span at bounding box center [1009, 436] width 333 height 28
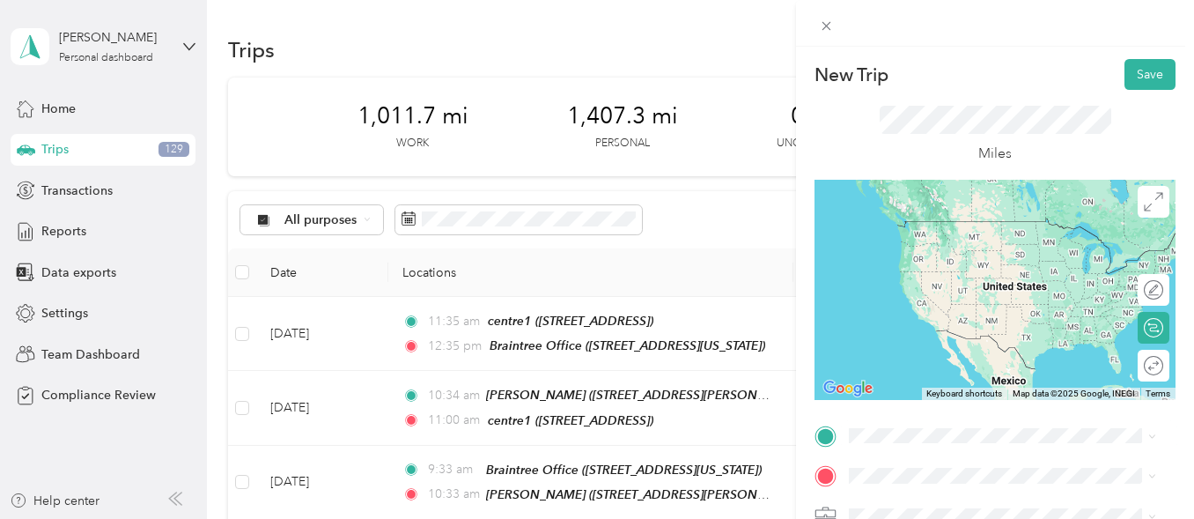
click at [957, 254] on span "[STREET_ADDRESS][US_STATE]" at bounding box center [971, 251] width 176 height 15
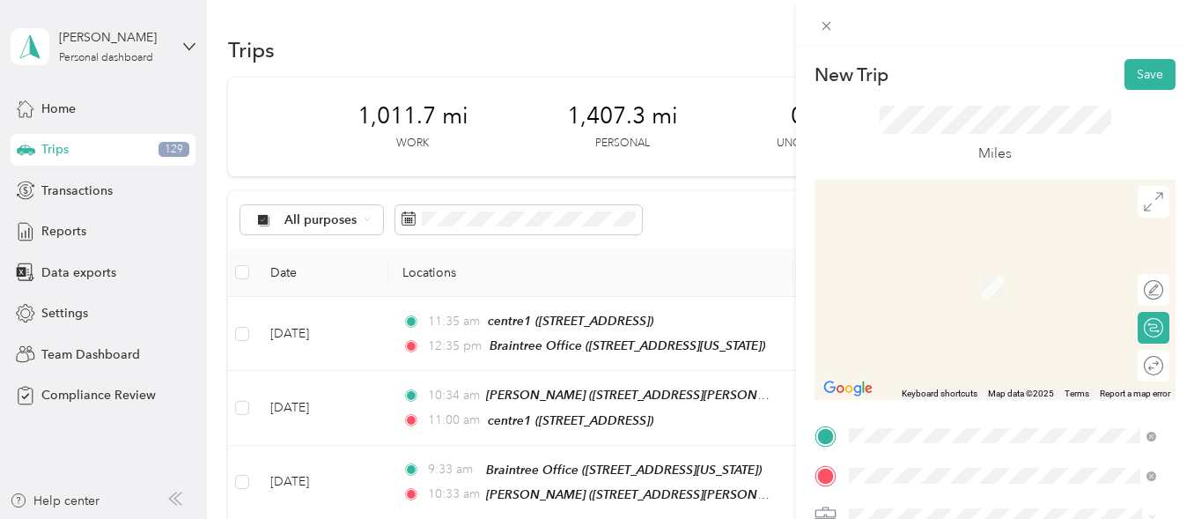
click at [935, 288] on span "147 Centre St, 02124, Dorchester, MA, USA" at bounding box center [939, 293] width 112 height 15
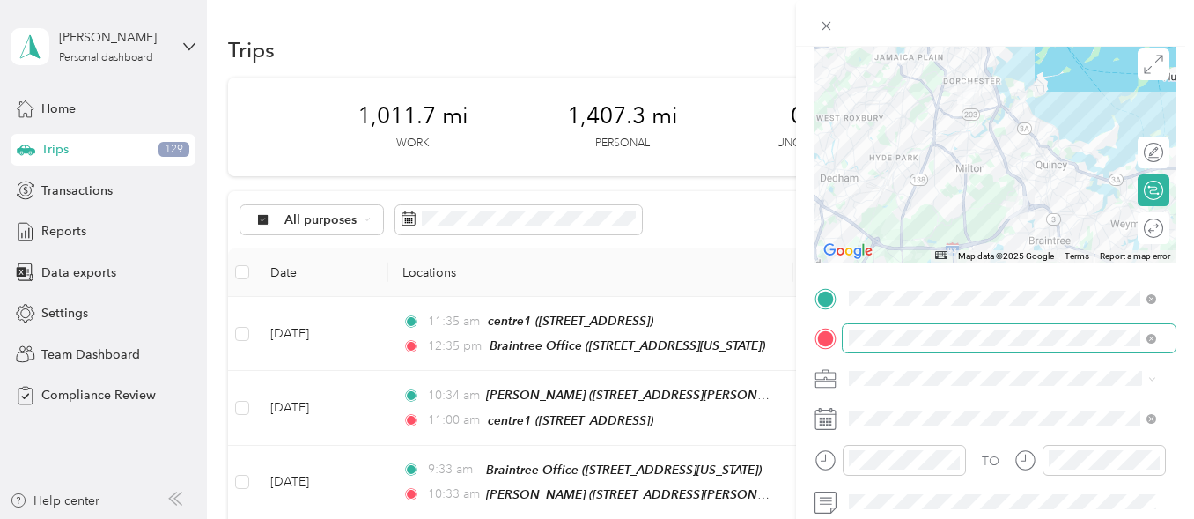
scroll to position [141, 0]
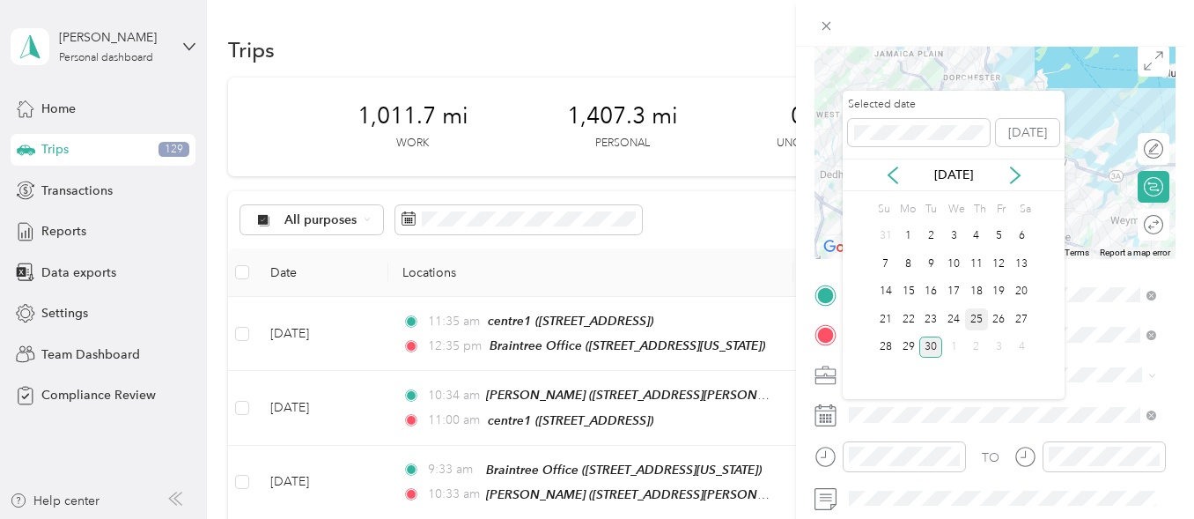
drag, startPoint x: 979, startPoint y: 287, endPoint x: 982, endPoint y: 320, distance: 32.8
click at [979, 288] on div "18" at bounding box center [976, 292] width 23 height 22
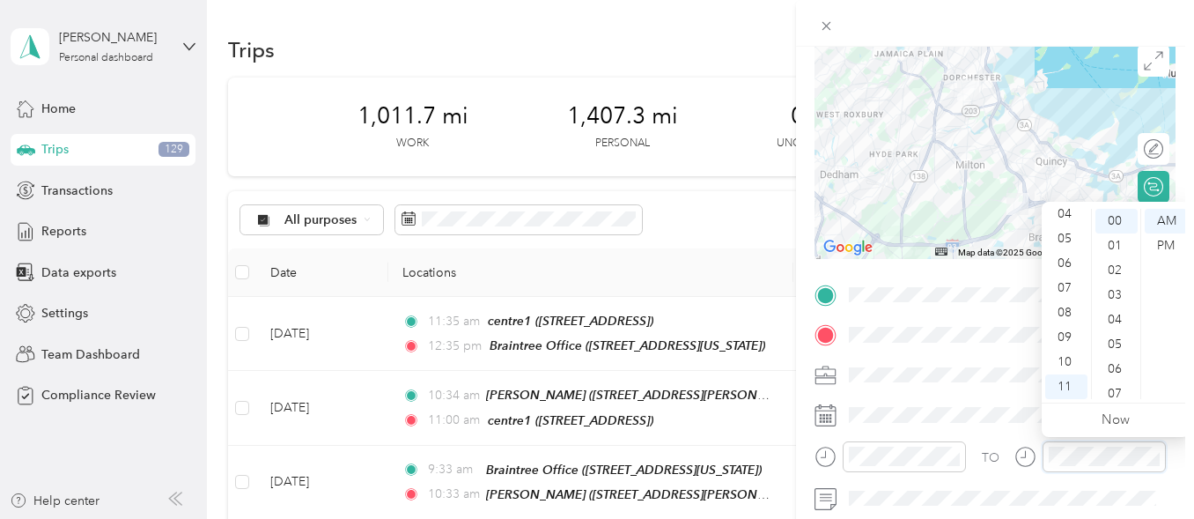
scroll to position [0, 0]
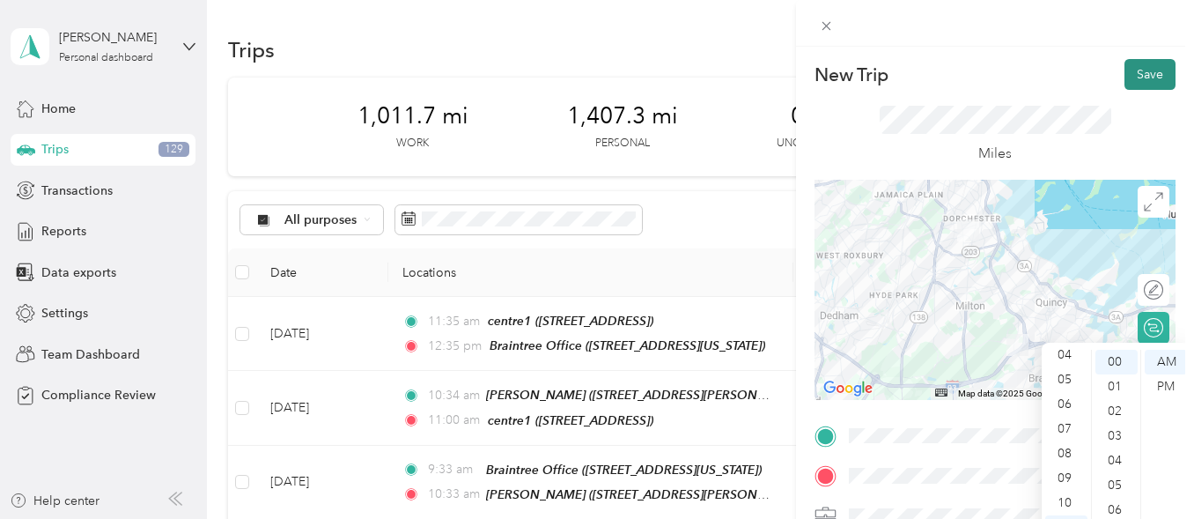
click at [1134, 78] on button "Save" at bounding box center [1150, 74] width 51 height 31
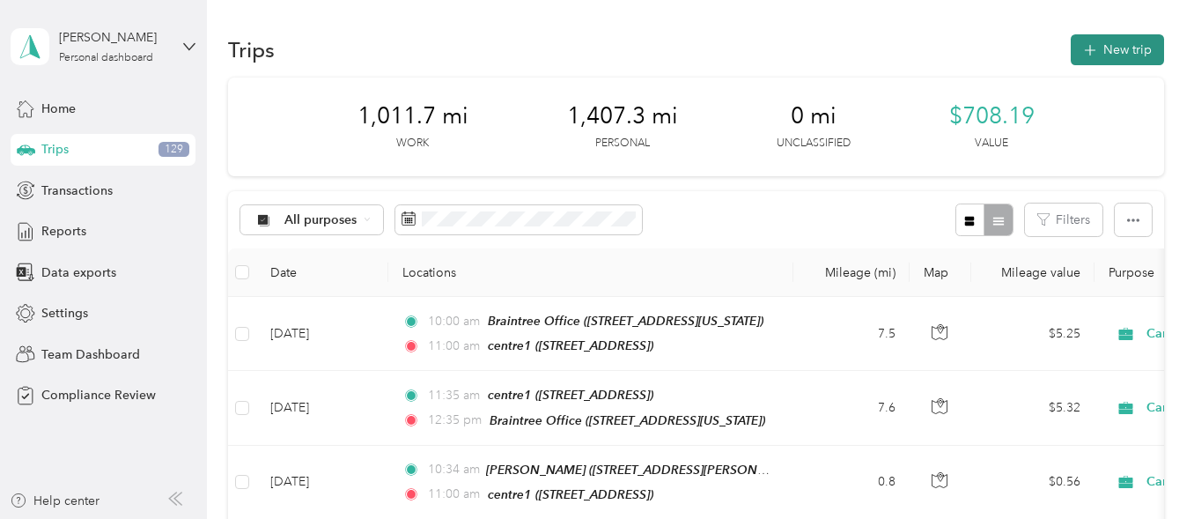
click at [1103, 54] on button "New trip" at bounding box center [1117, 49] width 93 height 31
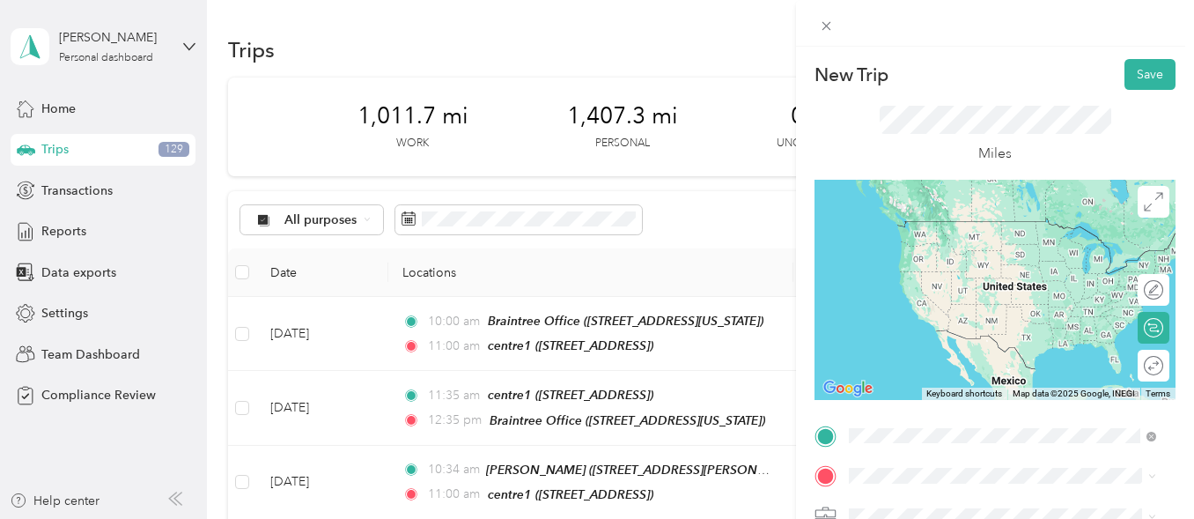
click at [935, 258] on li "TEAM centre1 147 Centre St, 02124, Dorchester, MA, USA" at bounding box center [1003, 242] width 320 height 62
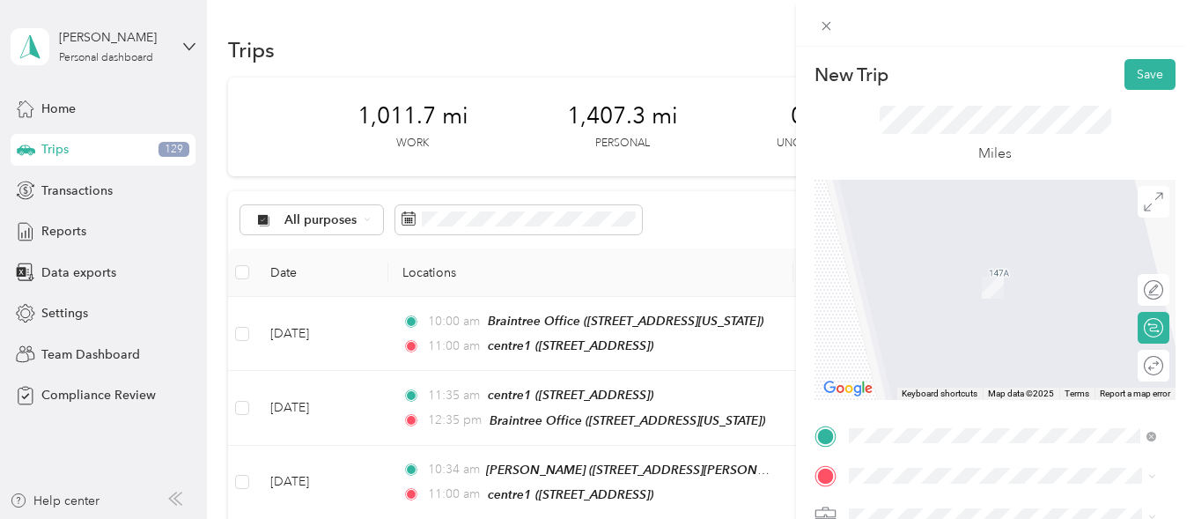
click at [919, 288] on span "[STREET_ADDRESS][PERSON_NAME]" at bounding box center [988, 288] width 210 height 15
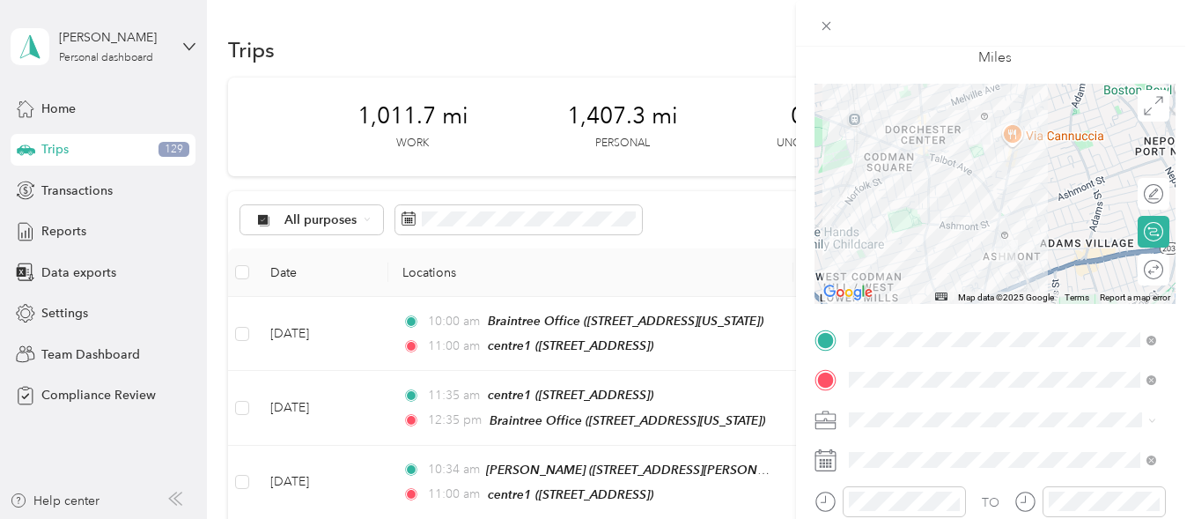
scroll to position [98, 0]
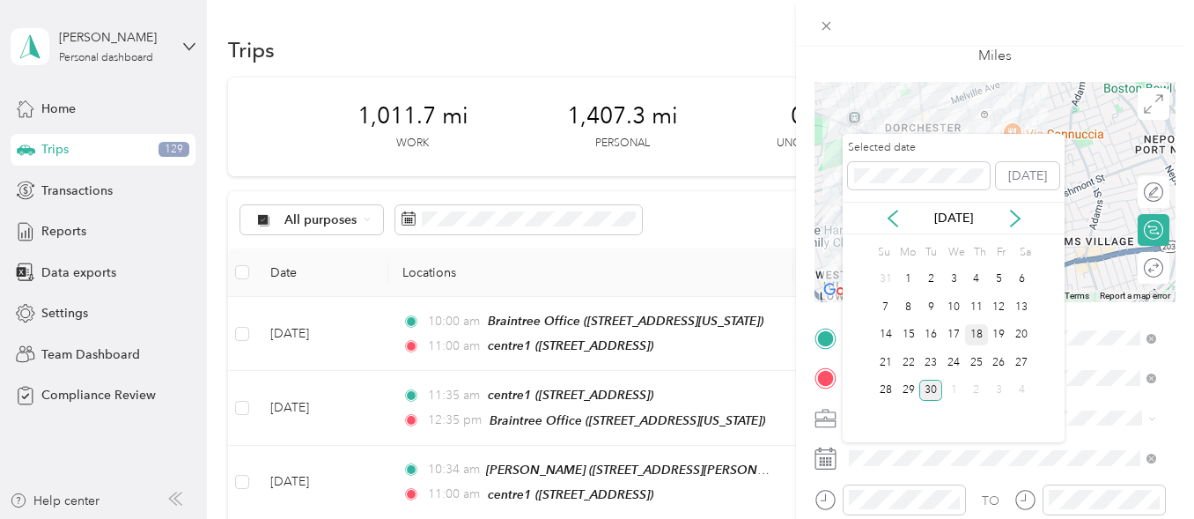
click at [976, 333] on div "18" at bounding box center [976, 335] width 23 height 22
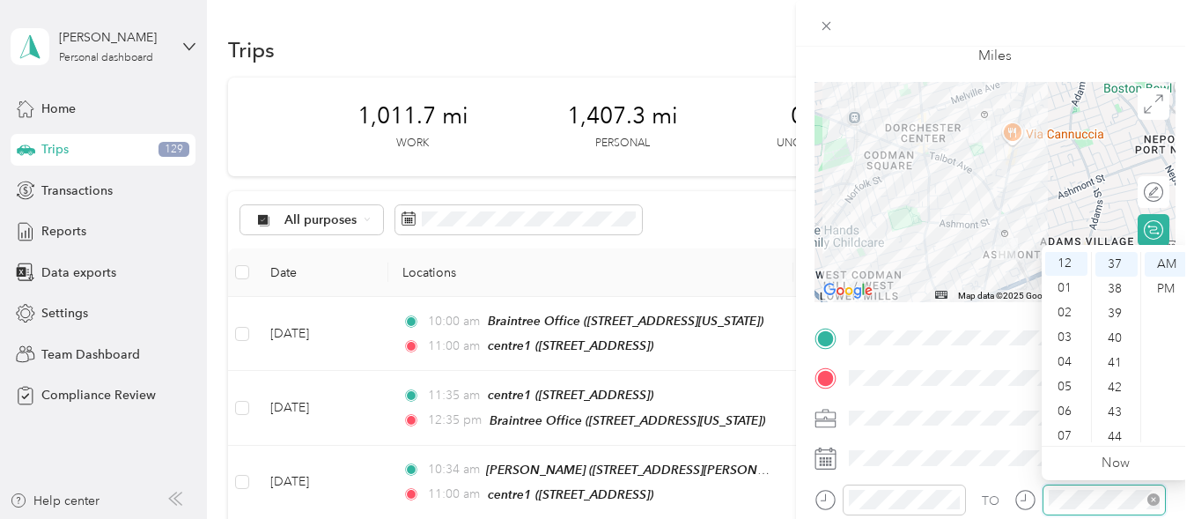
scroll to position [0, 0]
click at [1164, 275] on div "AM" at bounding box center [1166, 264] width 42 height 25
click at [1171, 287] on div "PM" at bounding box center [1166, 289] width 42 height 25
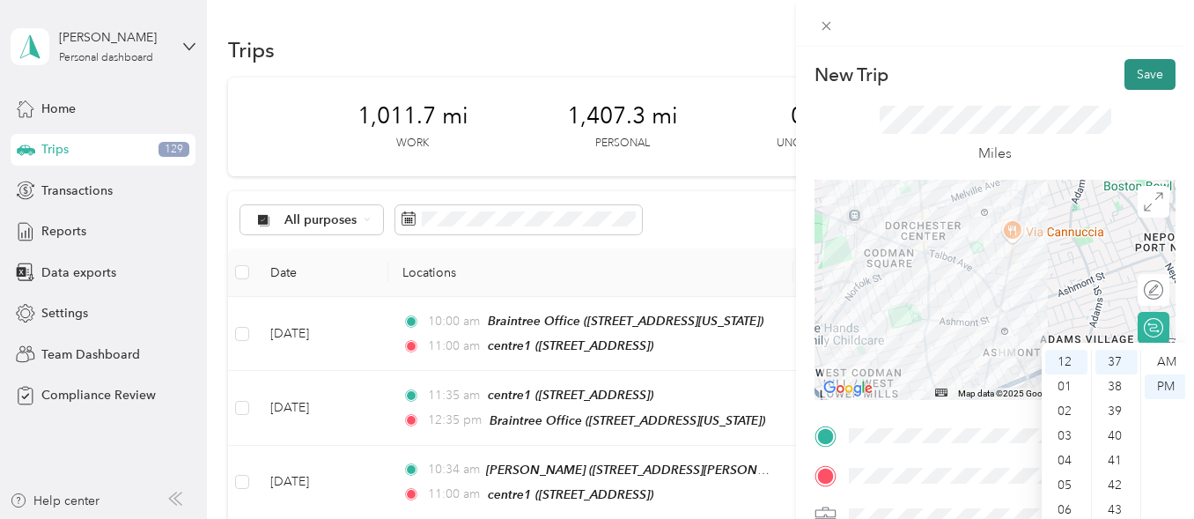
click at [1127, 72] on button "Save" at bounding box center [1150, 74] width 51 height 31
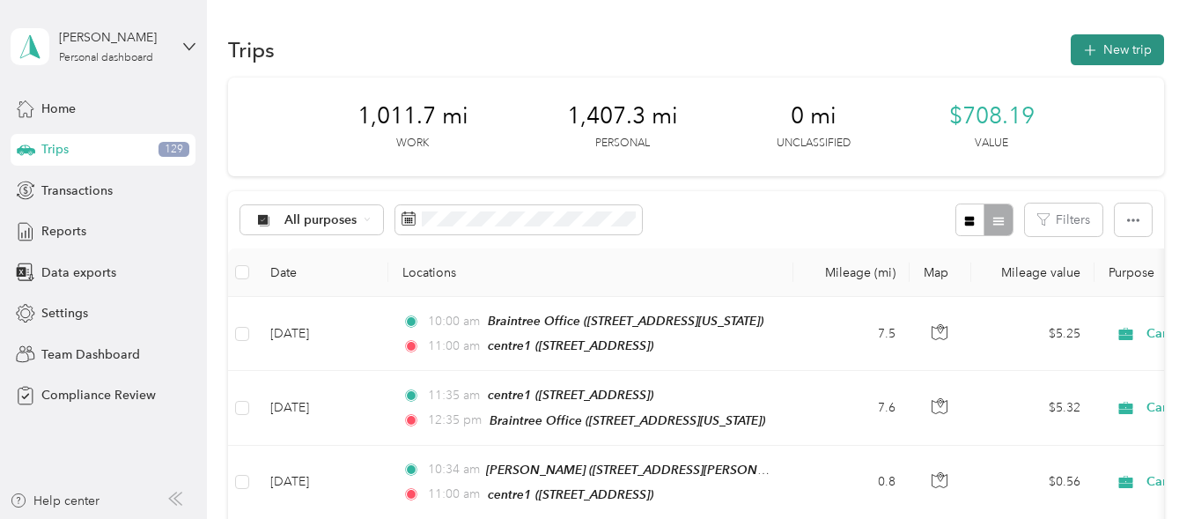
click at [1102, 54] on button "New trip" at bounding box center [1117, 49] width 93 height 31
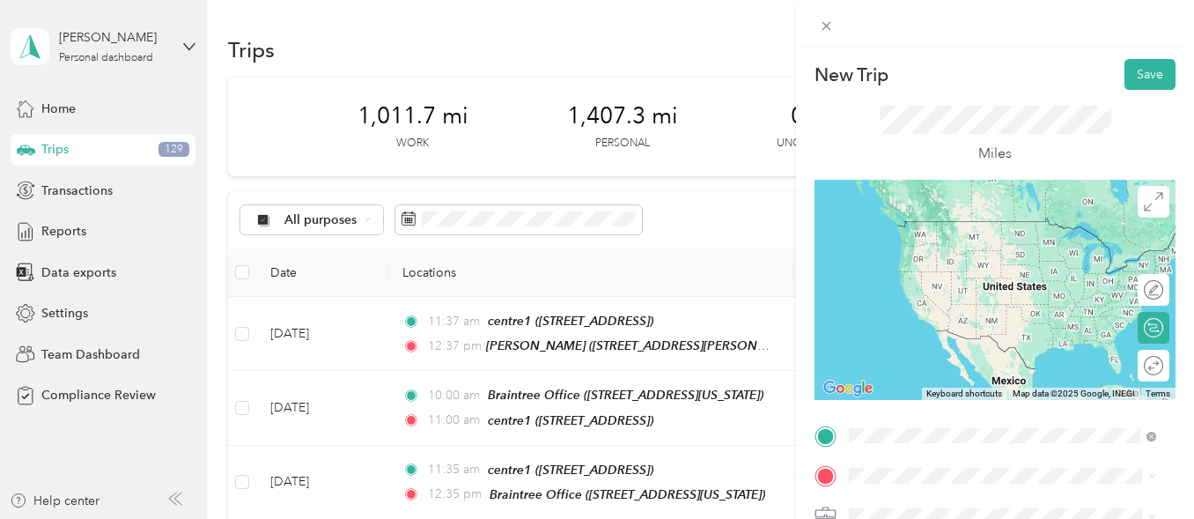
click at [999, 247] on span "[STREET_ADDRESS][PERSON_NAME]" at bounding box center [988, 253] width 210 height 15
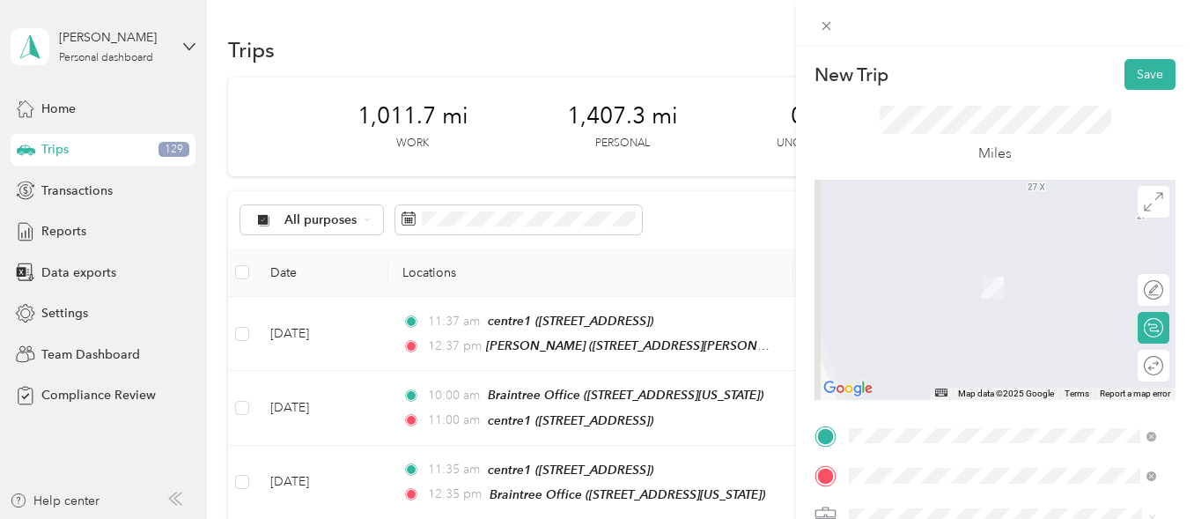
click at [963, 301] on div "TEAM Braintree Office [STREET_ADDRESS][US_STATE]" at bounding box center [971, 281] width 176 height 43
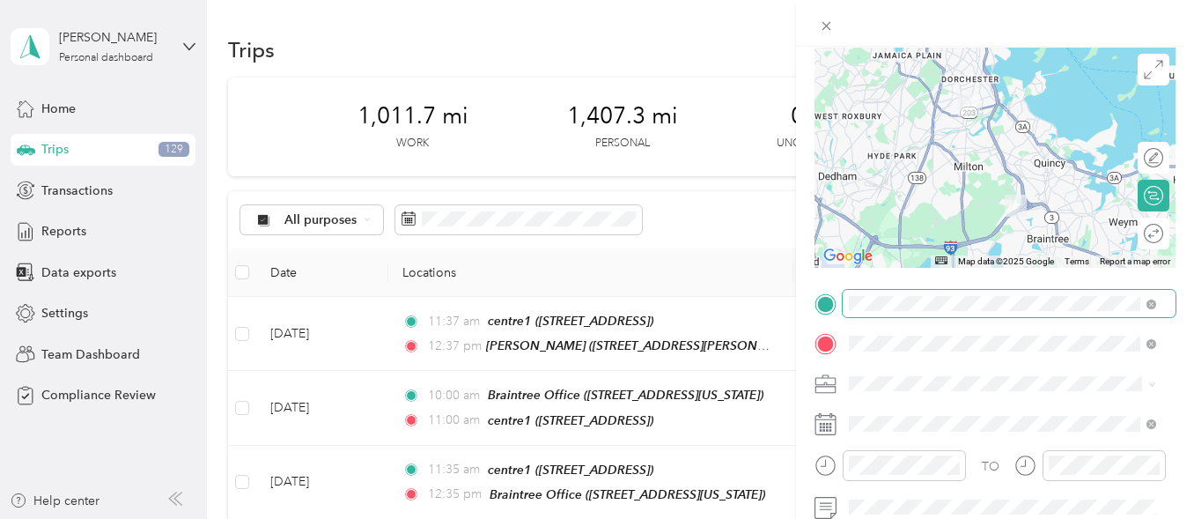
scroll to position [155, 0]
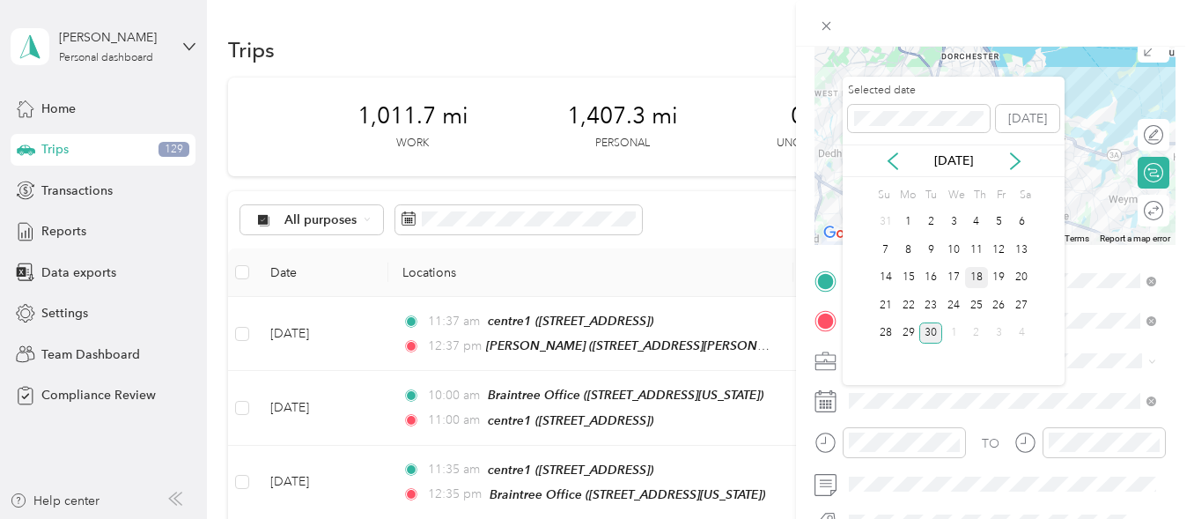
click at [974, 283] on div "18" at bounding box center [976, 278] width 23 height 22
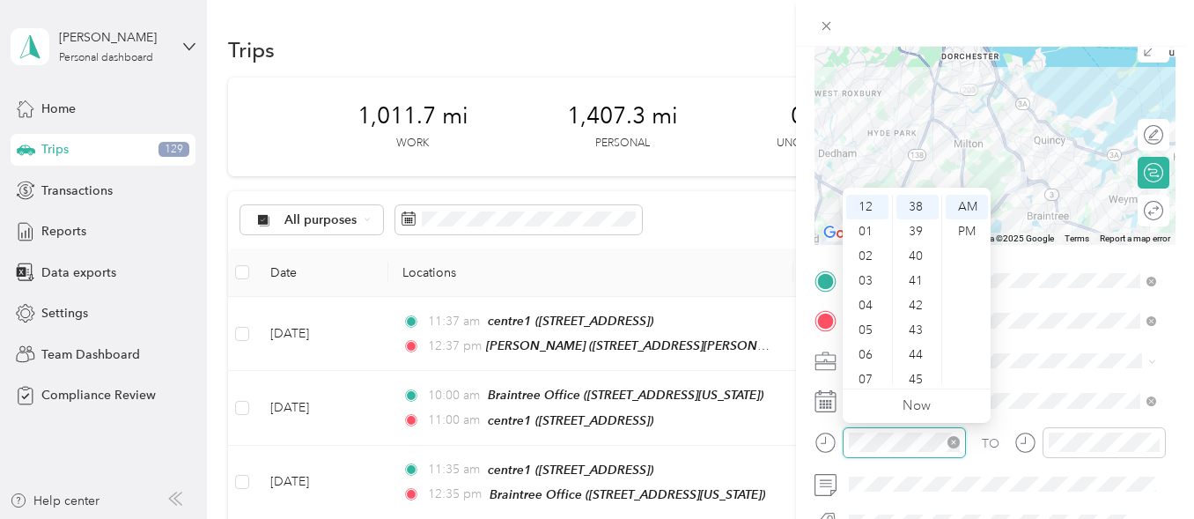
scroll to position [0, 0]
click at [970, 233] on div "PM" at bounding box center [967, 231] width 42 height 25
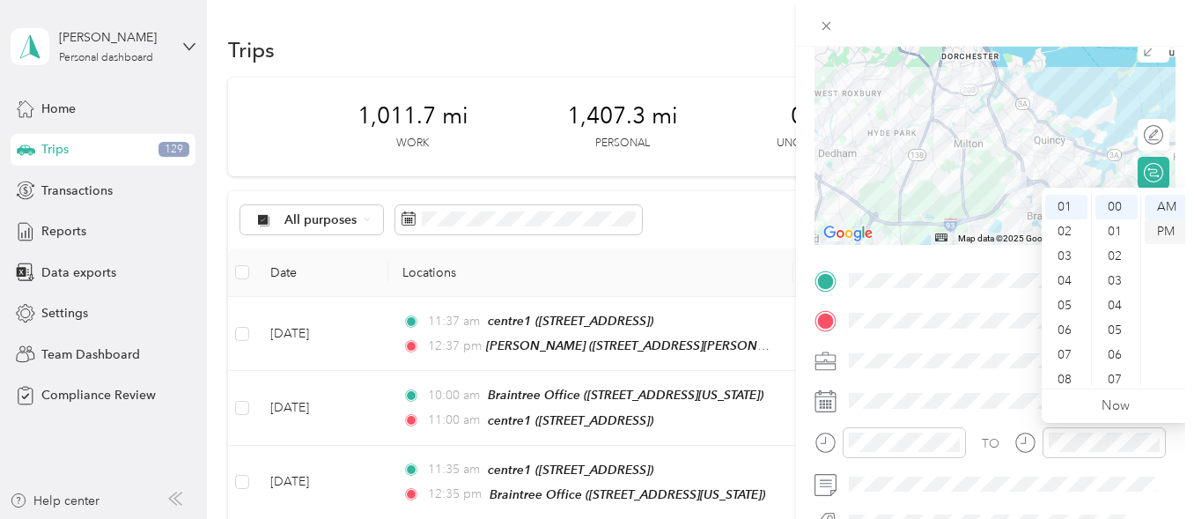
click at [1159, 229] on div "PM" at bounding box center [1166, 231] width 42 height 25
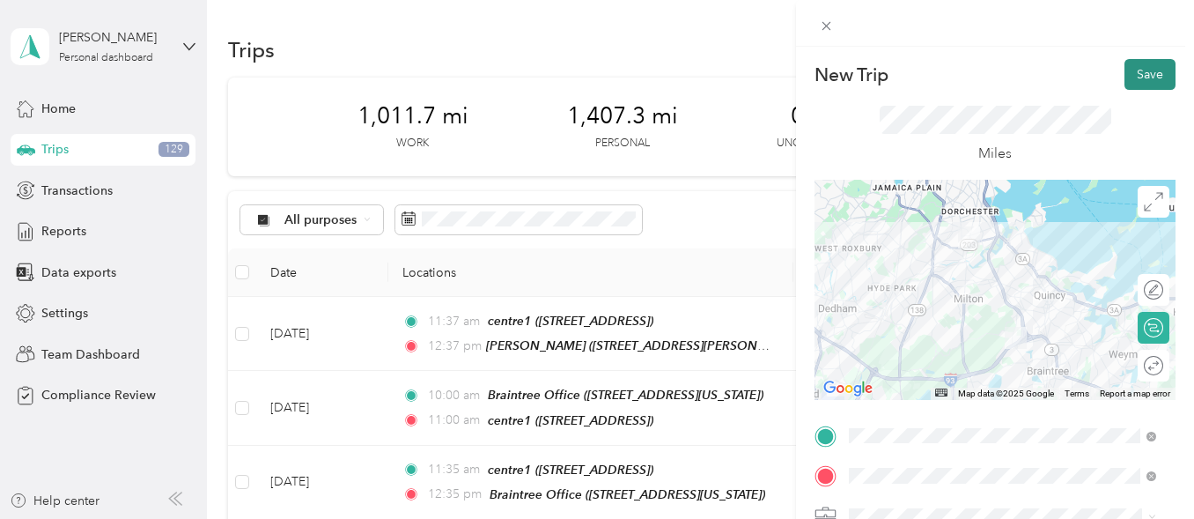
click at [1142, 78] on button "Save" at bounding box center [1150, 74] width 51 height 31
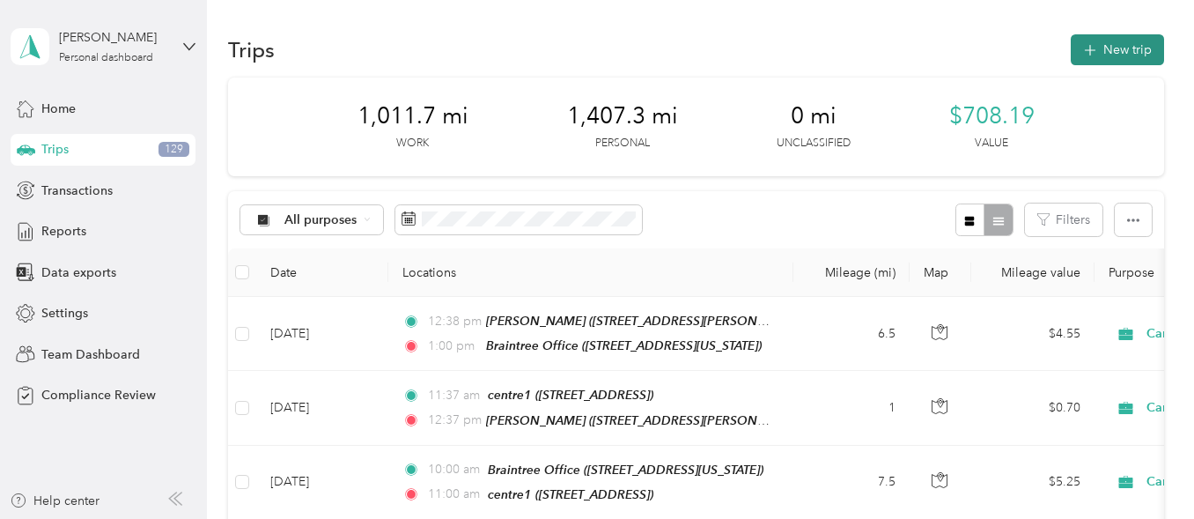
click at [1123, 46] on button "New trip" at bounding box center [1117, 49] width 93 height 31
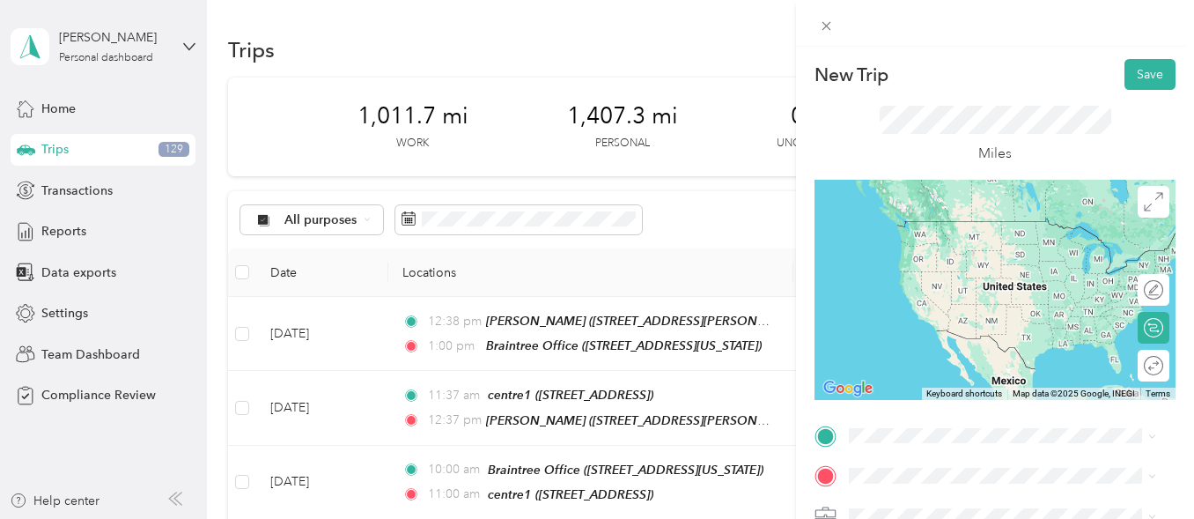
click at [954, 256] on div "TEAM Braintree Office [STREET_ADDRESS][US_STATE]" at bounding box center [971, 234] width 176 height 43
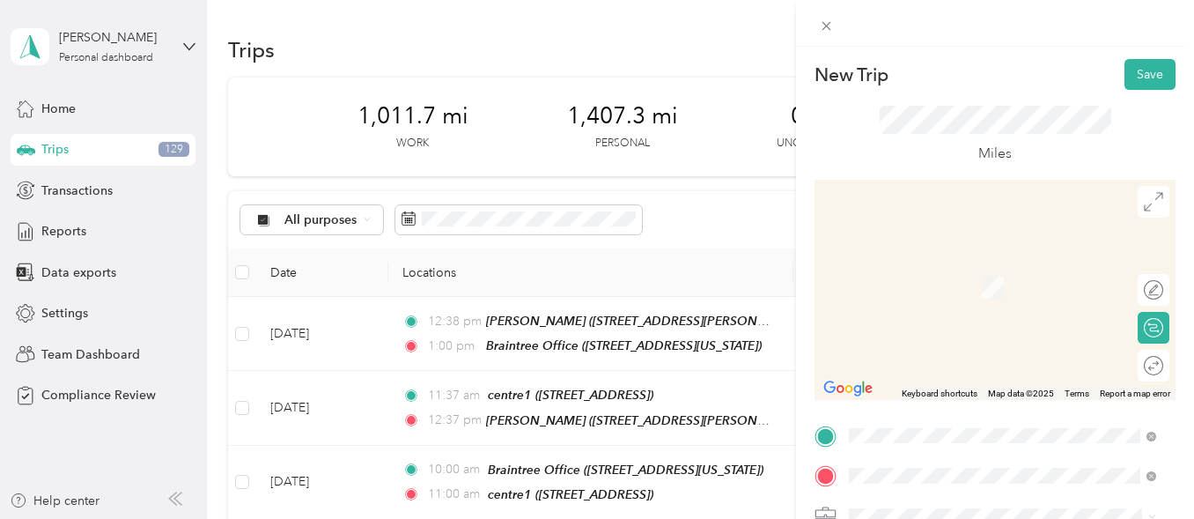
click at [971, 288] on span "[STREET_ADDRESS]" at bounding box center [939, 293] width 112 height 15
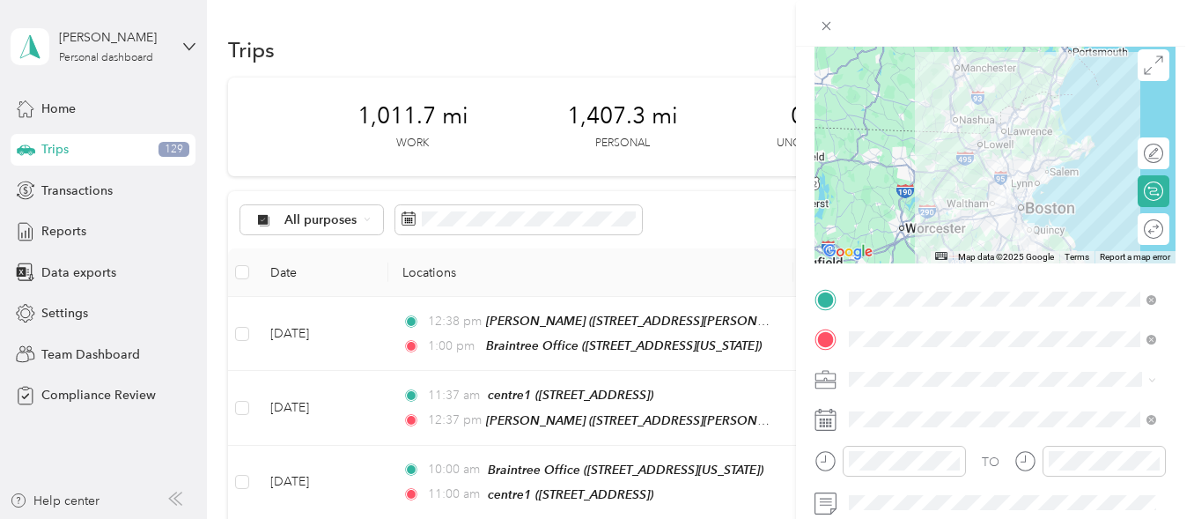
scroll to position [137, 0]
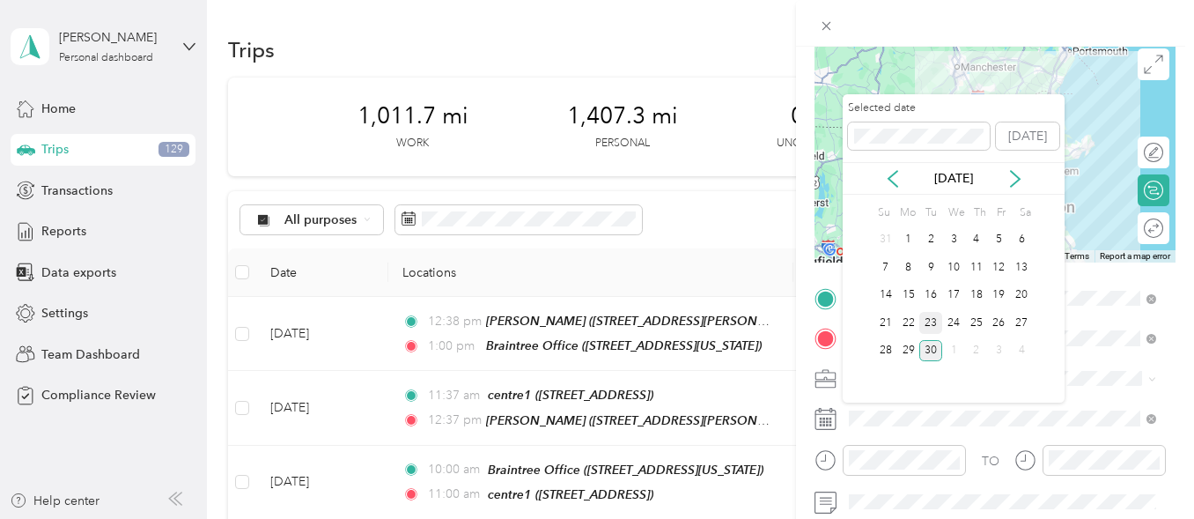
click at [935, 321] on div "23" at bounding box center [931, 323] width 23 height 22
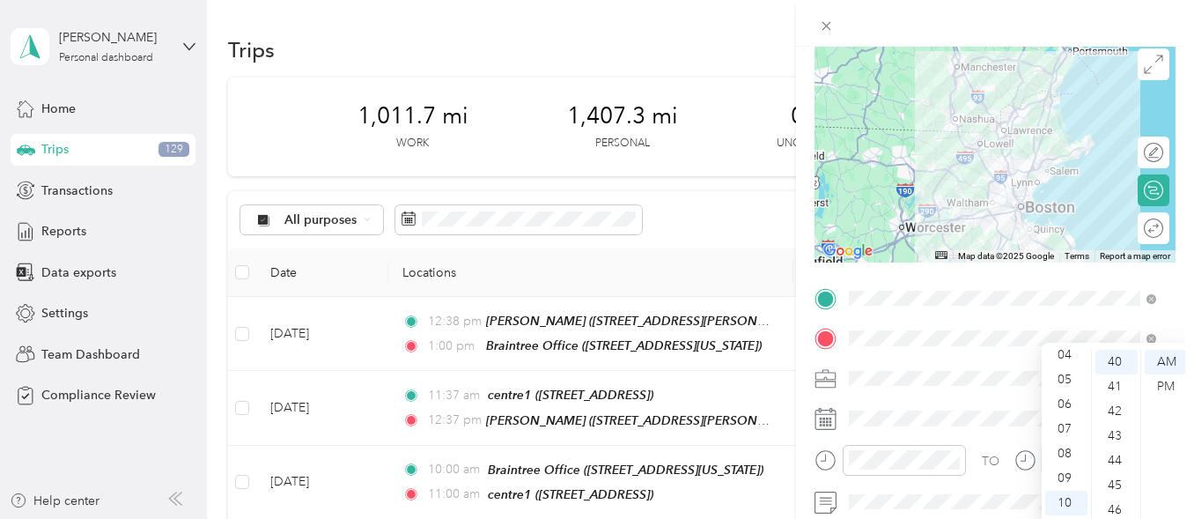
scroll to position [0, 0]
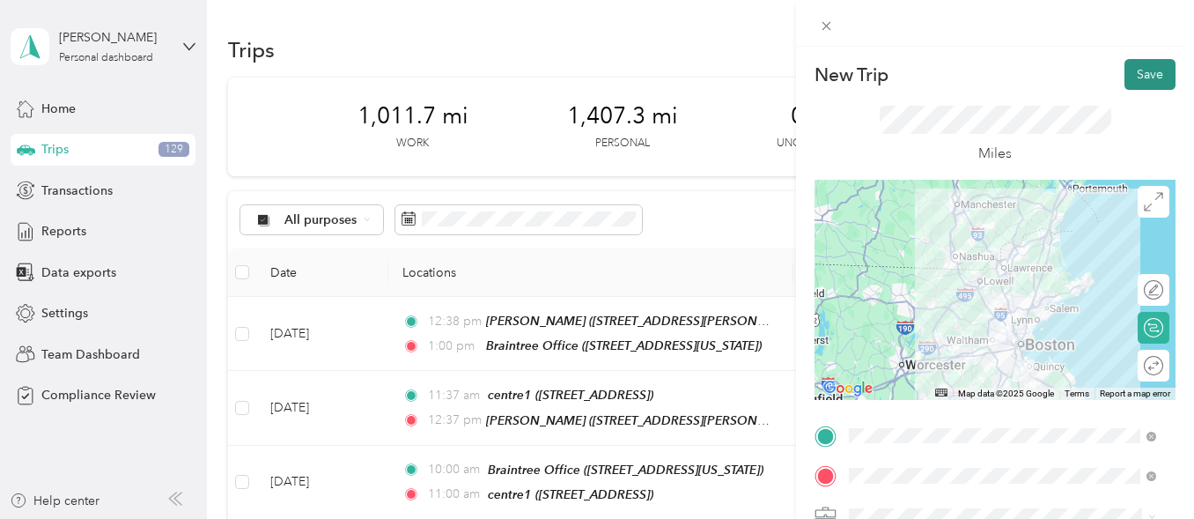
click at [1125, 72] on button "Save" at bounding box center [1150, 74] width 51 height 31
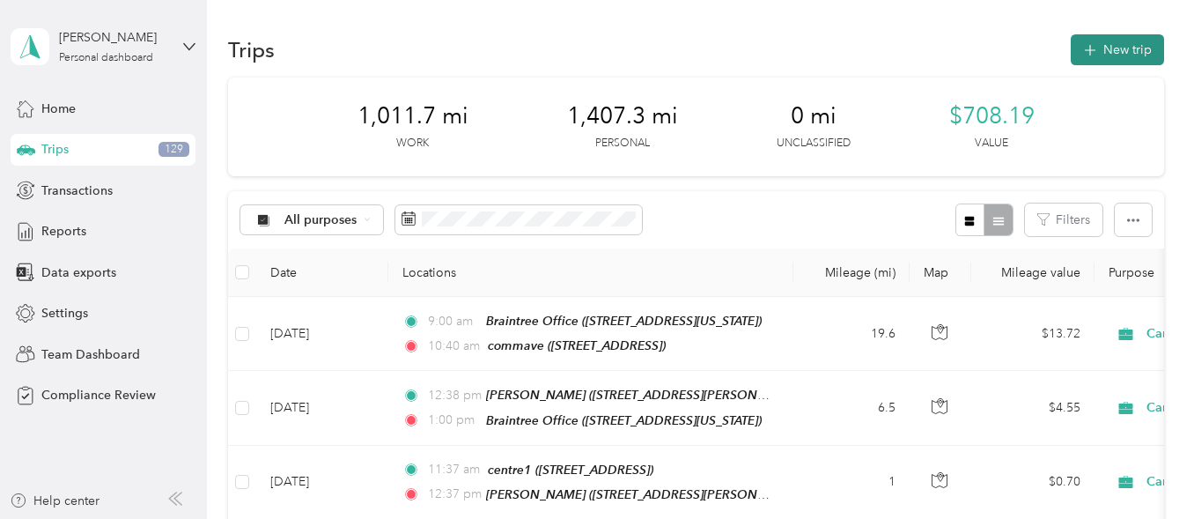
click at [1116, 55] on button "New trip" at bounding box center [1117, 49] width 93 height 31
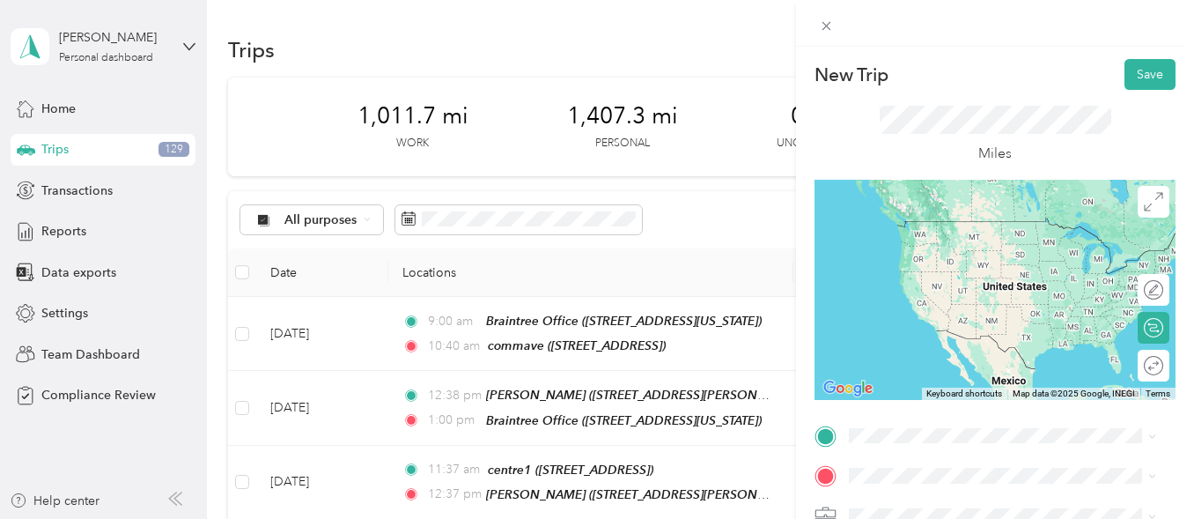
click at [949, 246] on div "TEAM commave 1202 Comm Ave, 02134, Allston, MA, USA" at bounding box center [941, 231] width 116 height 43
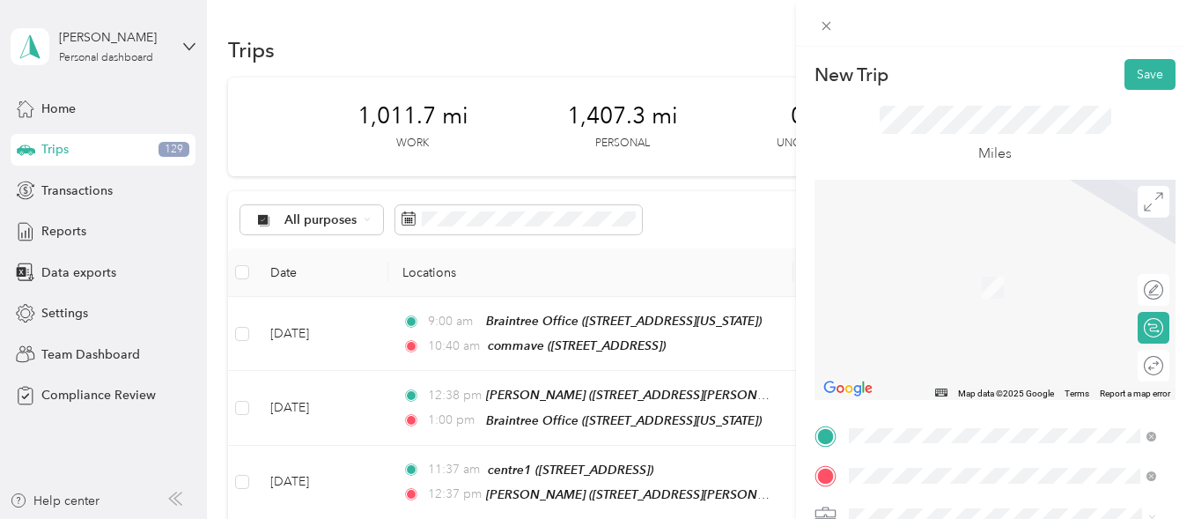
click at [963, 301] on span "[STREET_ADDRESS][US_STATE]" at bounding box center [971, 293] width 176 height 15
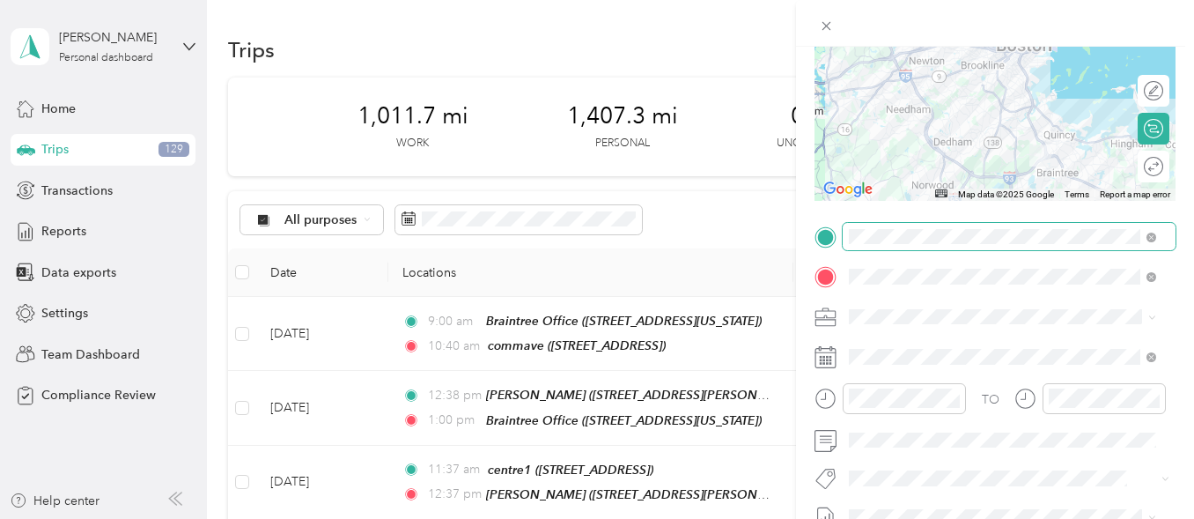
scroll to position [200, 0]
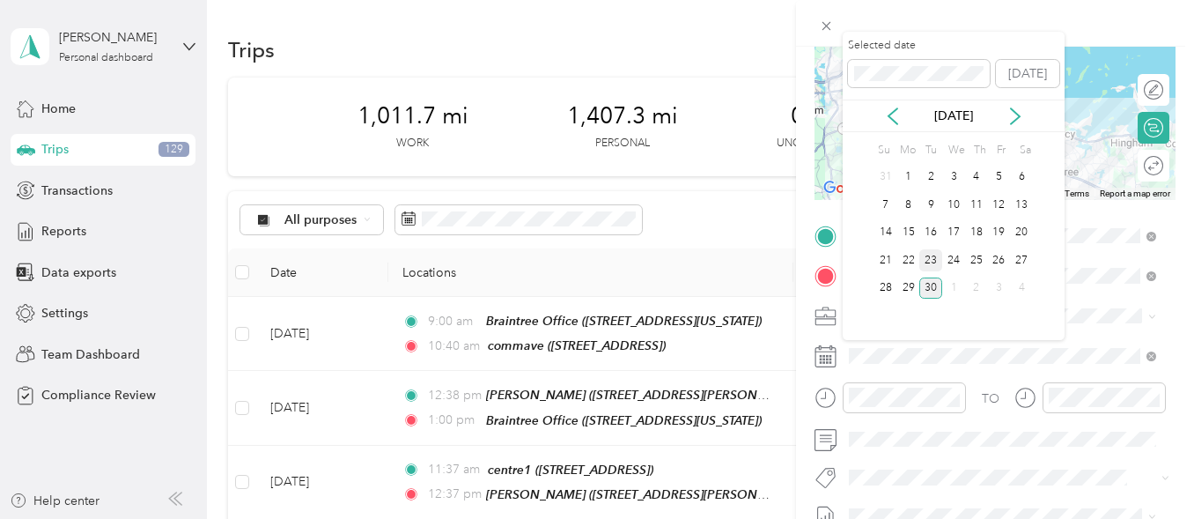
click at [927, 261] on div "23" at bounding box center [931, 260] width 23 height 22
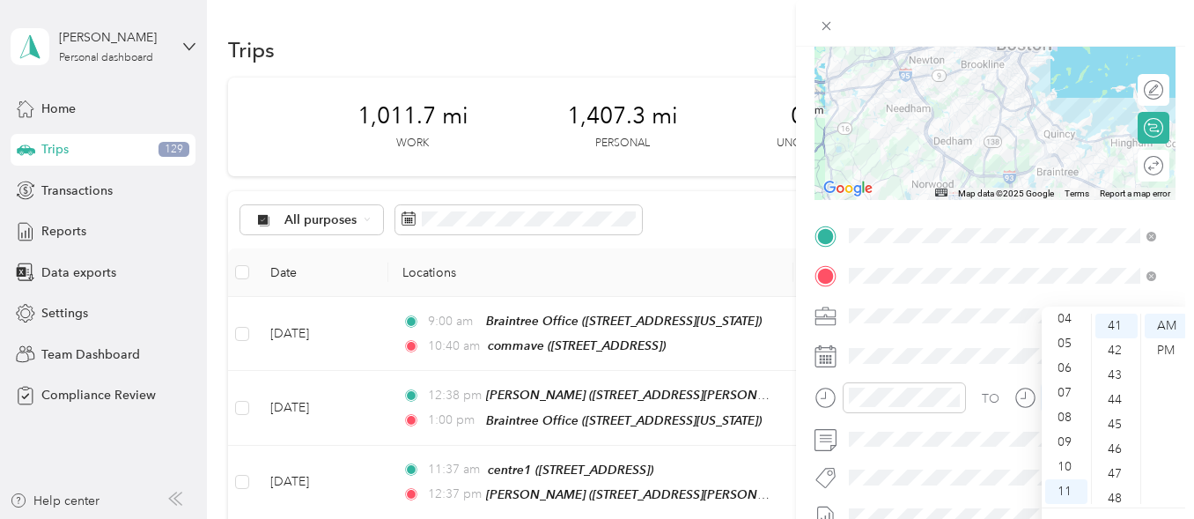
scroll to position [0, 0]
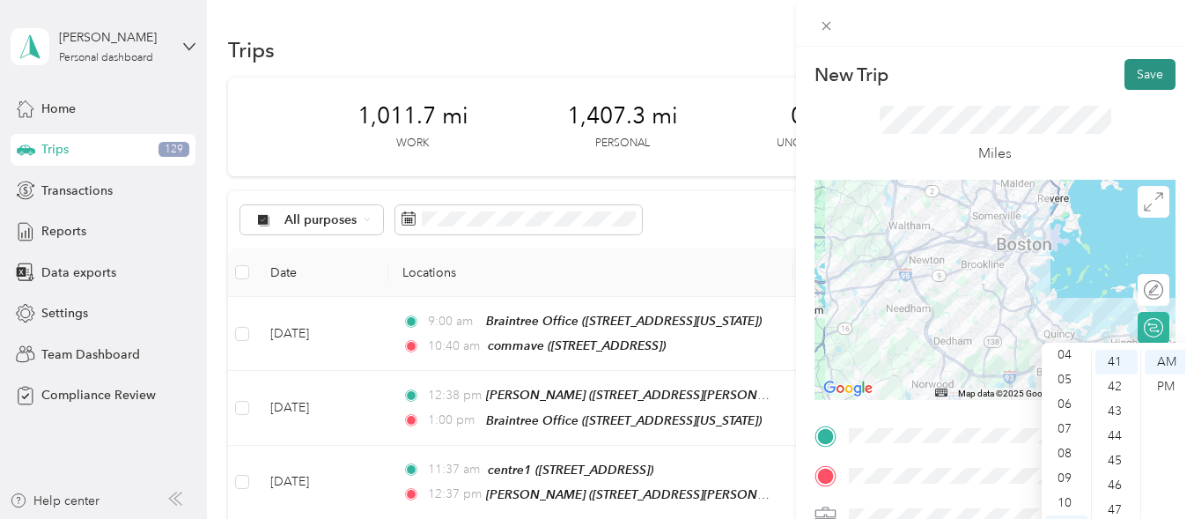
click at [1128, 74] on button "Save" at bounding box center [1150, 74] width 51 height 31
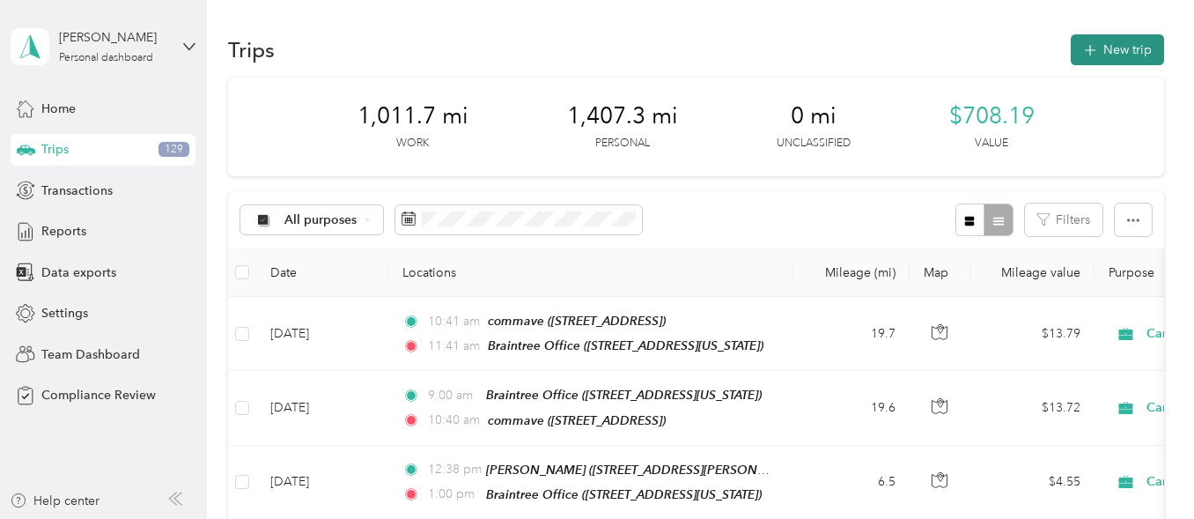
click at [1112, 44] on button "New trip" at bounding box center [1117, 49] width 93 height 31
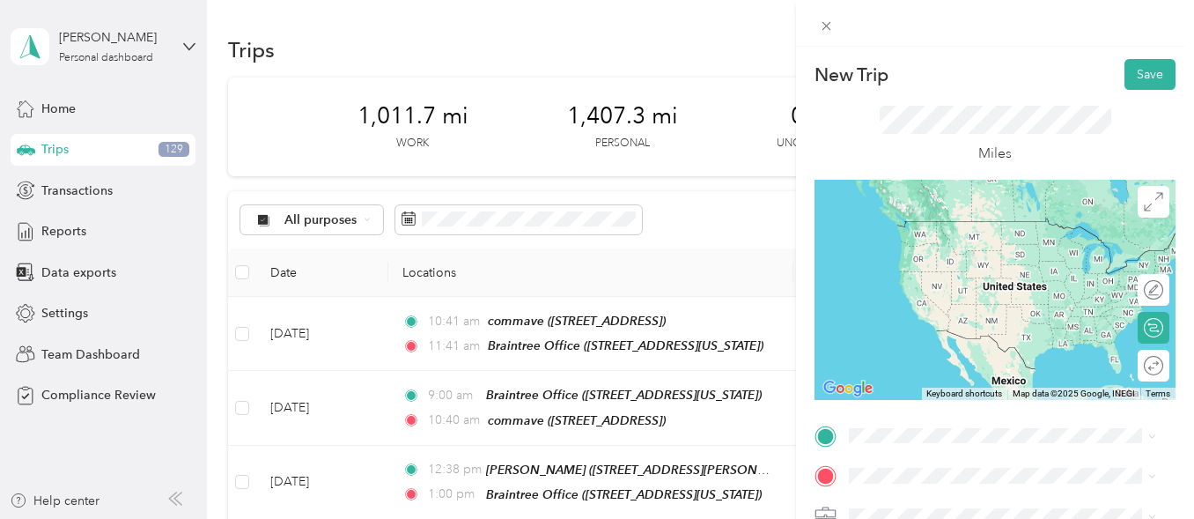
click at [952, 257] on div "TEAM Braintree Office [STREET_ADDRESS][US_STATE]" at bounding box center [971, 235] width 176 height 43
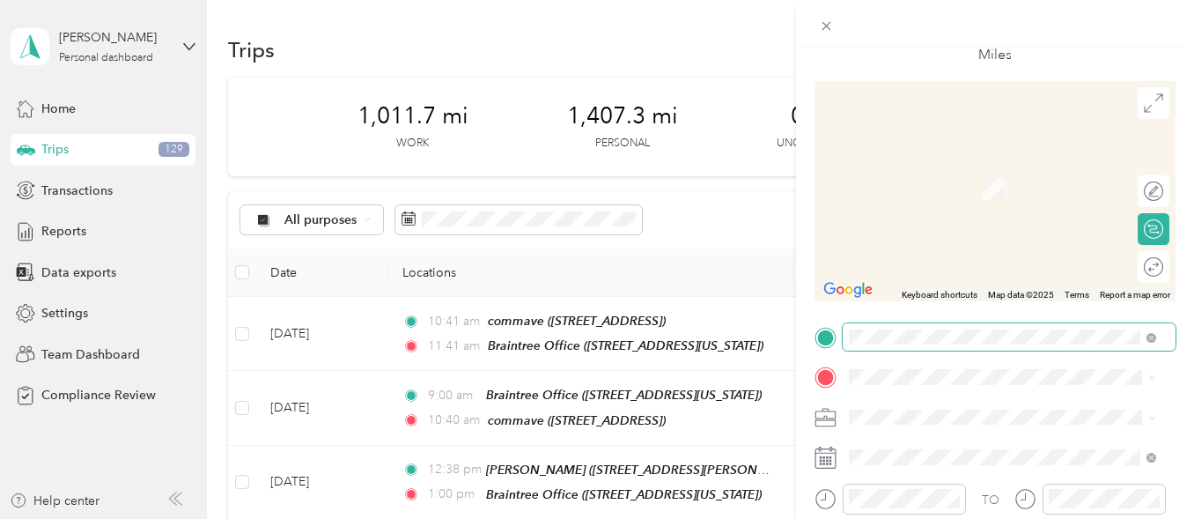
scroll to position [100, 0]
click at [950, 202] on li "TEAM lafayett 117 Lafayette, 01970, Salem , MA, USA" at bounding box center [1003, 176] width 320 height 62
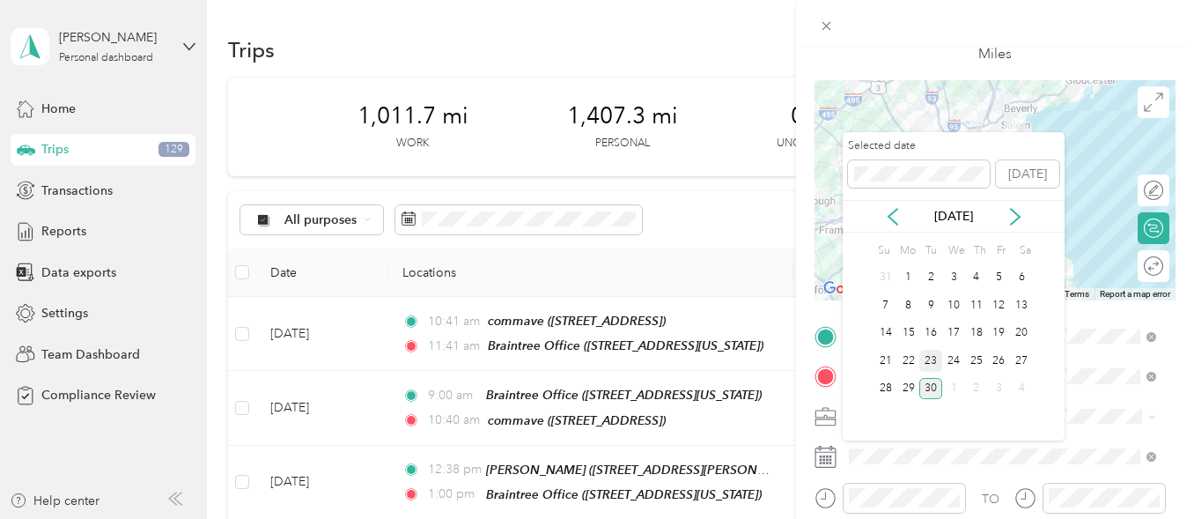
click at [928, 366] on div "23" at bounding box center [931, 361] width 23 height 22
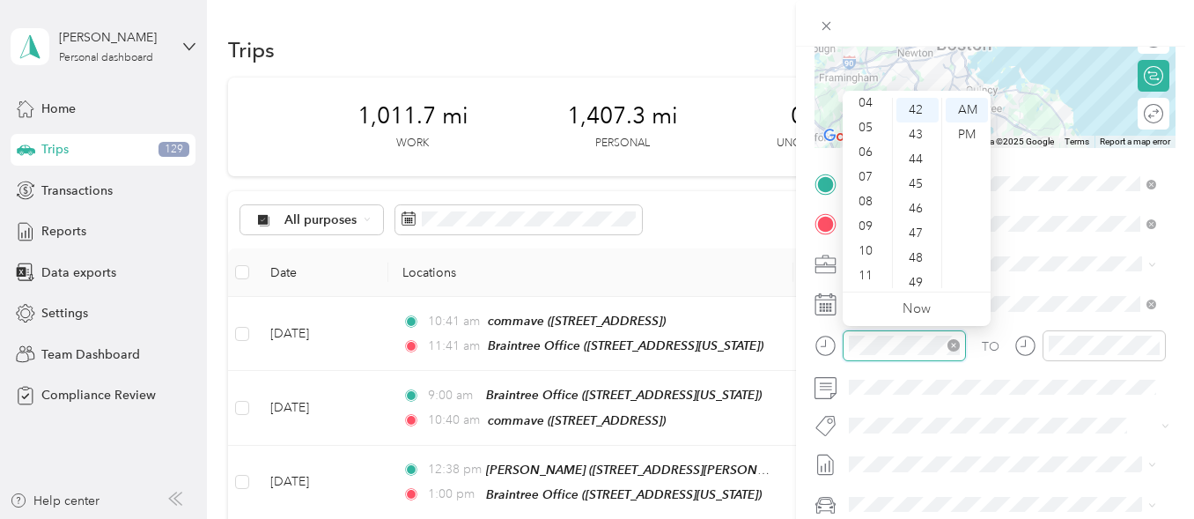
scroll to position [74, 0]
click at [958, 125] on div "PM" at bounding box center [967, 134] width 42 height 25
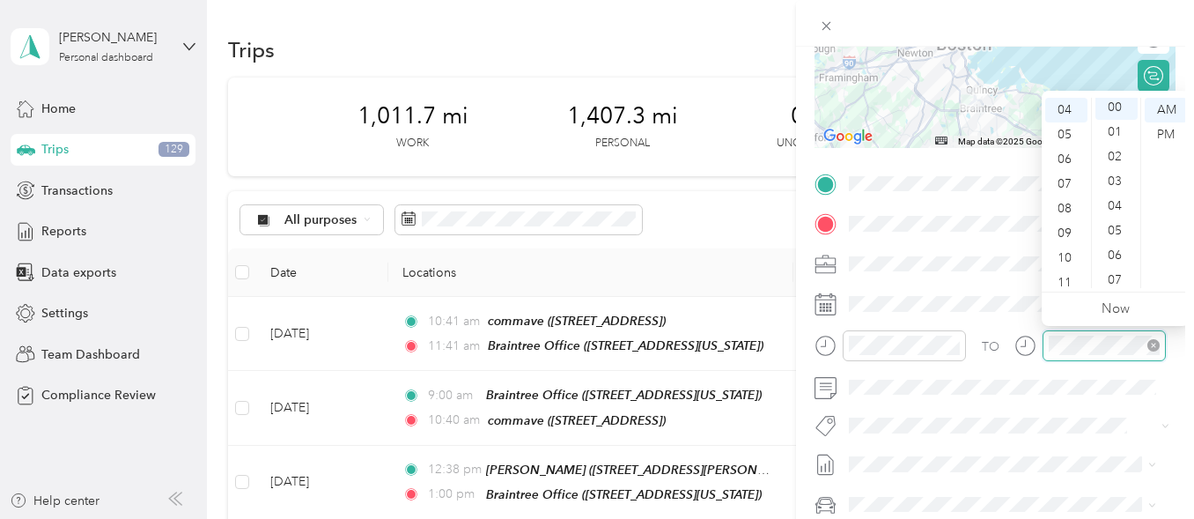
scroll to position [0, 0]
click at [1170, 136] on div "PM" at bounding box center [1166, 134] width 42 height 25
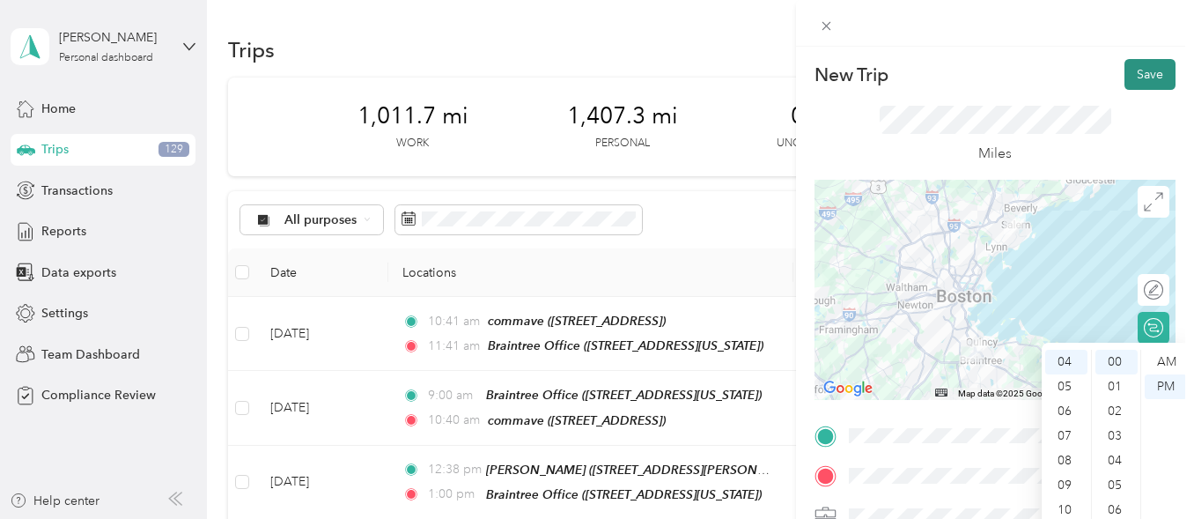
click at [1143, 78] on button "Save" at bounding box center [1150, 74] width 51 height 31
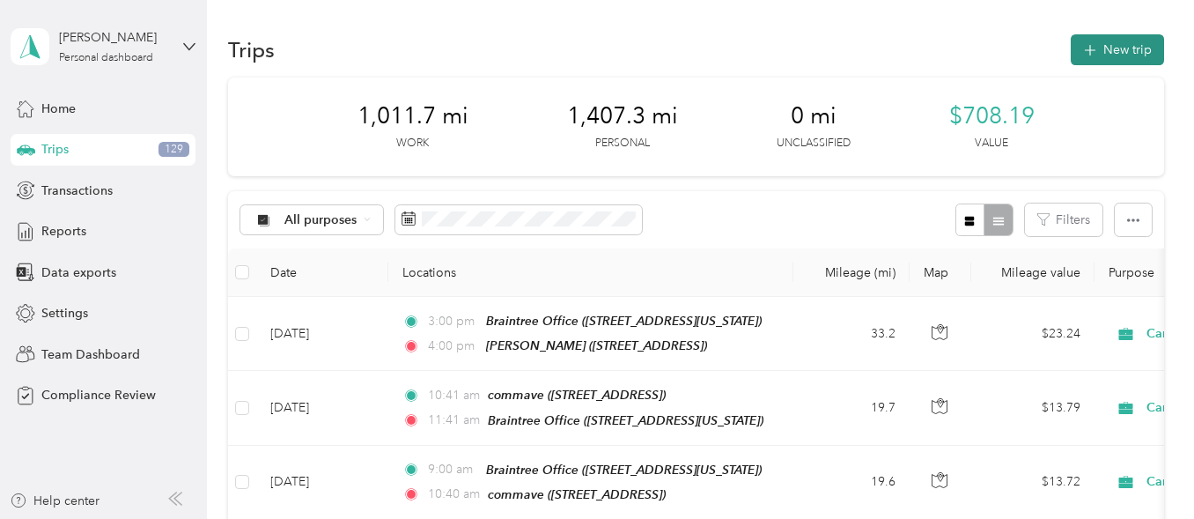
click at [1110, 54] on button "New trip" at bounding box center [1117, 49] width 93 height 31
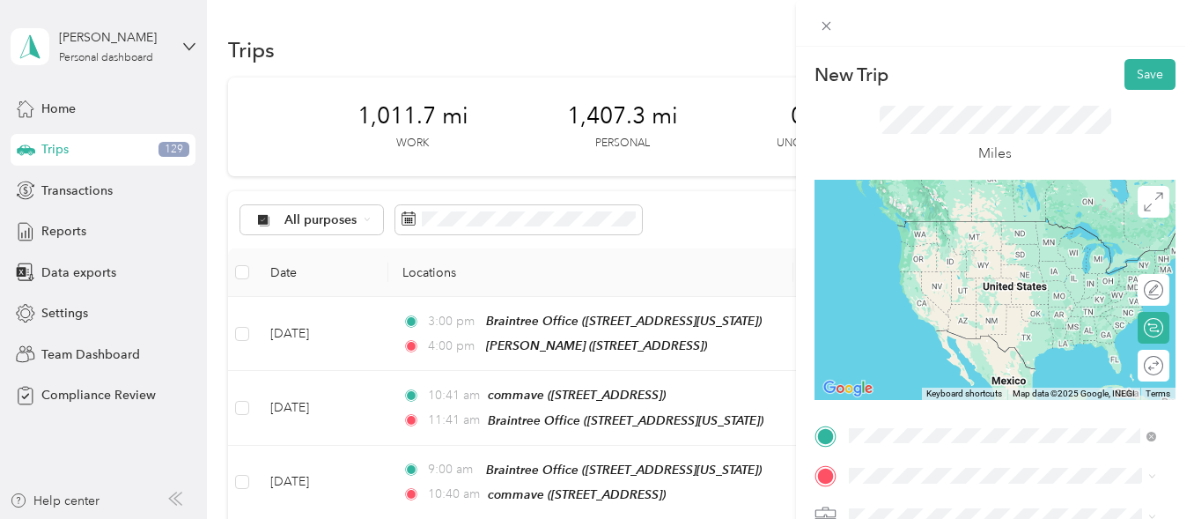
click at [994, 250] on span "[STREET_ADDRESS]" at bounding box center [939, 253] width 112 height 15
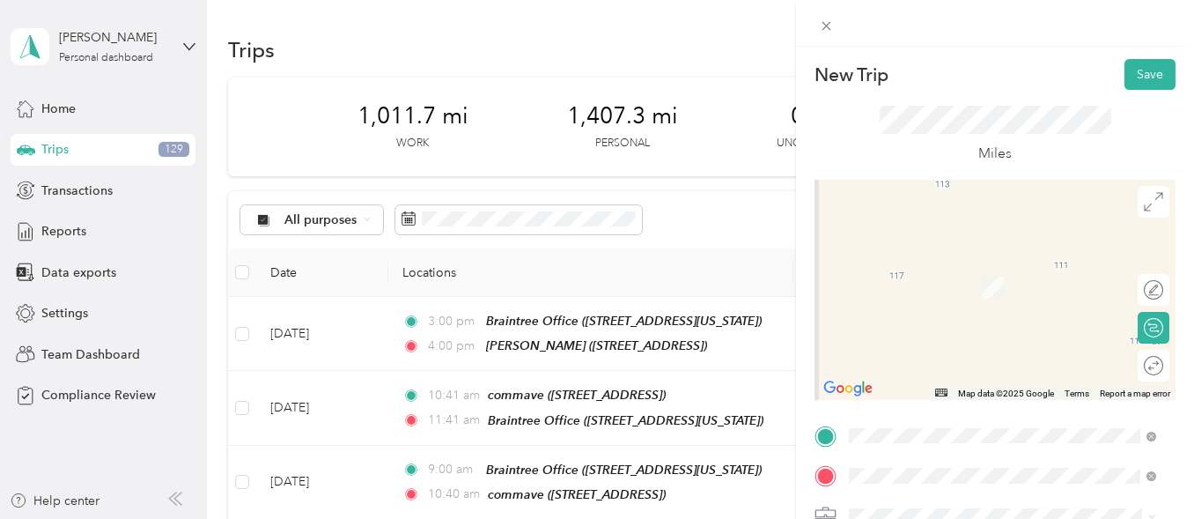
click at [946, 301] on span "[STREET_ADDRESS][US_STATE]" at bounding box center [971, 293] width 176 height 15
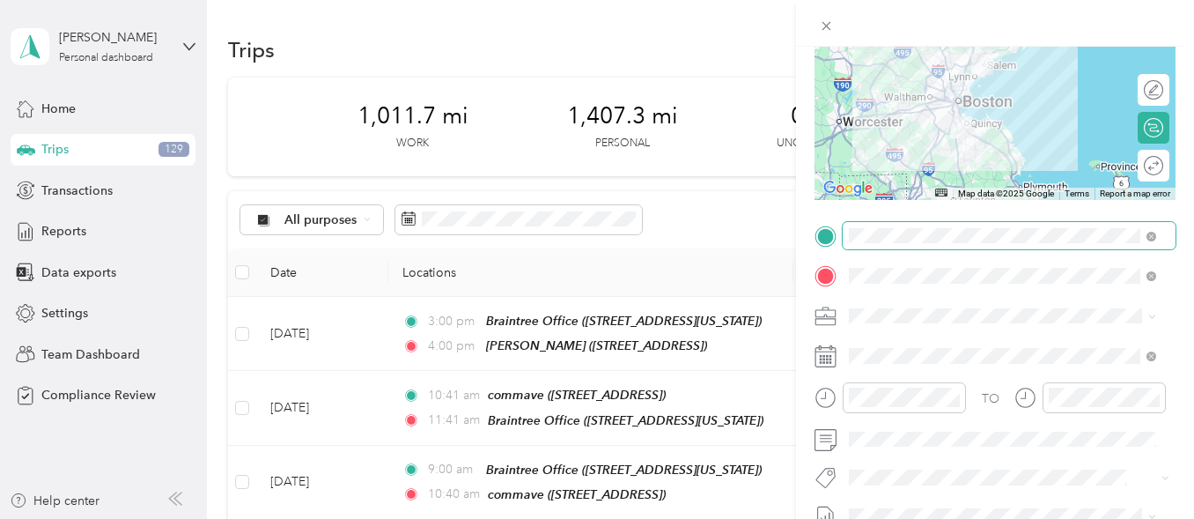
scroll to position [201, 0]
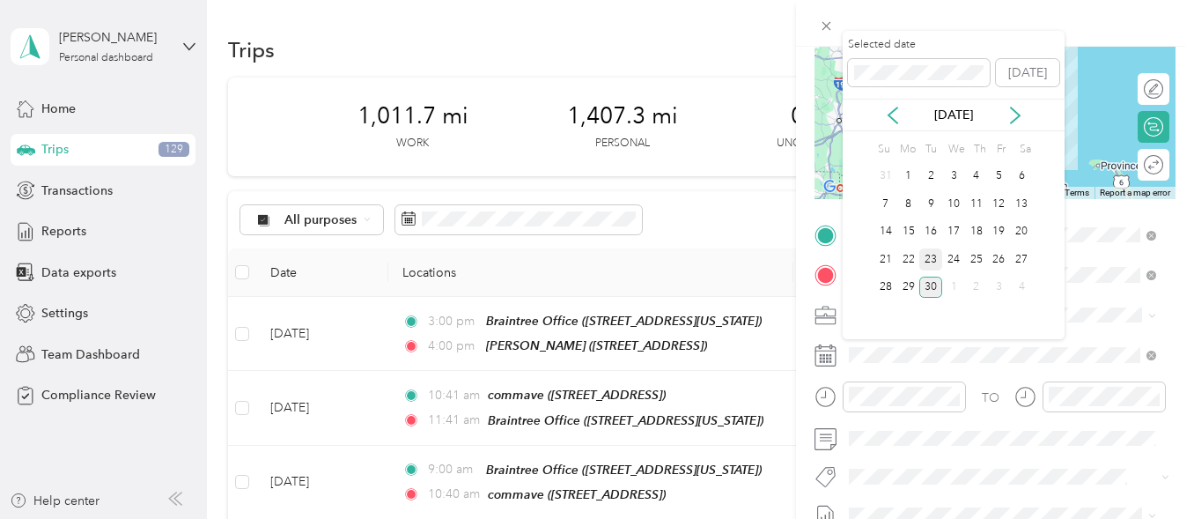
click at [926, 258] on div "23" at bounding box center [931, 259] width 23 height 22
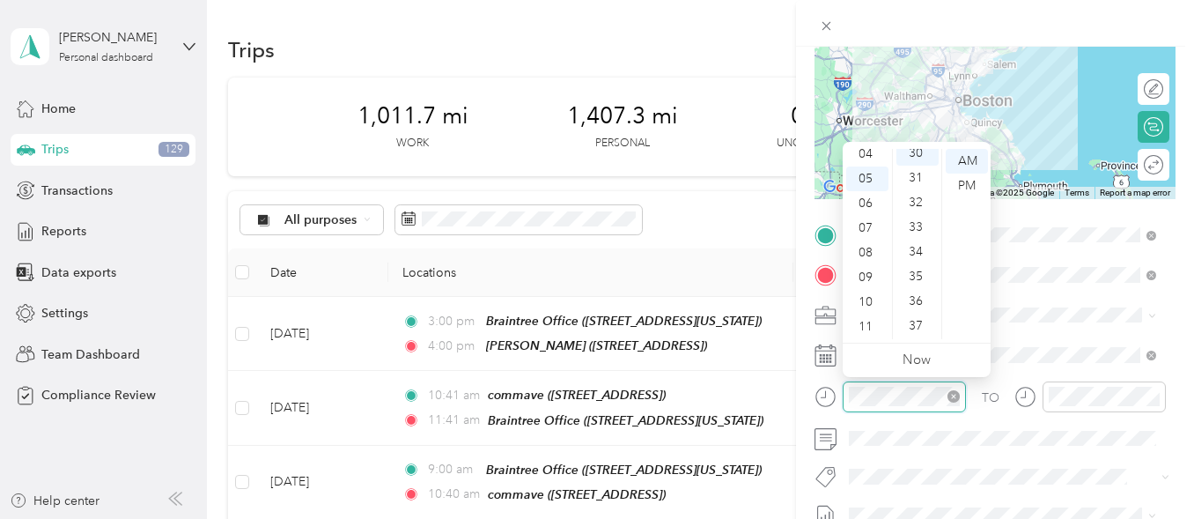
scroll to position [740, 0]
click at [967, 184] on div "PM" at bounding box center [967, 186] width 42 height 25
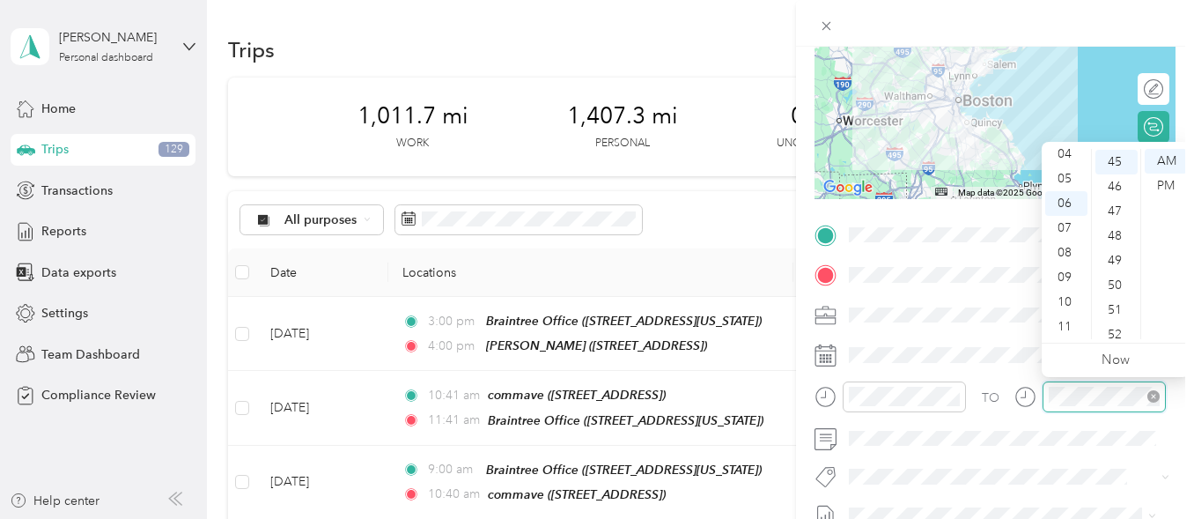
scroll to position [1110, 0]
click at [1166, 183] on div "PM" at bounding box center [1166, 186] width 42 height 25
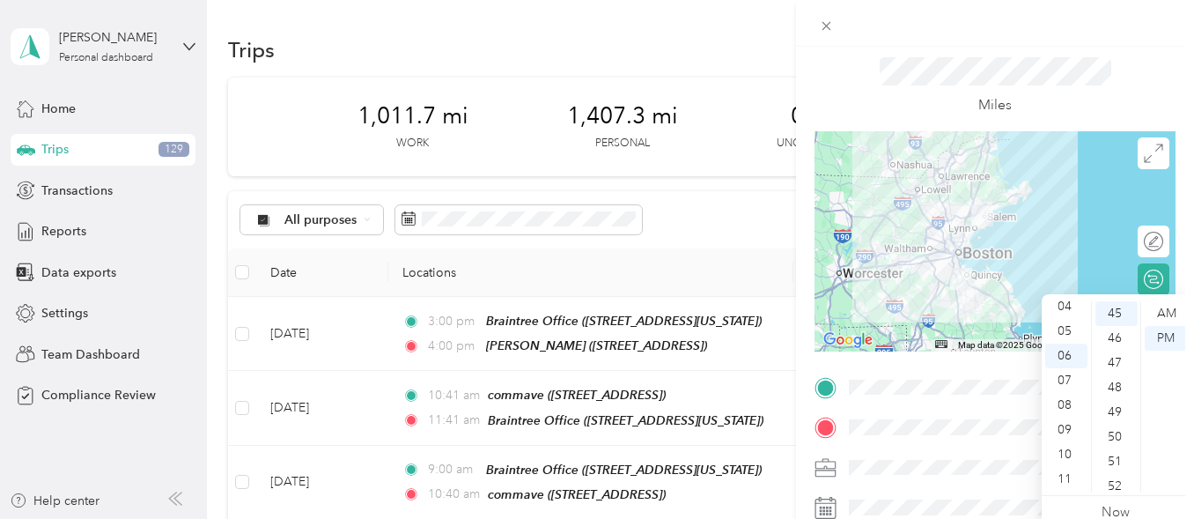
scroll to position [0, 0]
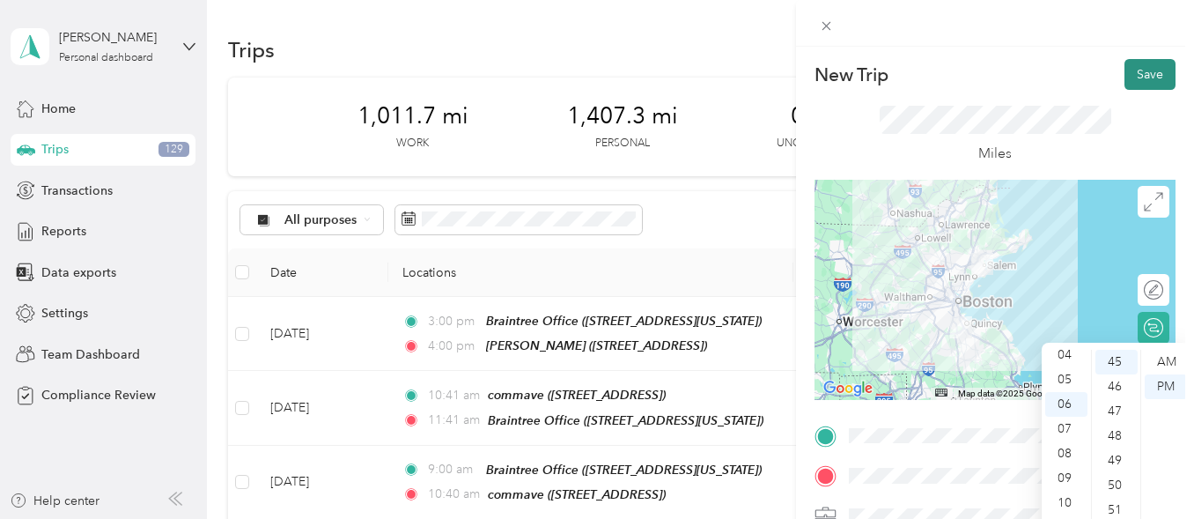
click at [1141, 78] on button "Save" at bounding box center [1150, 74] width 51 height 31
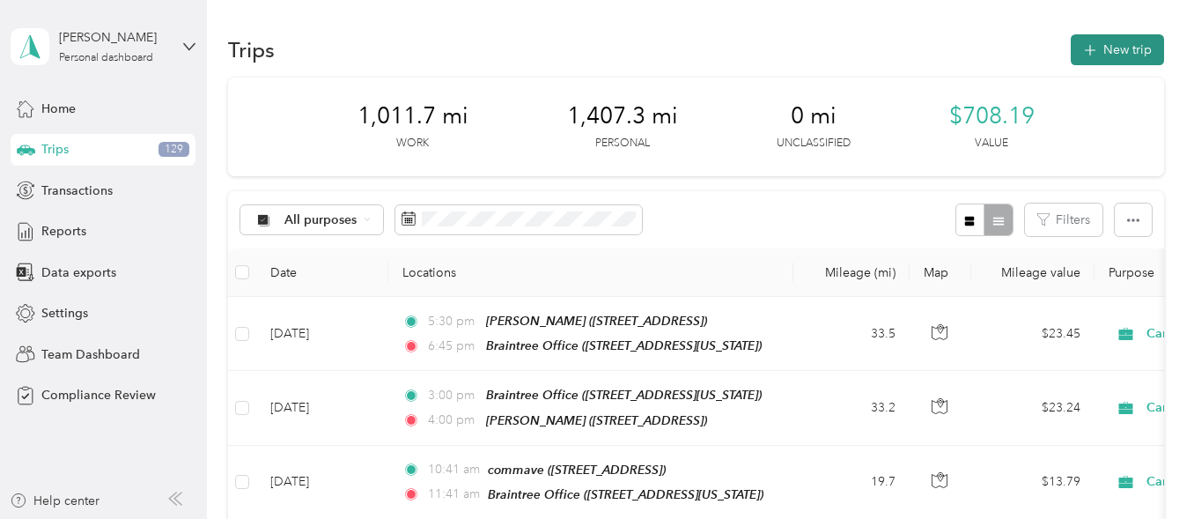
click at [1122, 47] on button "New trip" at bounding box center [1117, 49] width 93 height 31
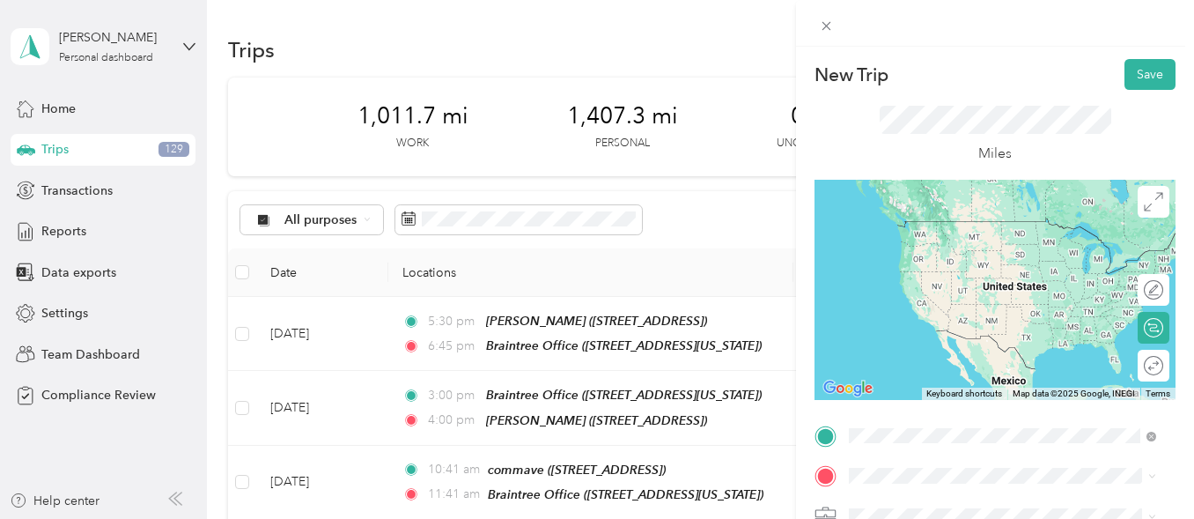
click at [936, 240] on div "TEAM Braintree Office [STREET_ADDRESS][US_STATE]" at bounding box center [971, 240] width 176 height 43
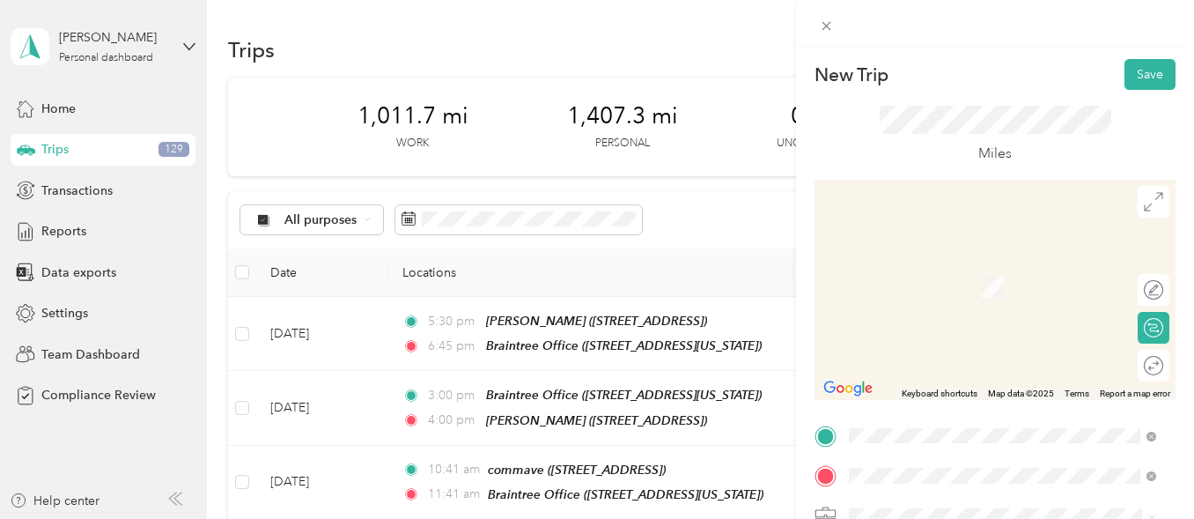
click at [973, 291] on span "[STREET_ADDRESS]" at bounding box center [939, 293] width 112 height 15
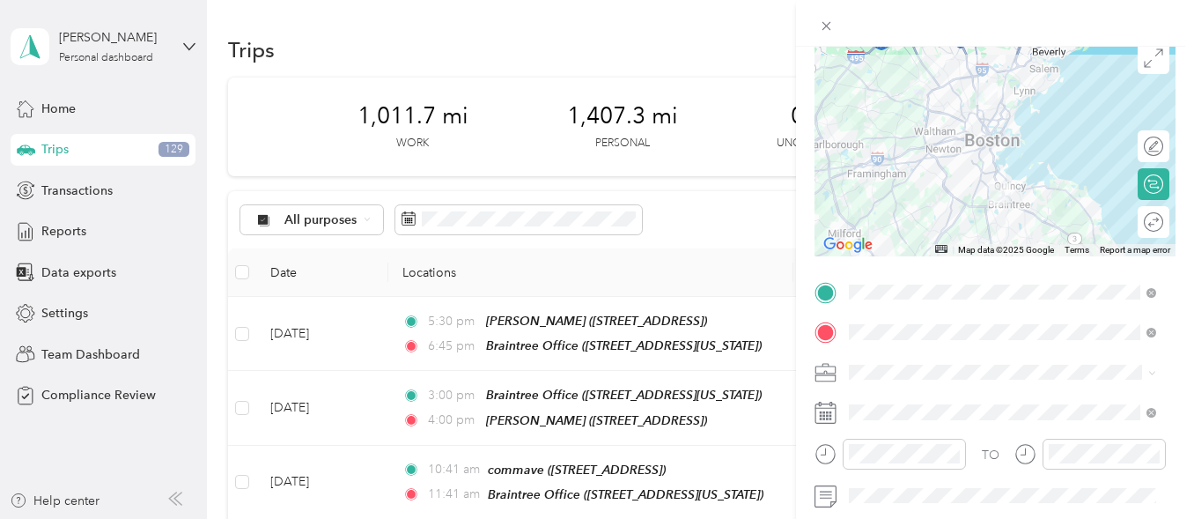
scroll to position [144, 0]
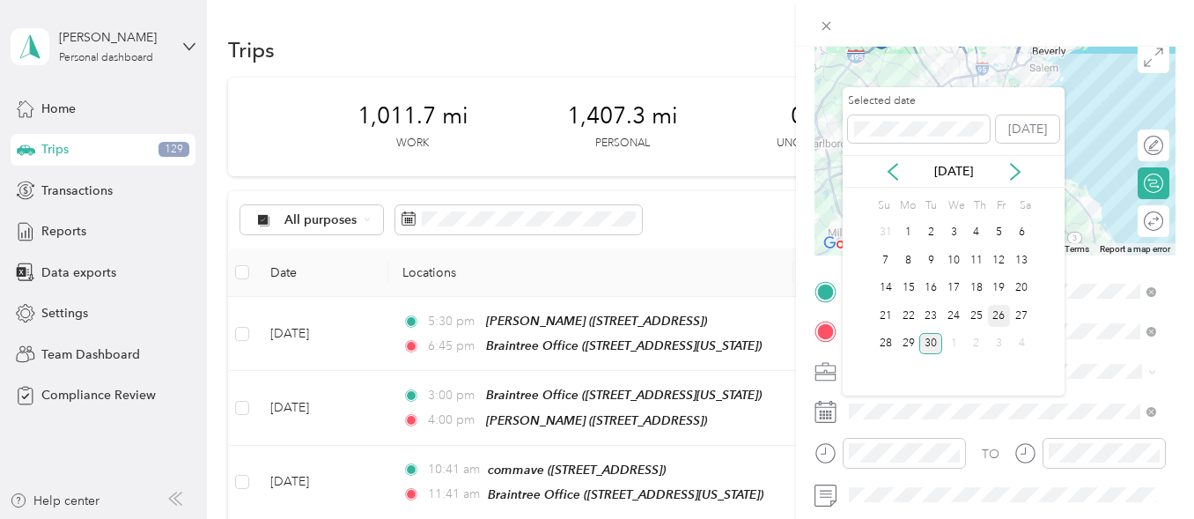
click at [1000, 314] on div "26" at bounding box center [999, 316] width 23 height 22
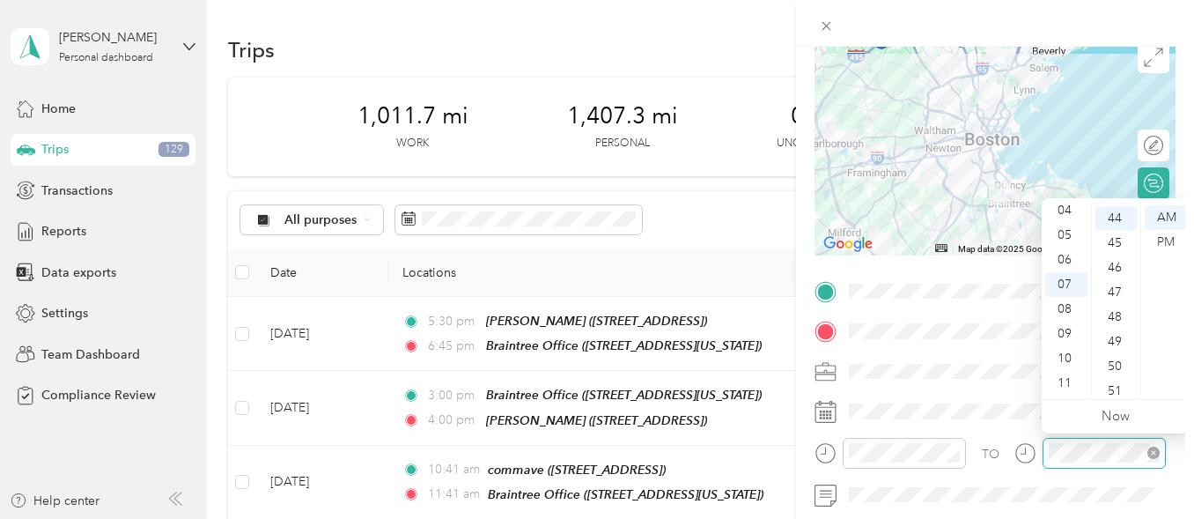
scroll to position [1085, 0]
click at [1064, 358] on div "10" at bounding box center [1067, 358] width 42 height 25
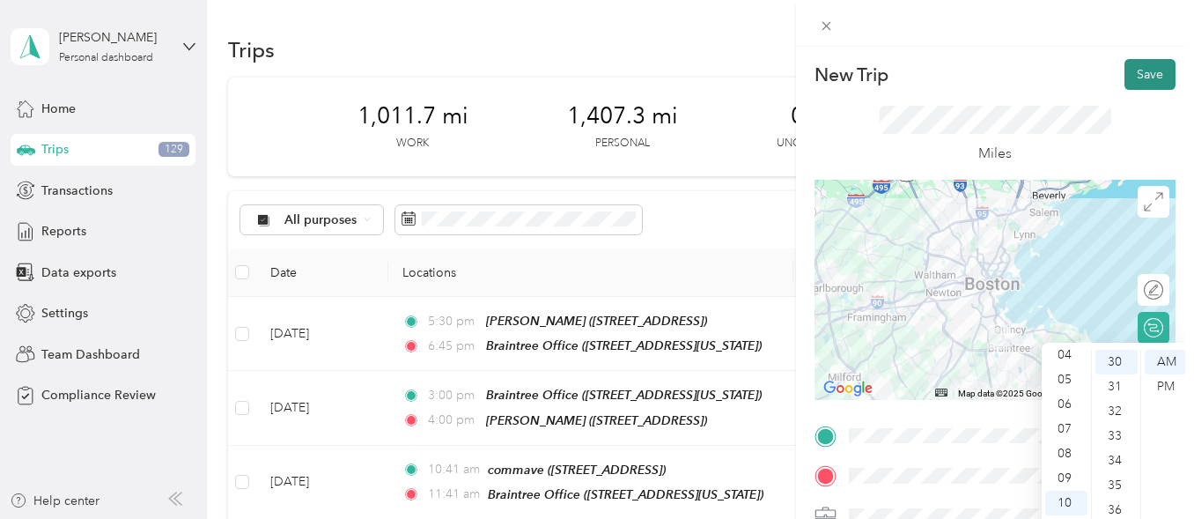
click at [1142, 77] on button "Save" at bounding box center [1150, 74] width 51 height 31
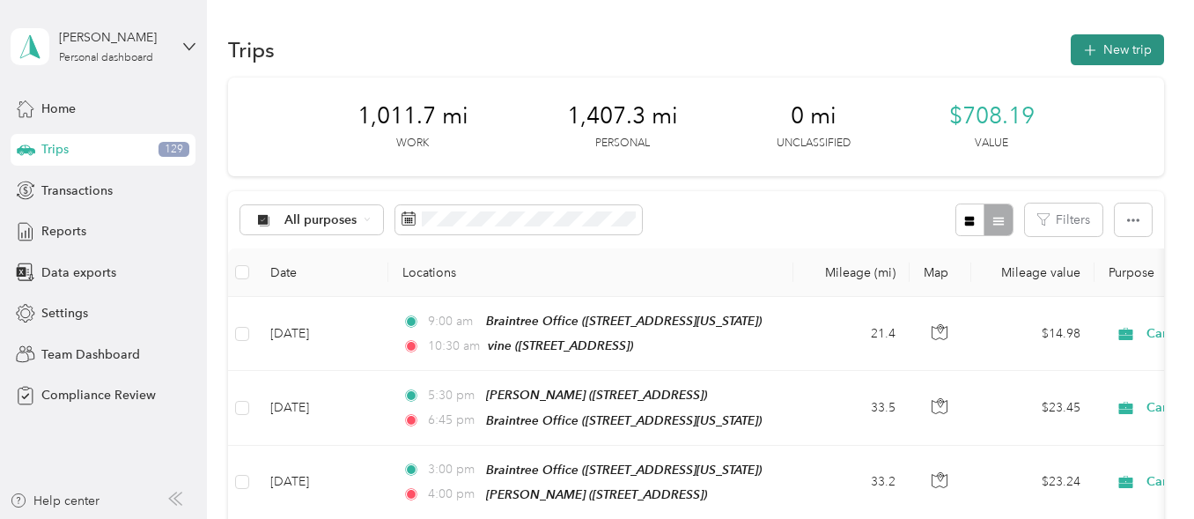
click at [1112, 57] on button "New trip" at bounding box center [1117, 49] width 93 height 31
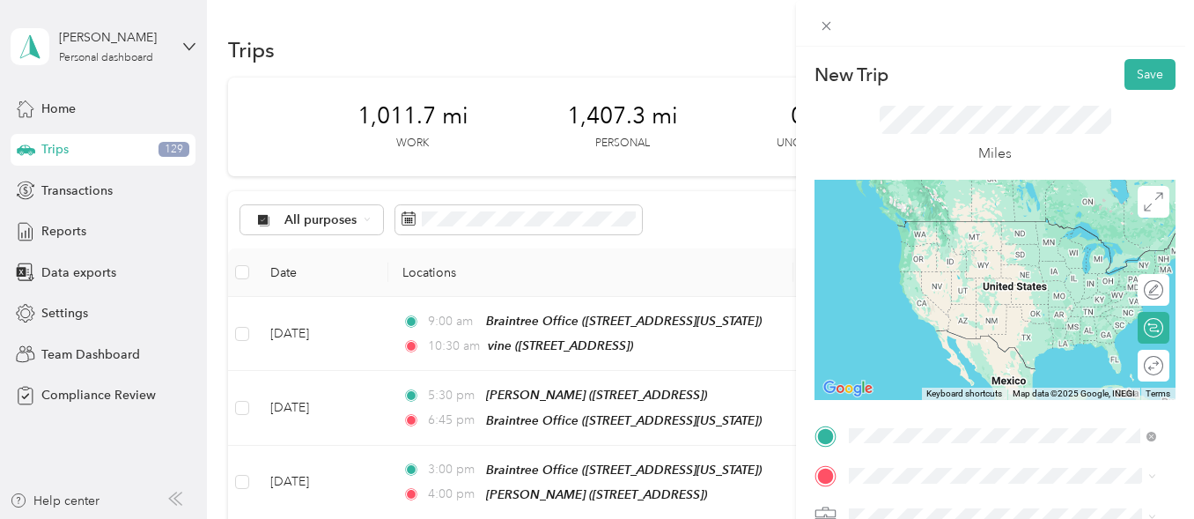
click at [937, 233] on div "TEAM vine" at bounding box center [939, 230] width 112 height 22
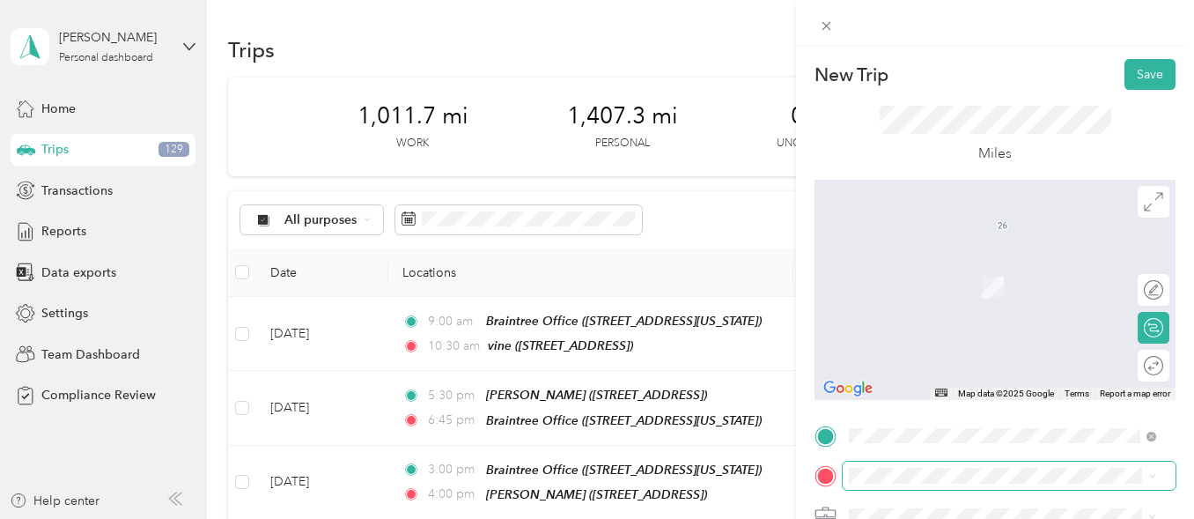
click at [904, 489] on span at bounding box center [1009, 476] width 333 height 28
click at [956, 296] on span "[STREET_ADDRESS][US_STATE]" at bounding box center [971, 293] width 176 height 15
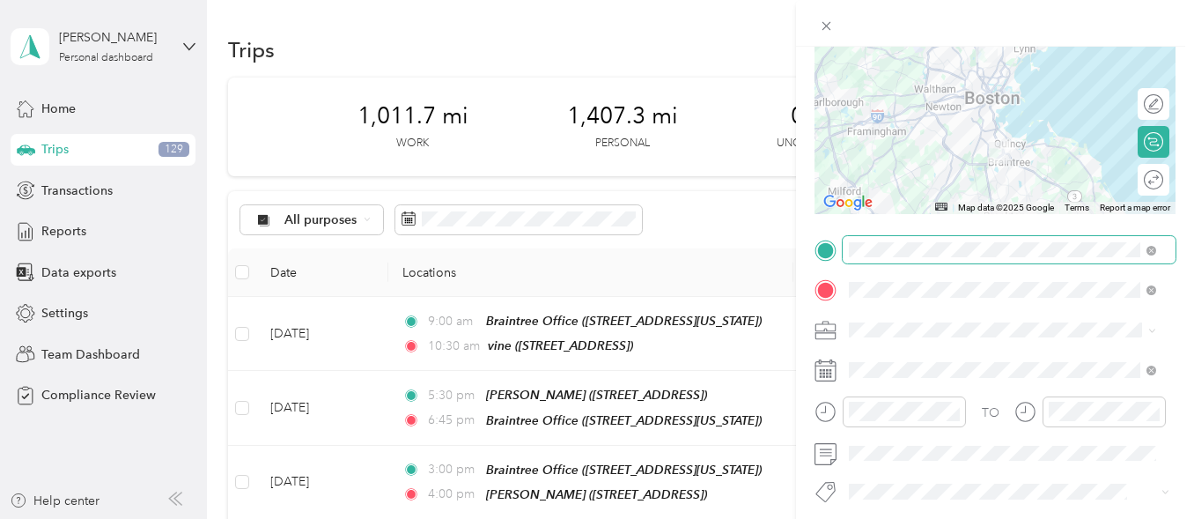
scroll to position [187, 0]
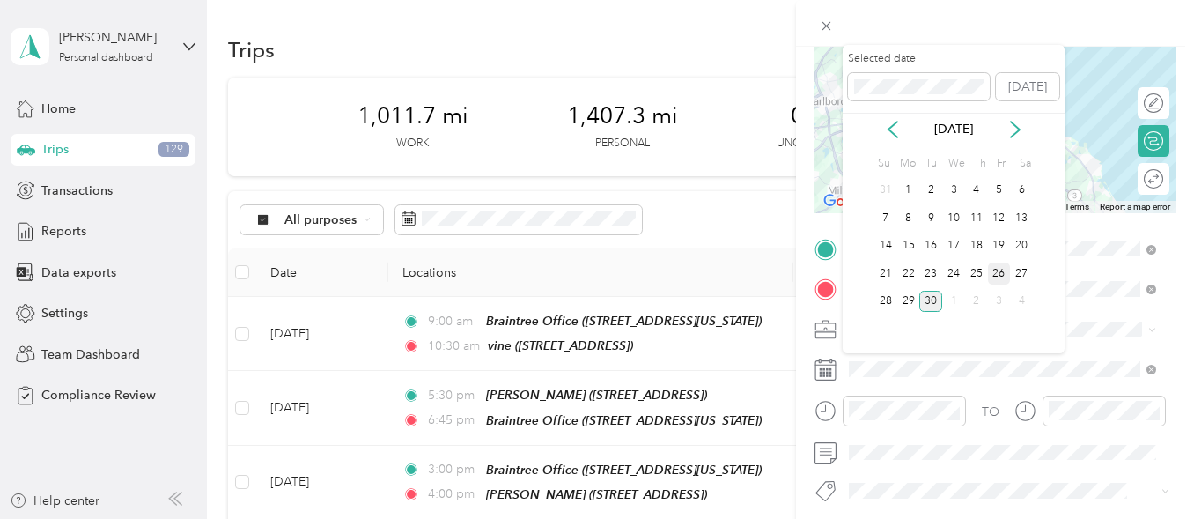
click at [996, 267] on div "26" at bounding box center [999, 273] width 23 height 22
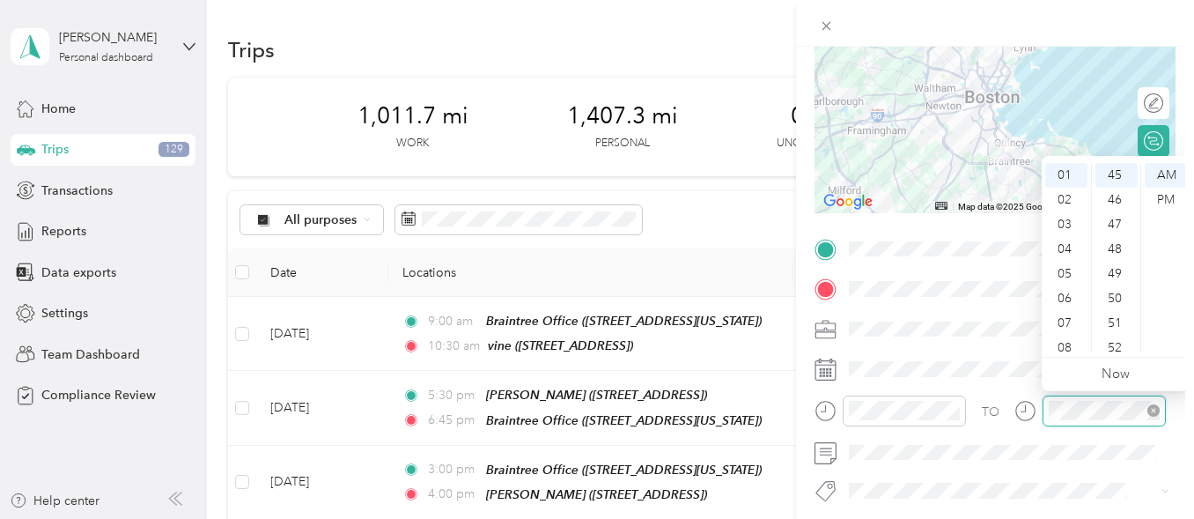
scroll to position [0, 0]
click at [1164, 200] on div "PM" at bounding box center [1166, 200] width 42 height 25
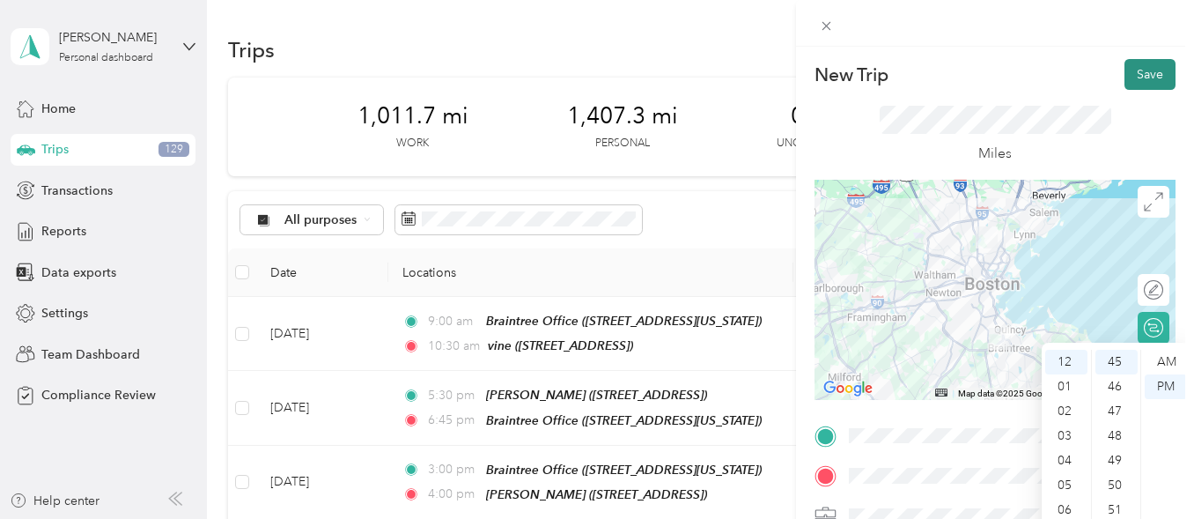
click at [1137, 76] on button "Save" at bounding box center [1150, 74] width 51 height 31
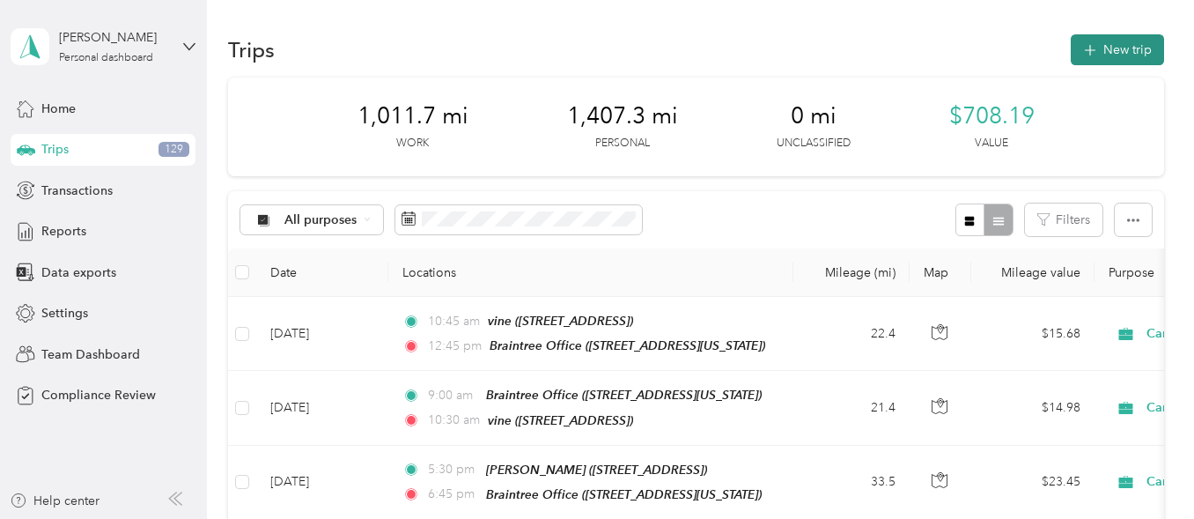
click at [1114, 49] on button "New trip" at bounding box center [1117, 49] width 93 height 31
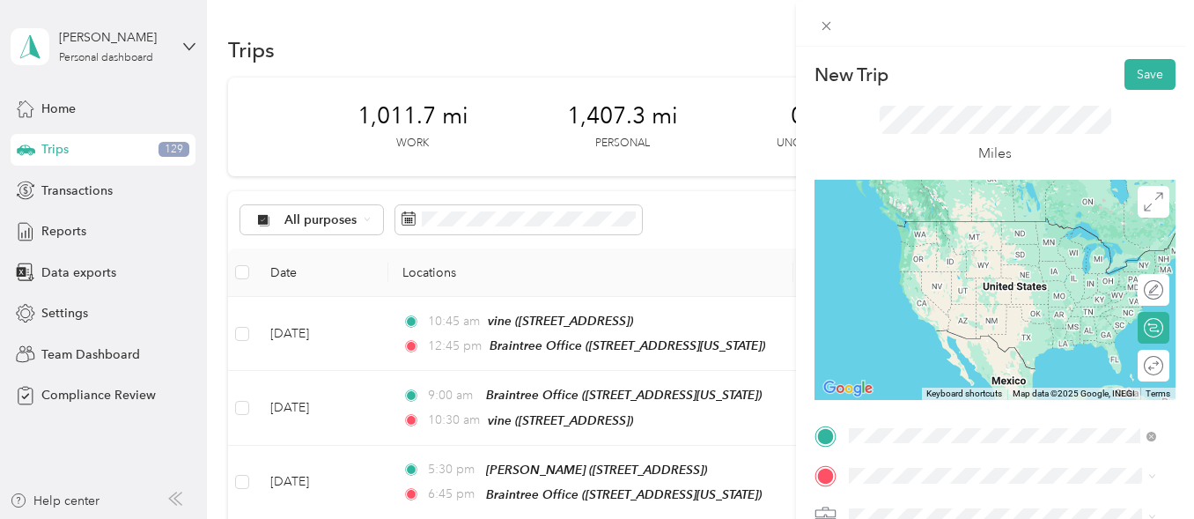
click at [962, 253] on span "[STREET_ADDRESS][US_STATE]" at bounding box center [971, 253] width 176 height 15
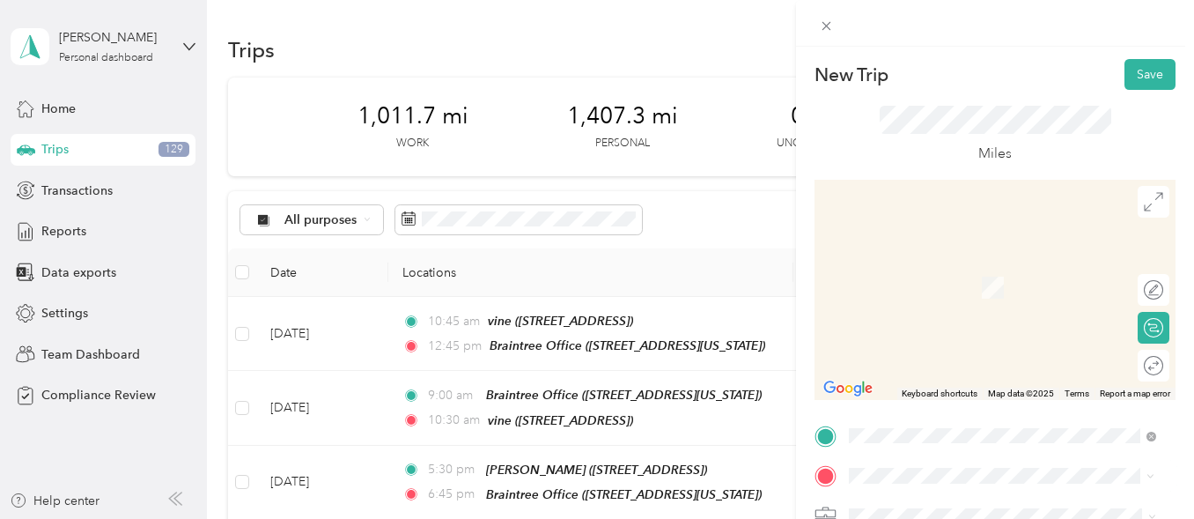
click at [960, 287] on span "[STREET_ADDRESS]" at bounding box center [939, 292] width 112 height 15
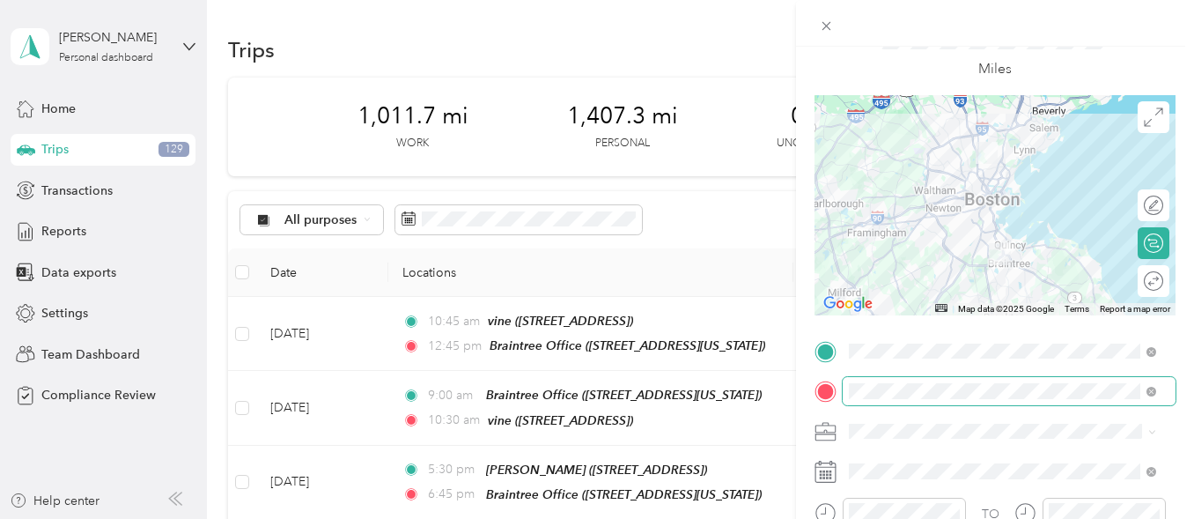
scroll to position [85, 0]
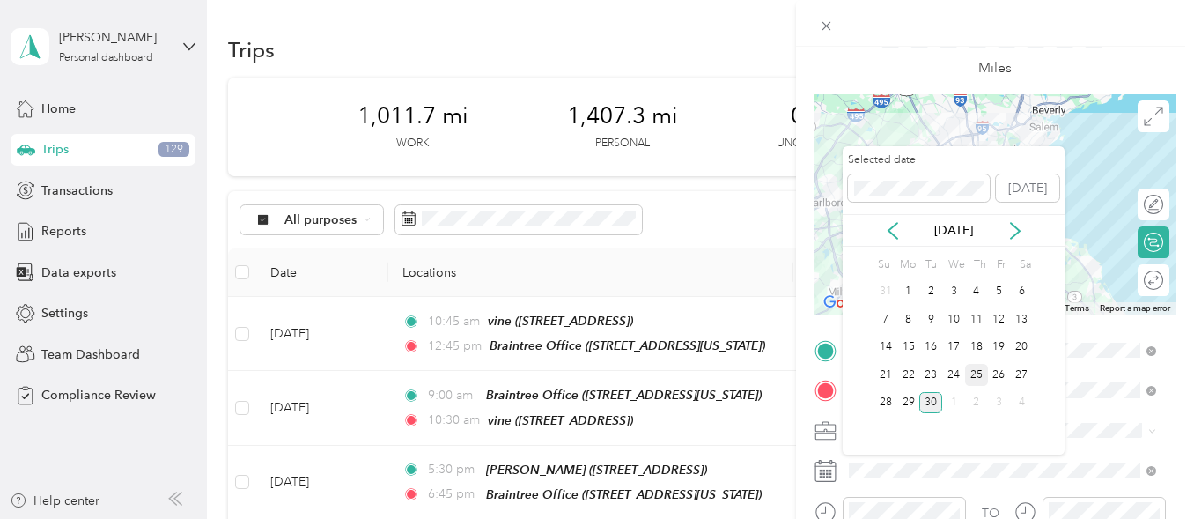
click at [973, 378] on div "25" at bounding box center [976, 375] width 23 height 22
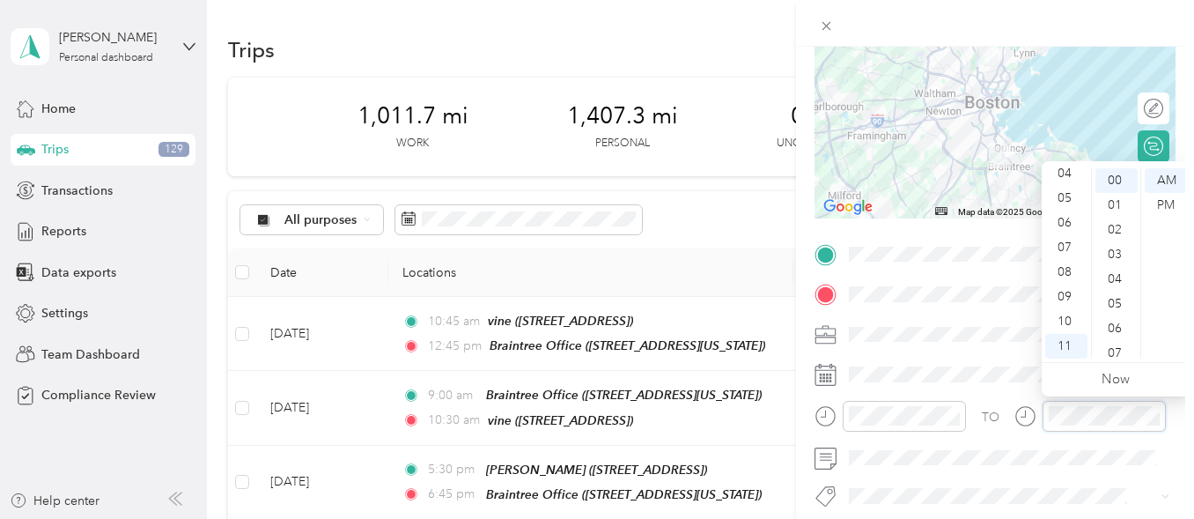
scroll to position [0, 0]
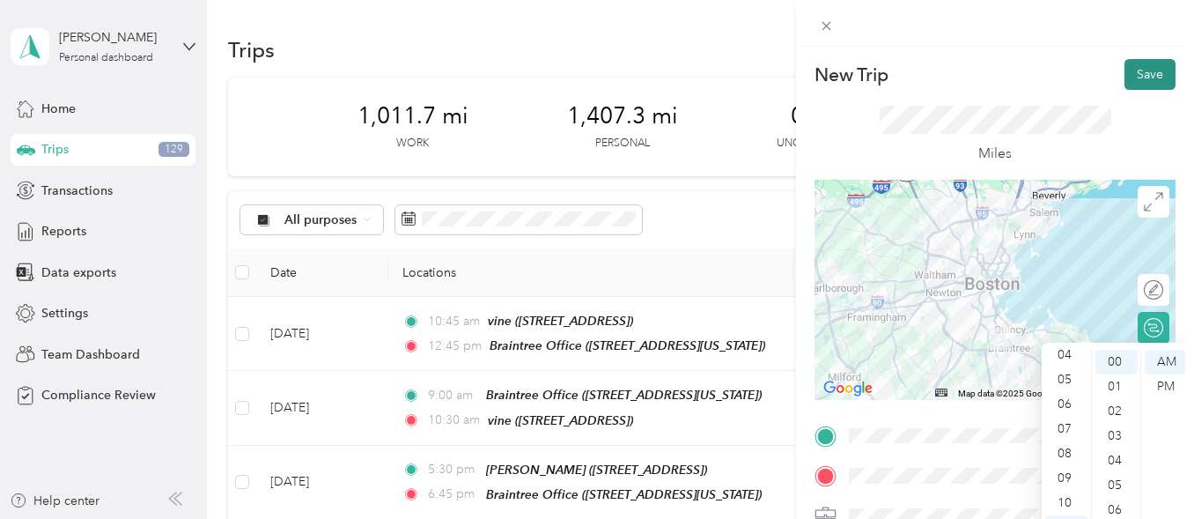
click at [1134, 70] on button "Save" at bounding box center [1150, 74] width 51 height 31
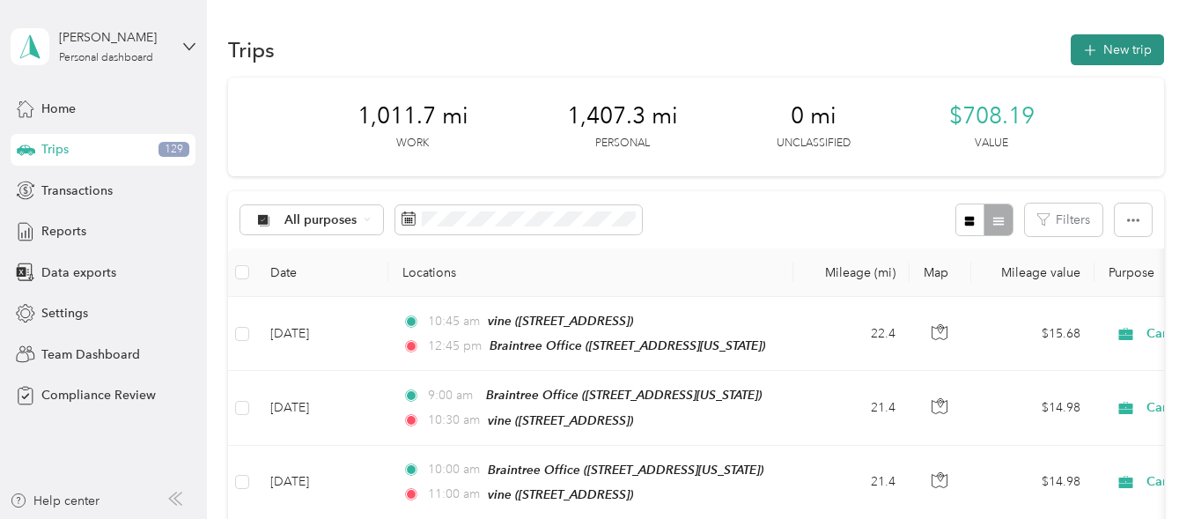
click at [1117, 48] on button "New trip" at bounding box center [1117, 49] width 93 height 31
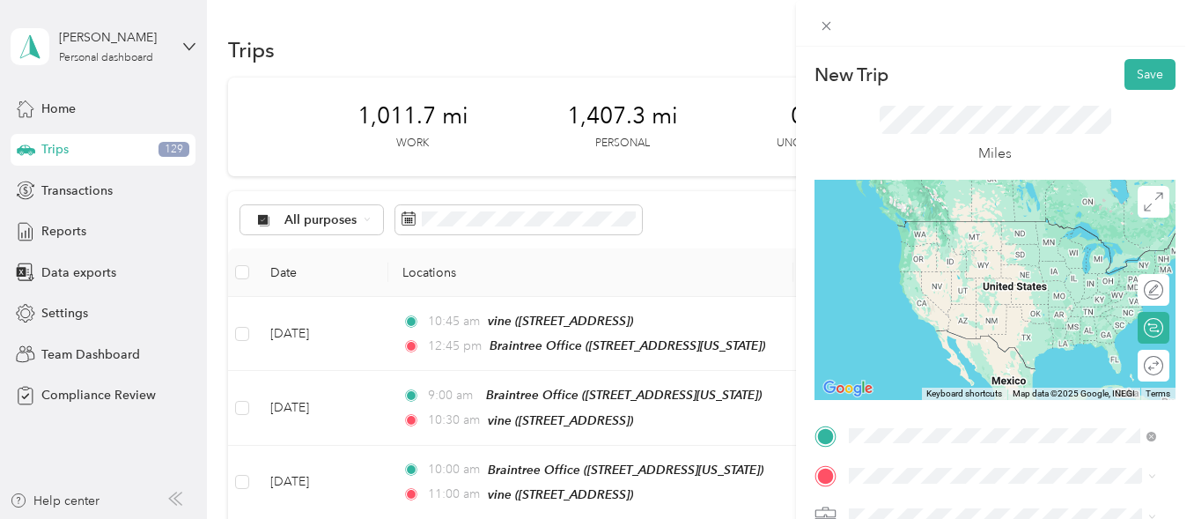
click at [972, 245] on div "TEAM vine 24 Vine St , 02176, Melrose, MA, USA" at bounding box center [939, 240] width 112 height 43
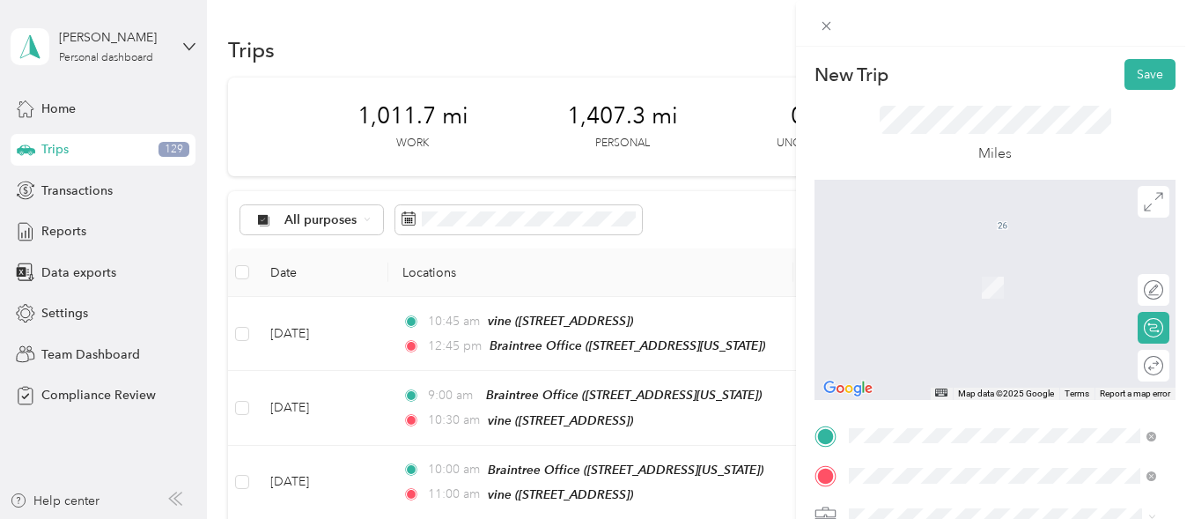
click at [964, 295] on div "TEAM Braintree Office [STREET_ADDRESS][US_STATE]" at bounding box center [971, 281] width 176 height 43
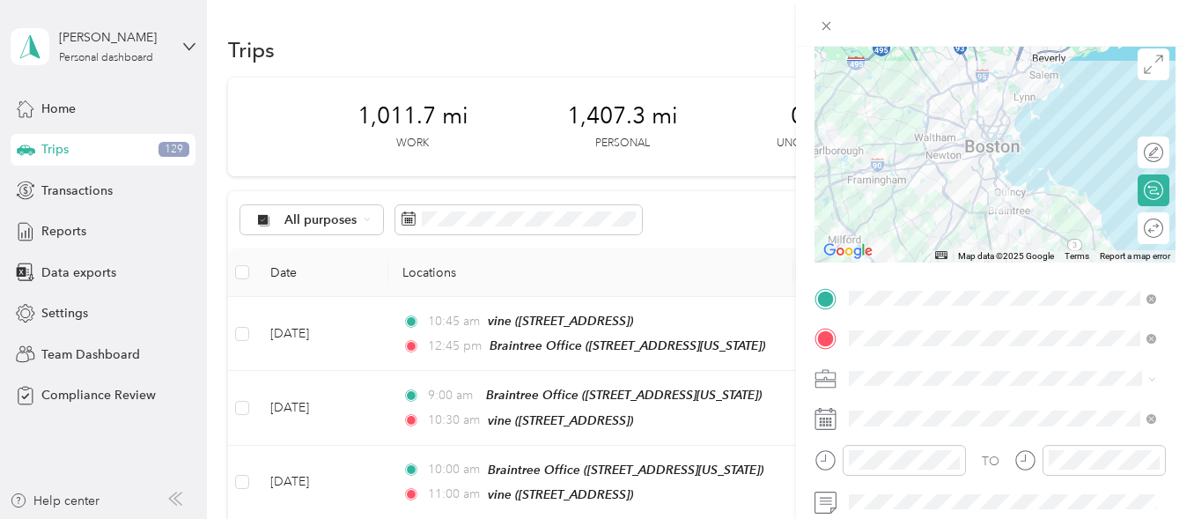
scroll to position [138, 0]
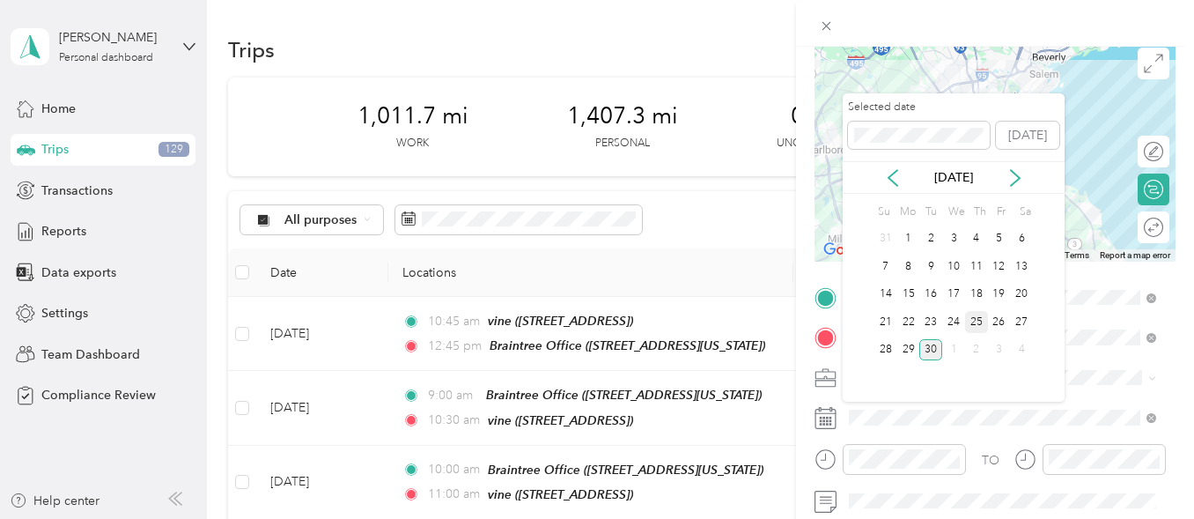
click at [977, 324] on div "25" at bounding box center [976, 322] width 23 height 22
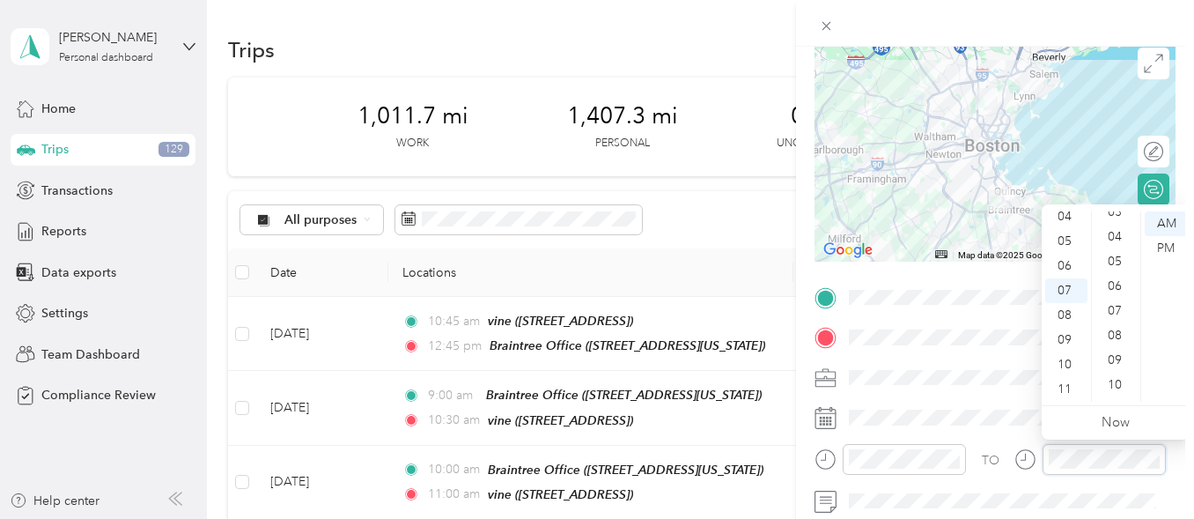
scroll to position [0, 0]
click at [1112, 221] on div "00" at bounding box center [1117, 223] width 42 height 25
click at [1171, 243] on div "PM" at bounding box center [1166, 248] width 42 height 25
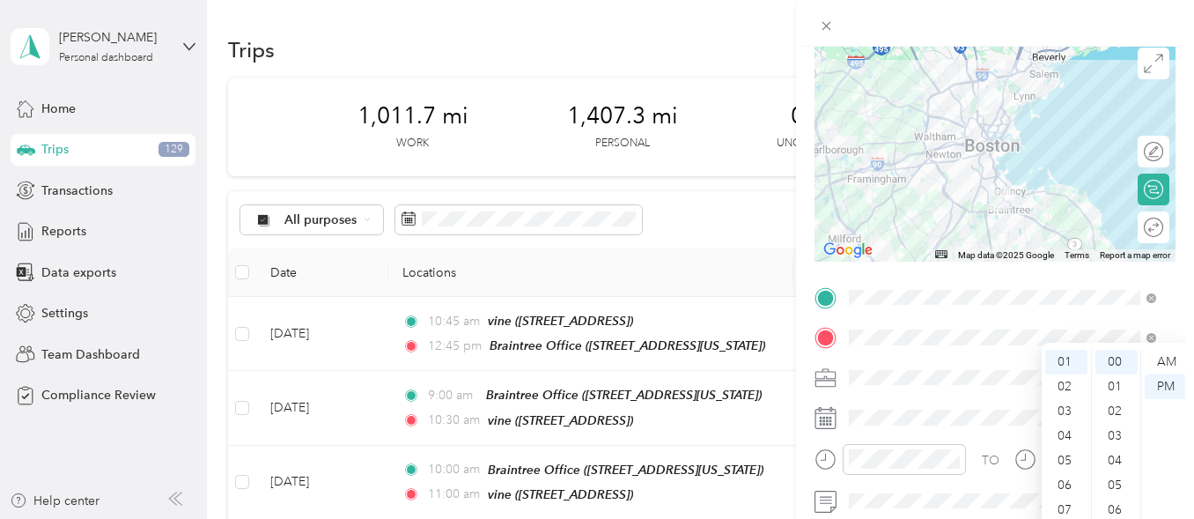
scroll to position [0, 0]
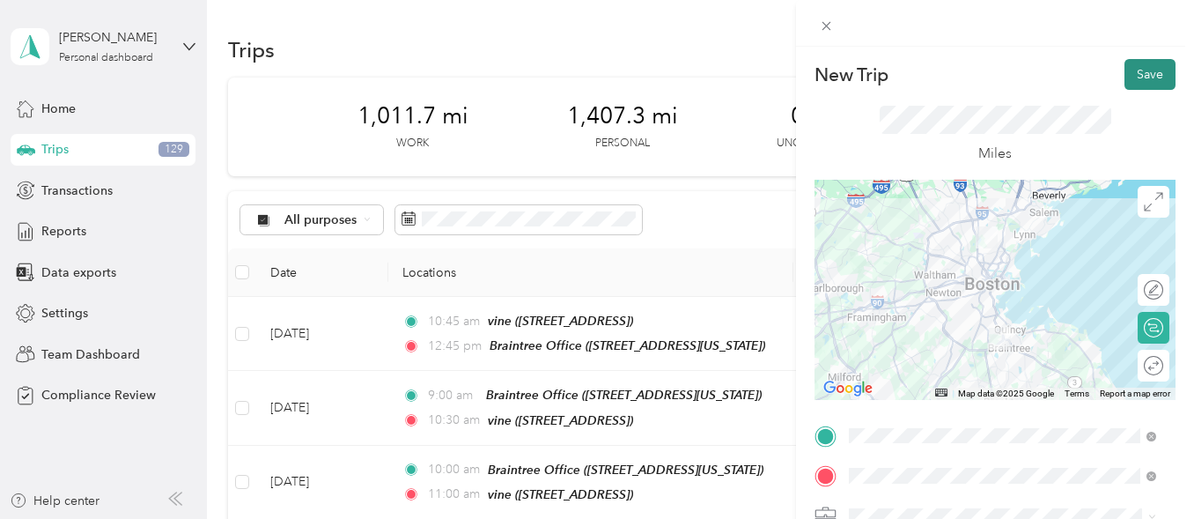
click at [1132, 76] on button "Save" at bounding box center [1150, 74] width 51 height 31
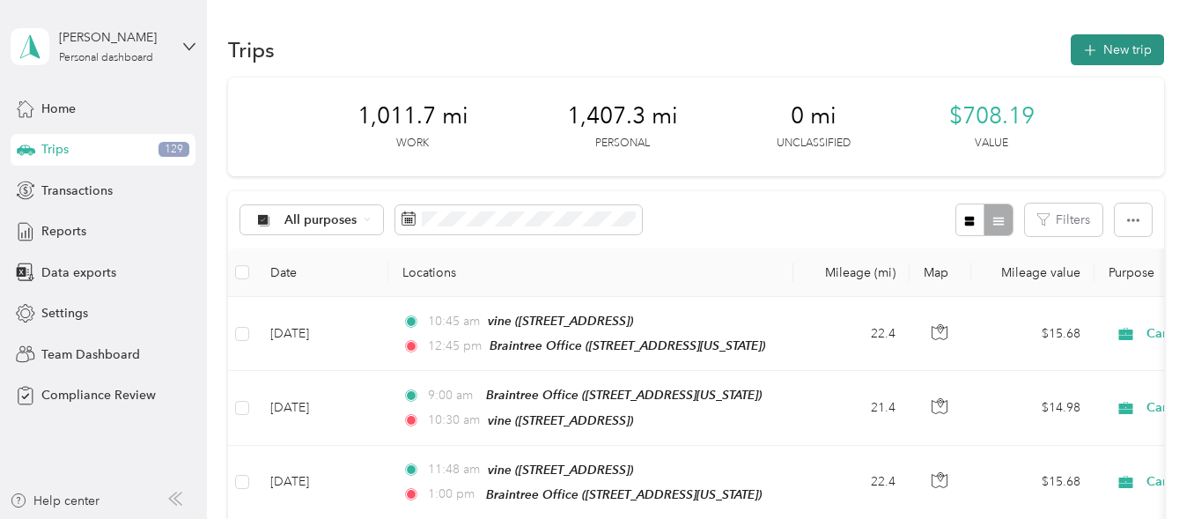
click at [1128, 54] on button "New trip" at bounding box center [1117, 49] width 93 height 31
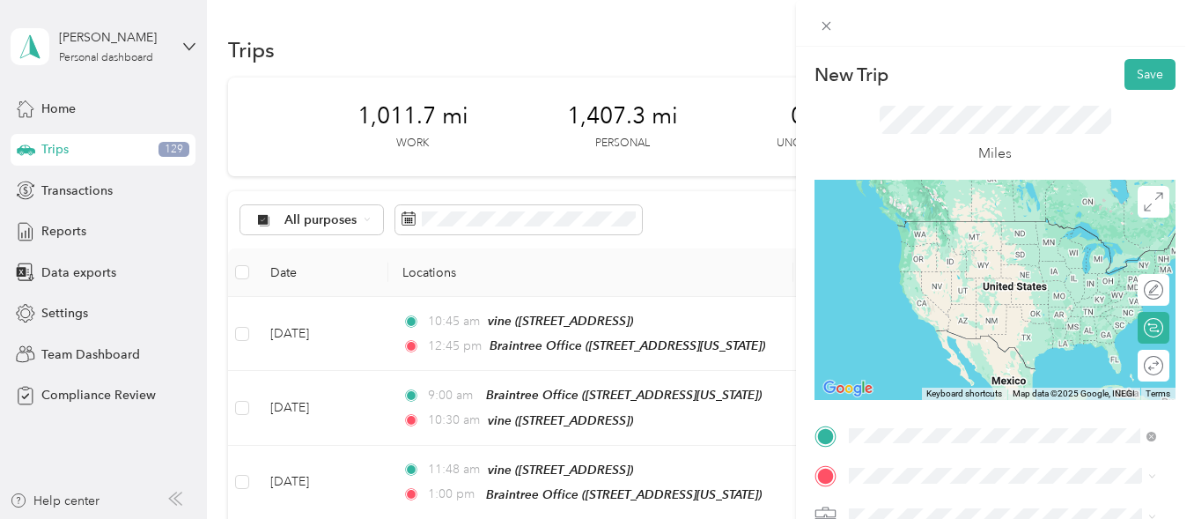
click at [971, 256] on div "TEAM Braintree Office [STREET_ADDRESS][US_STATE]" at bounding box center [971, 240] width 176 height 43
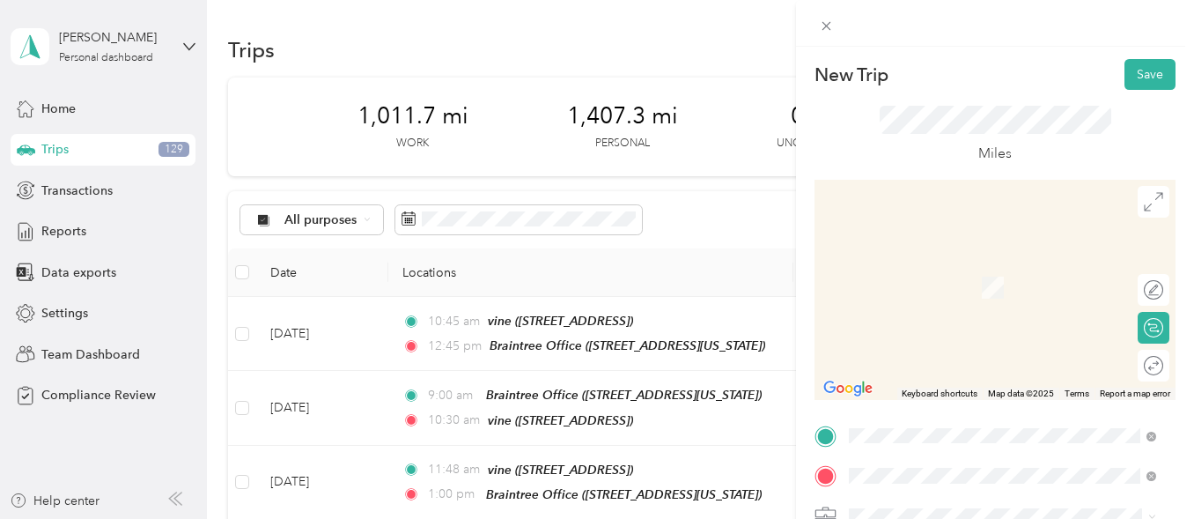
click at [966, 286] on span "[STREET_ADDRESS][PERSON_NAME]" at bounding box center [988, 293] width 210 height 15
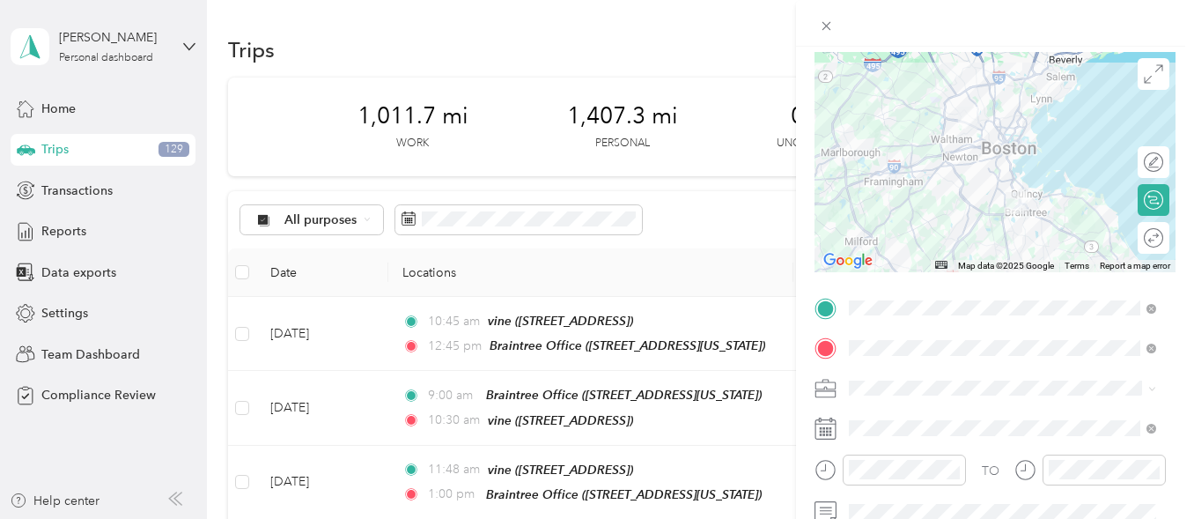
scroll to position [134, 0]
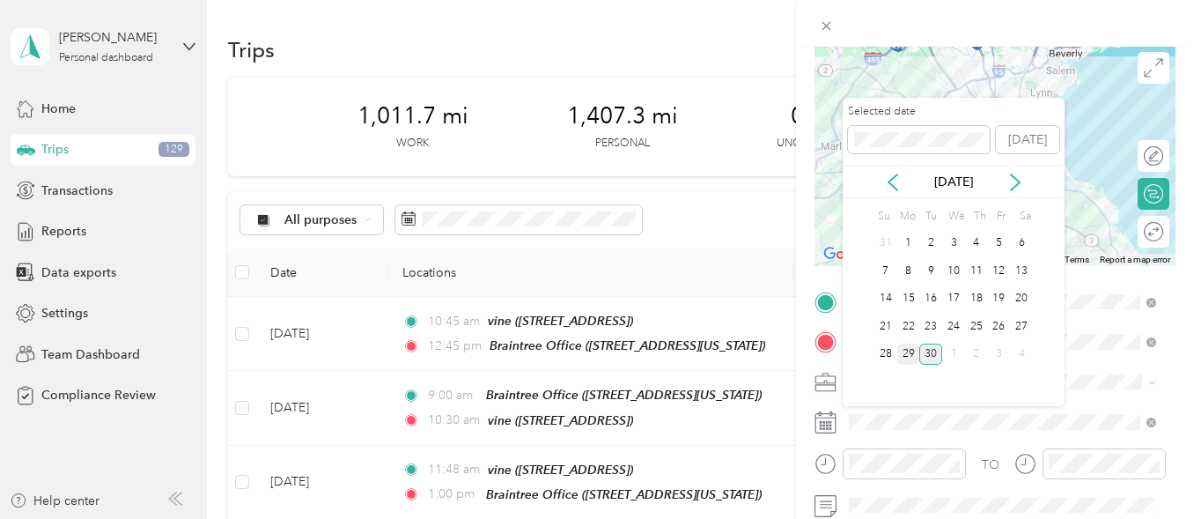
click at [908, 353] on div "29" at bounding box center [909, 355] width 23 height 22
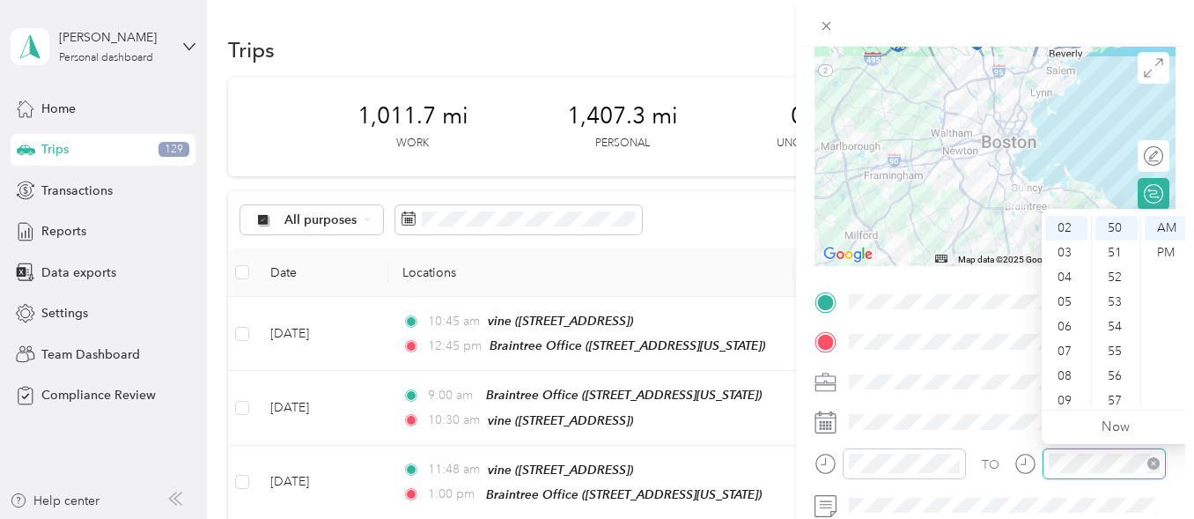
scroll to position [49, 0]
click at [1173, 248] on div "PM" at bounding box center [1166, 252] width 42 height 25
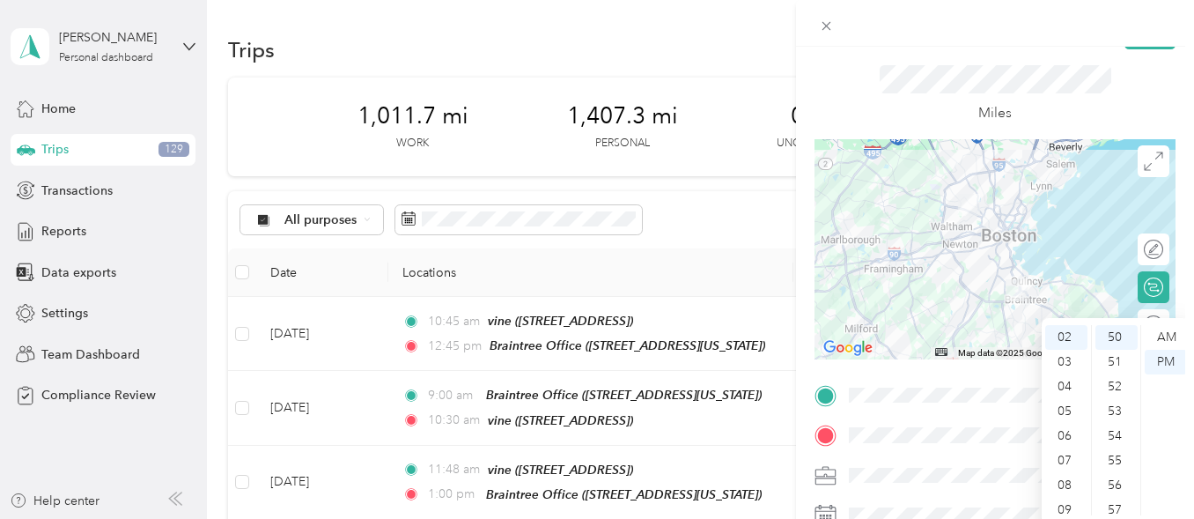
scroll to position [0, 0]
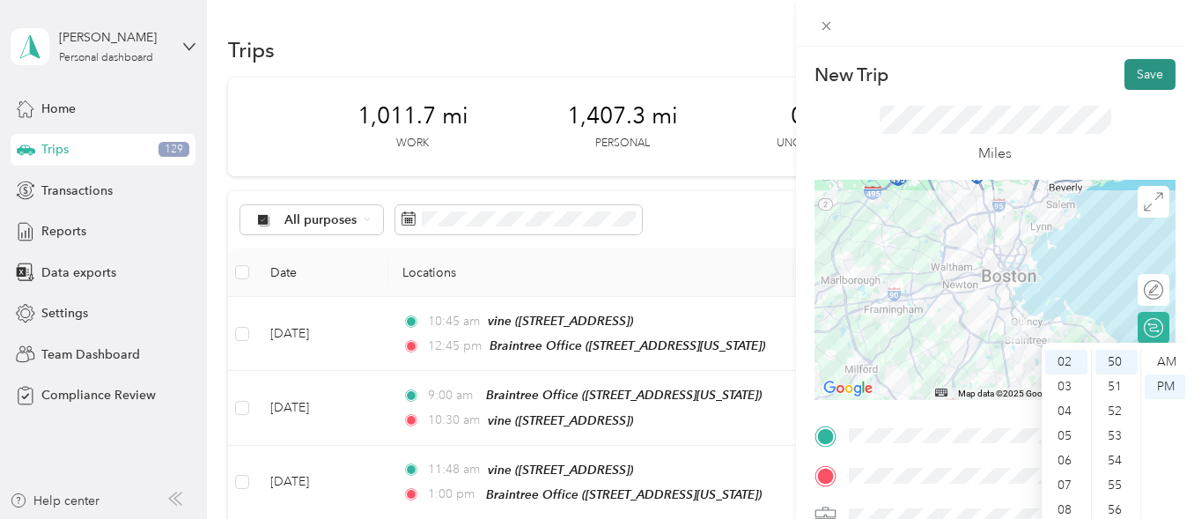
click at [1138, 76] on button "Save" at bounding box center [1150, 74] width 51 height 31
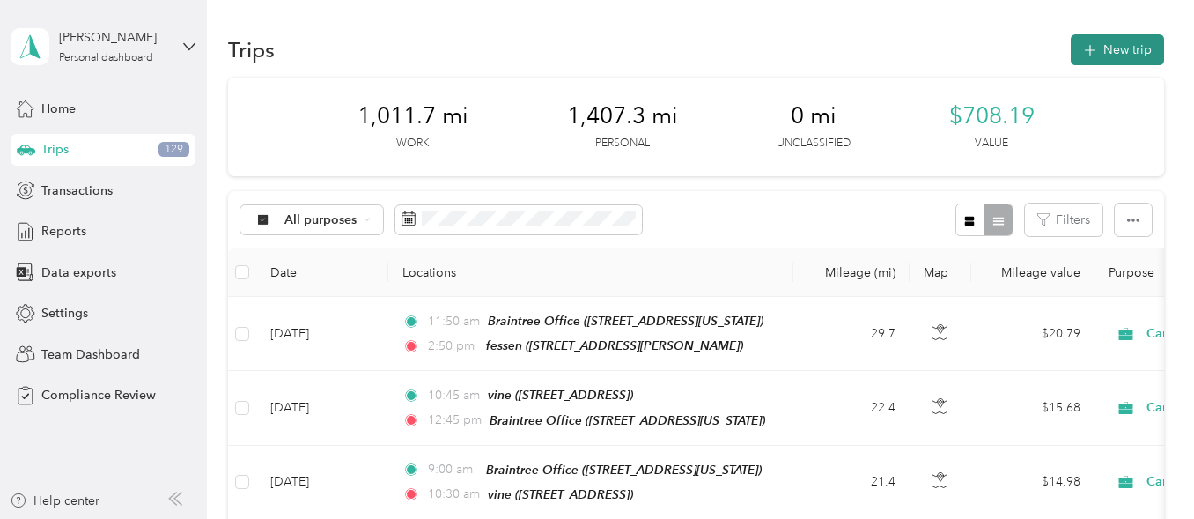
click at [1104, 48] on button "New trip" at bounding box center [1117, 49] width 93 height 31
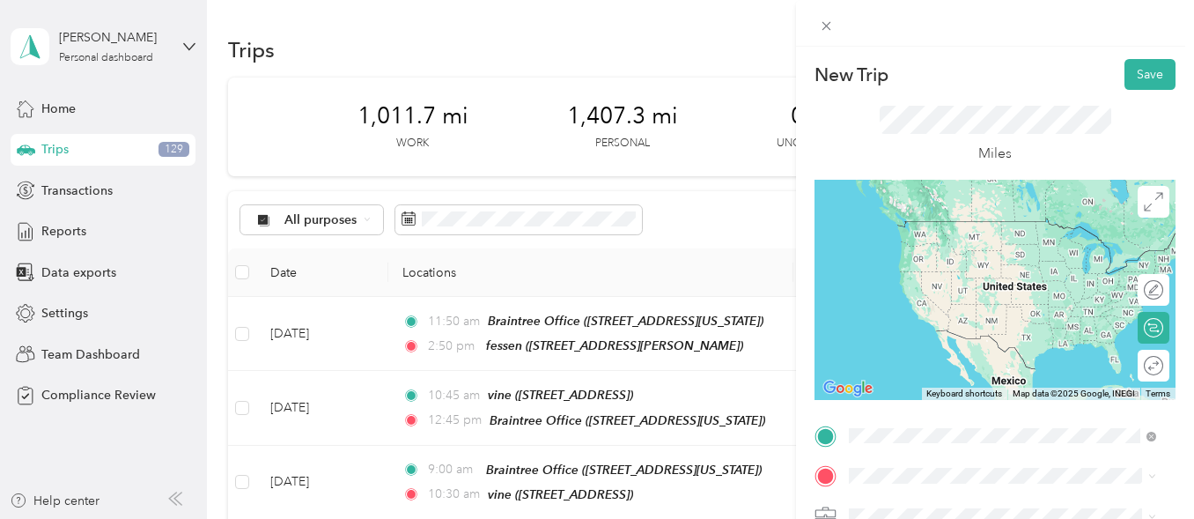
click at [941, 258] on div "TEAM fessen 22 Fessenden Rd, 02476, Arlington, MA, USA" at bounding box center [1002, 241] width 295 height 49
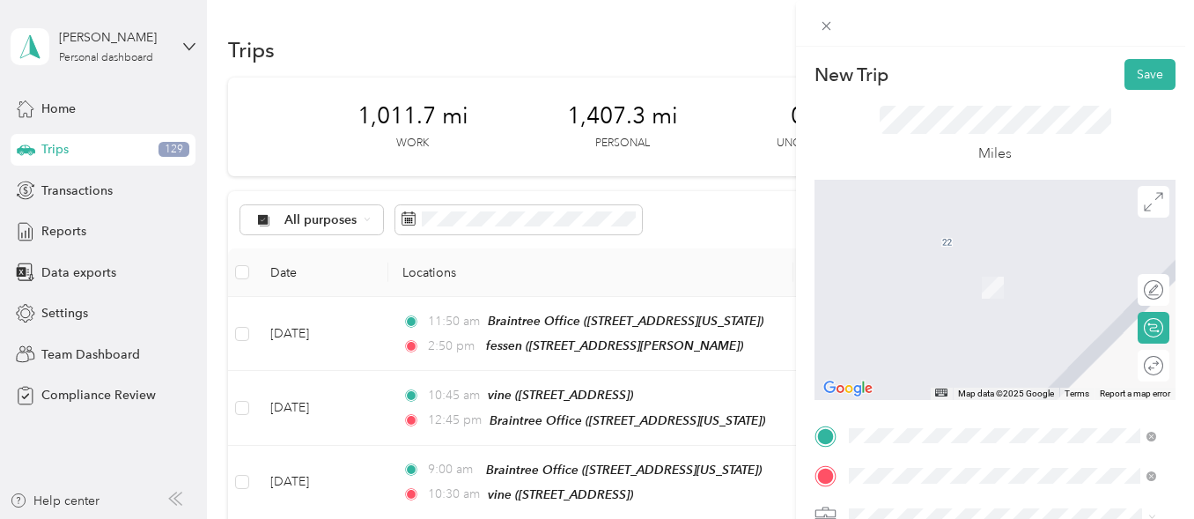
click at [917, 282] on div "TEAM Braintree Office [STREET_ADDRESS][US_STATE]" at bounding box center [971, 281] width 176 height 43
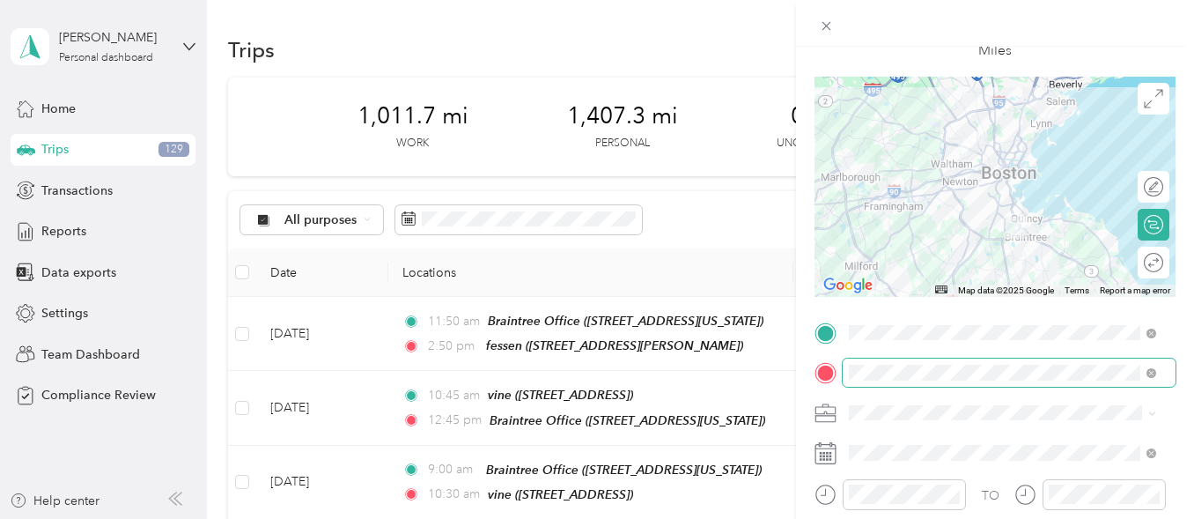
scroll to position [111, 0]
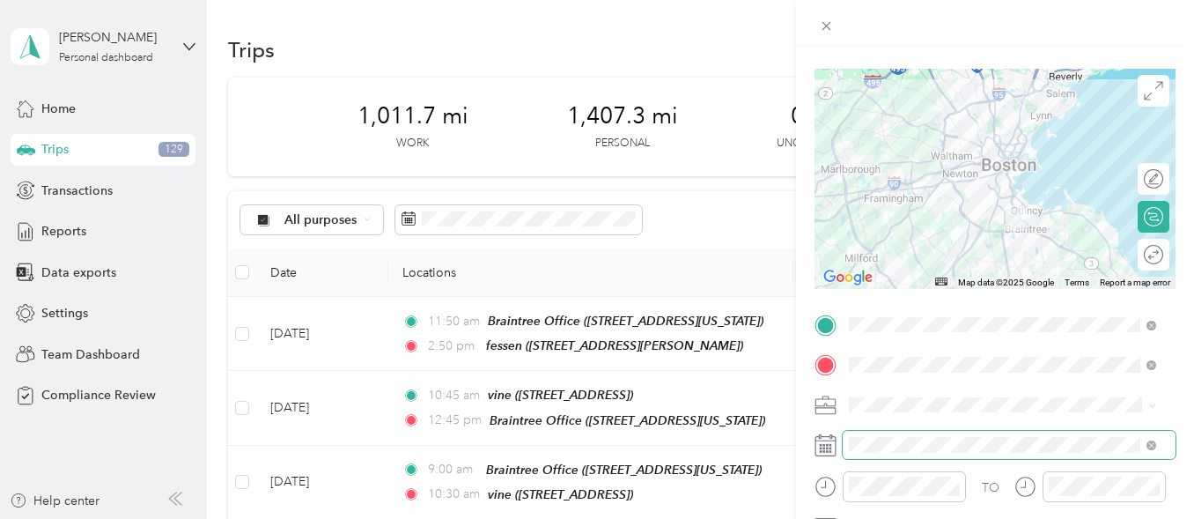
click at [891, 433] on span at bounding box center [1009, 445] width 333 height 28
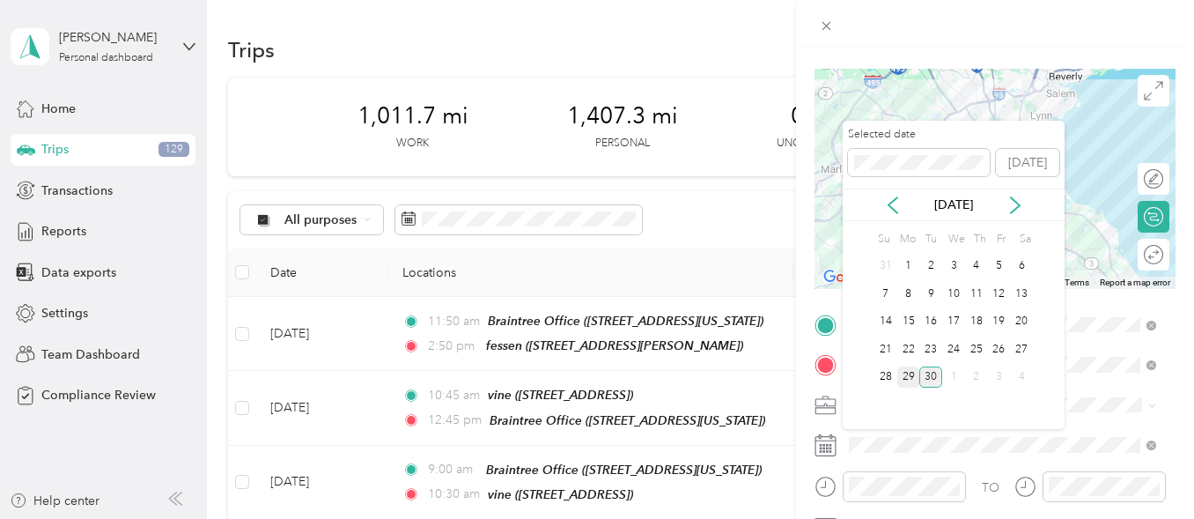
click at [910, 381] on div "29" at bounding box center [909, 377] width 23 height 22
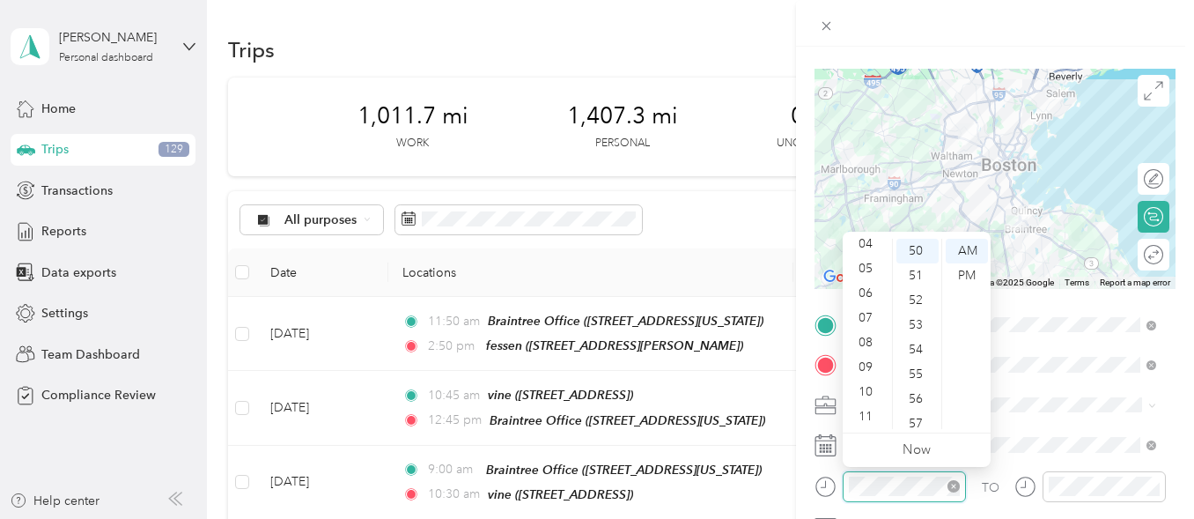
scroll to position [49, 0]
click at [974, 271] on div "PM" at bounding box center [967, 275] width 42 height 25
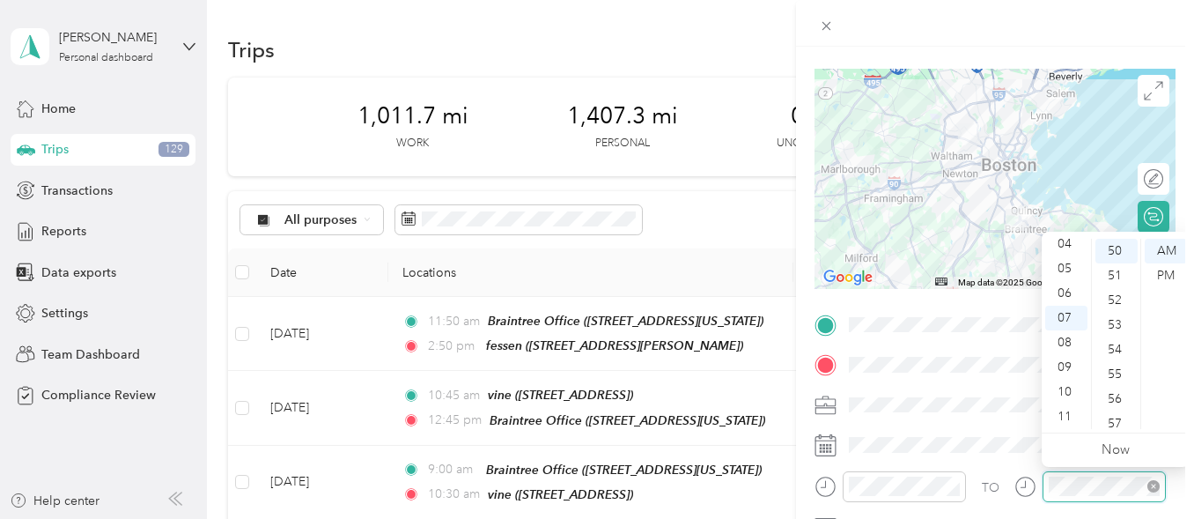
scroll to position [74, 0]
click at [1176, 270] on div "PM" at bounding box center [1166, 275] width 42 height 25
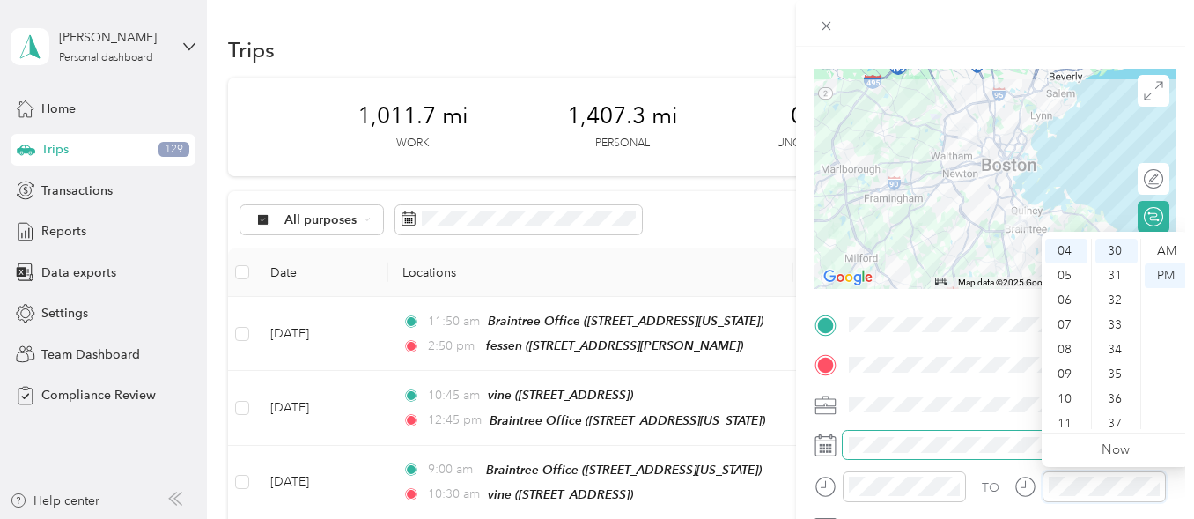
scroll to position [0, 0]
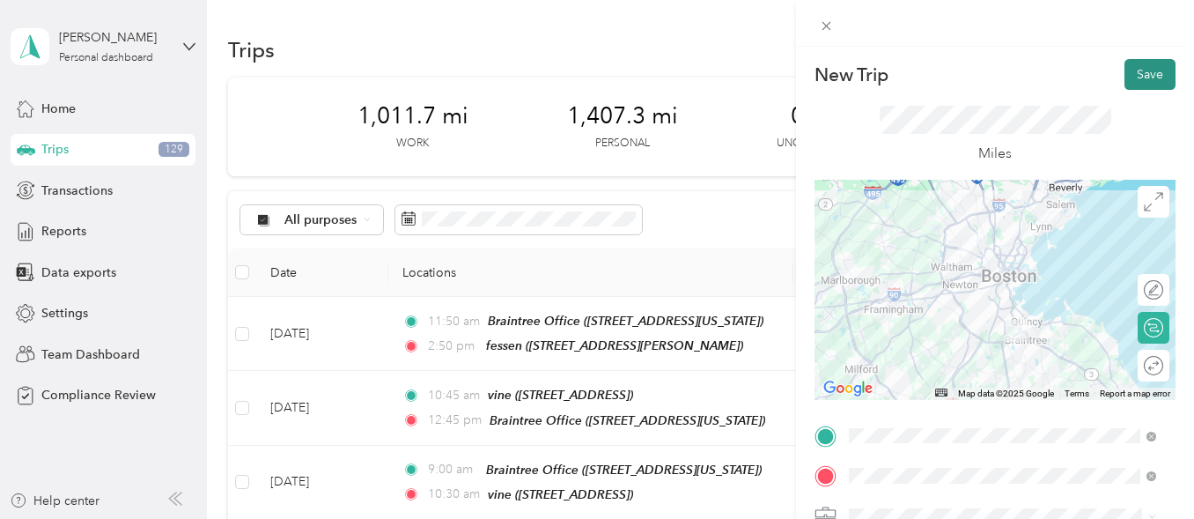
click at [1138, 72] on button "Save" at bounding box center [1150, 74] width 51 height 31
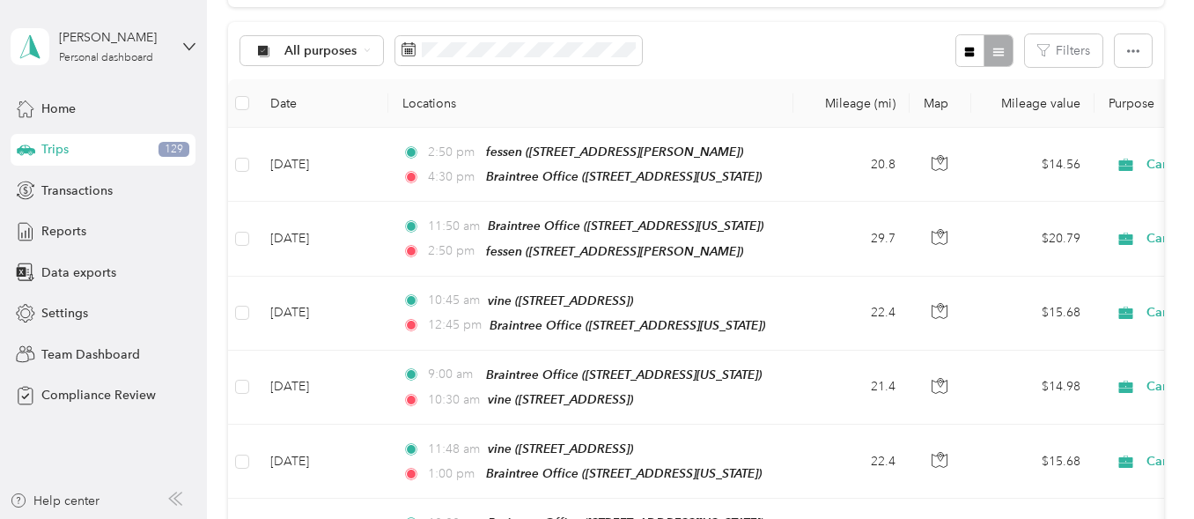
scroll to position [168, 0]
click at [70, 225] on span "Reports" at bounding box center [63, 231] width 45 height 18
